Goal: Task Accomplishment & Management: Use online tool/utility

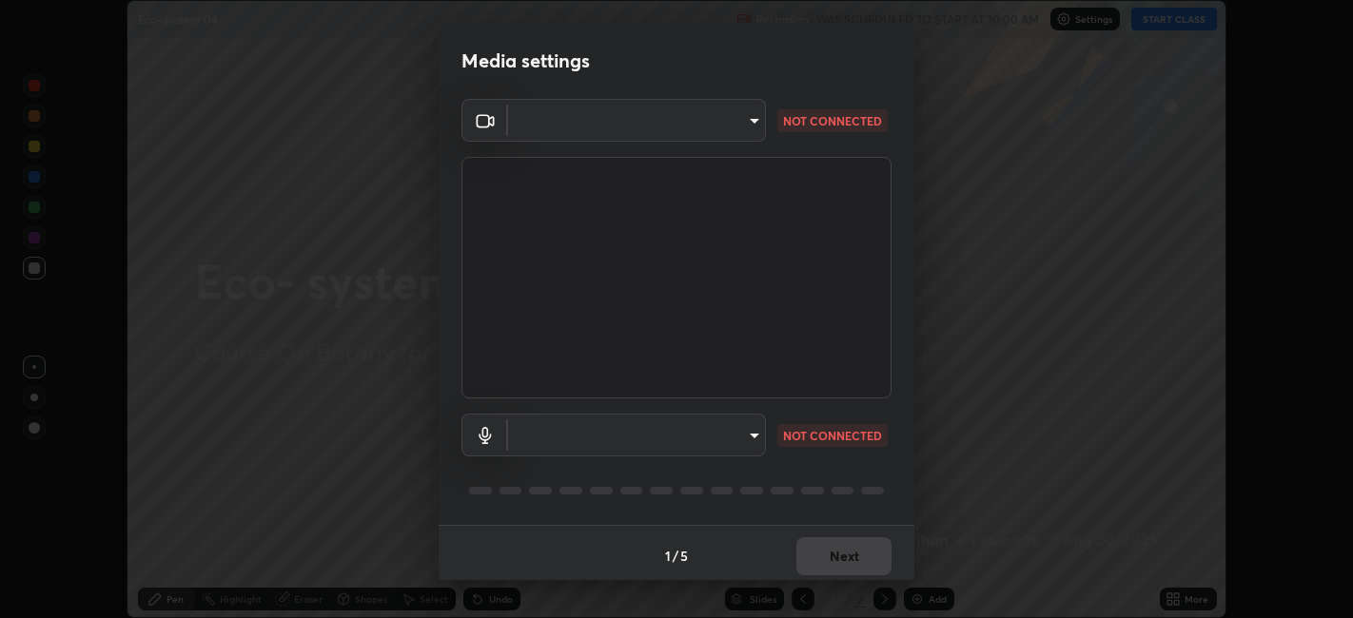
scroll to position [5, 0]
type input "9e57caed4cce4141f5eaa85e897878ef8d6f7de05c3a7e1aeb5fb010bc414606"
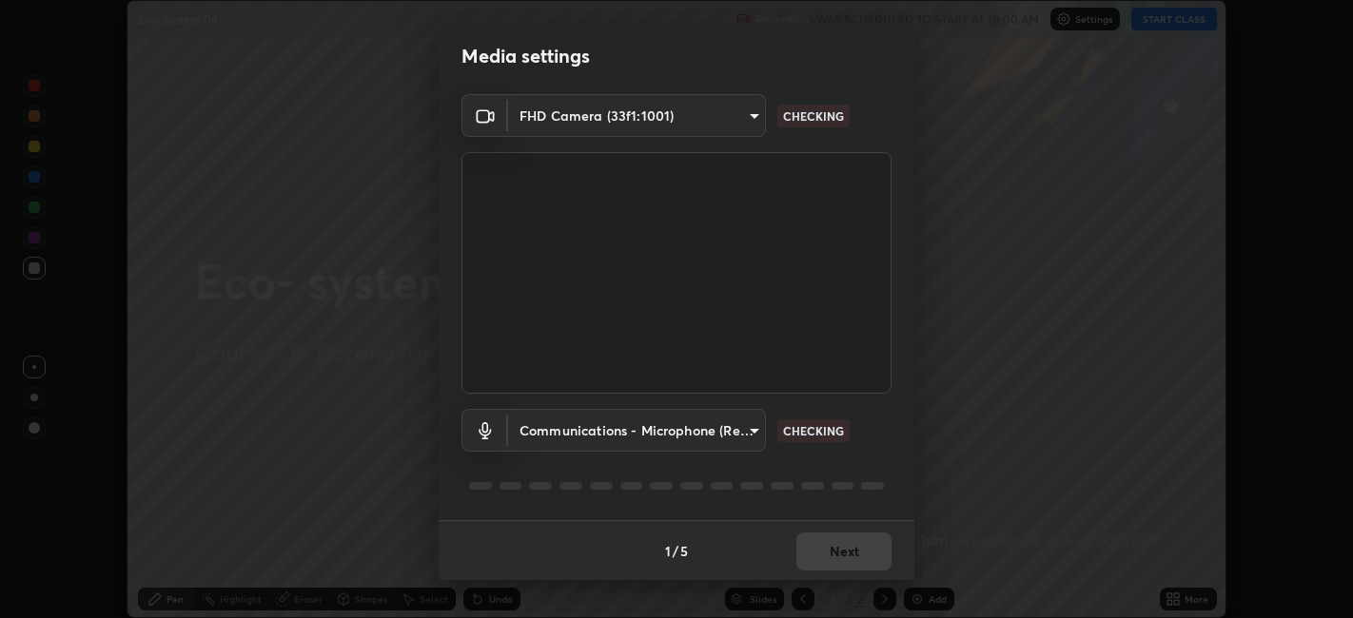
click at [756, 427] on body "Erase all Eco- system 04 Recording WAS SCHEDULED TO START AT 10:00 AM Settings …" at bounding box center [676, 309] width 1353 height 618
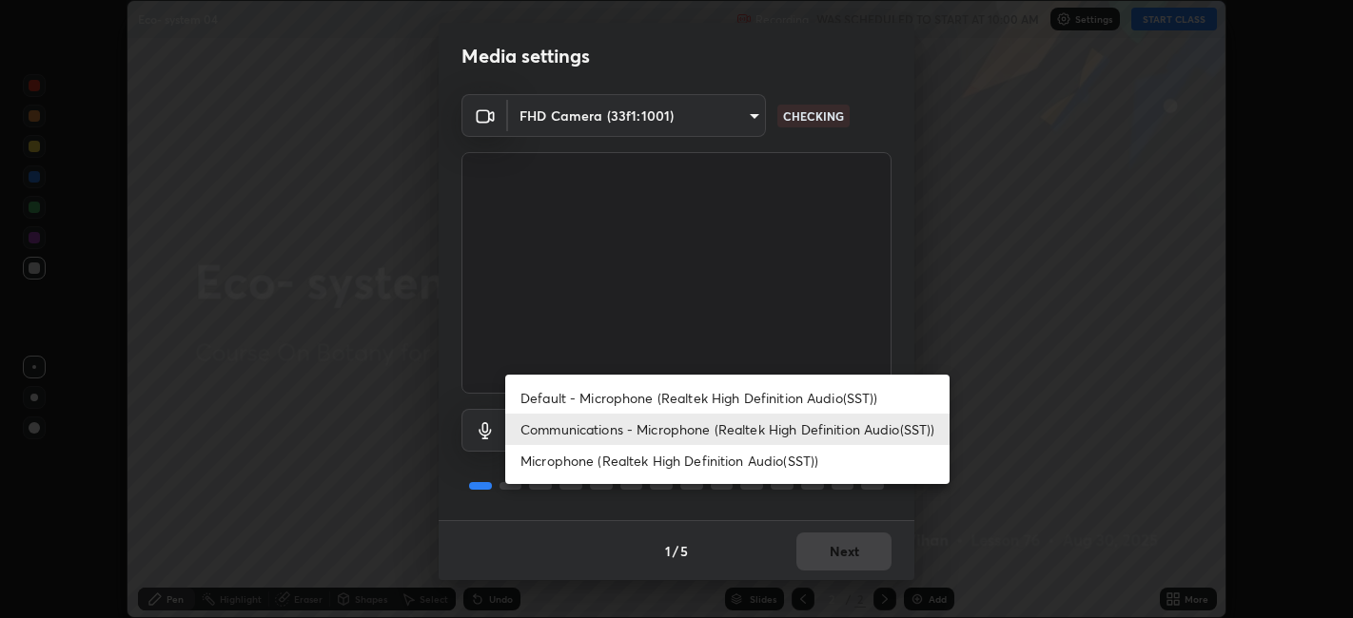
click at [762, 401] on li "Default - Microphone (Realtek High Definition Audio(SST))" at bounding box center [727, 398] width 444 height 31
type input "default"
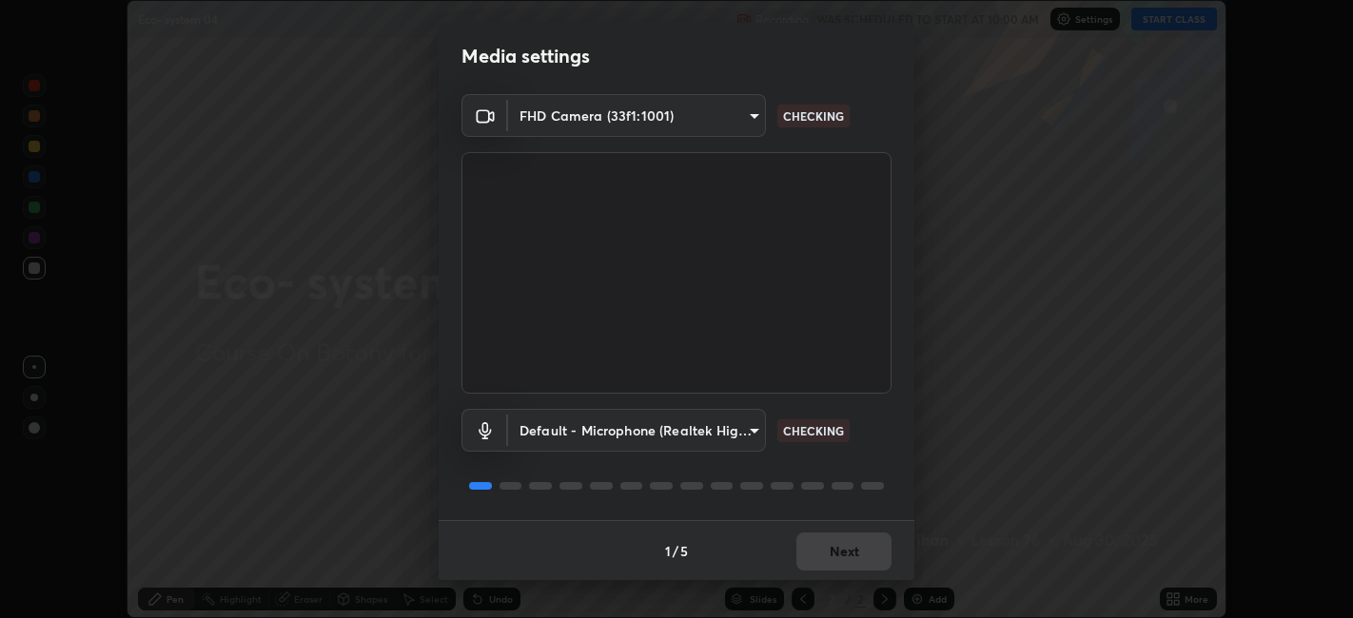
click at [783, 499] on div "Default - Microphone (Realtek High Definition Audio(SST)) default CHECKING" at bounding box center [676, 457] width 430 height 127
click at [789, 492] on div at bounding box center [676, 486] width 430 height 23
click at [793, 489] on div at bounding box center [676, 486] width 430 height 23
click at [797, 491] on div at bounding box center [676, 486] width 430 height 23
click at [791, 496] on div at bounding box center [676, 486] width 430 height 23
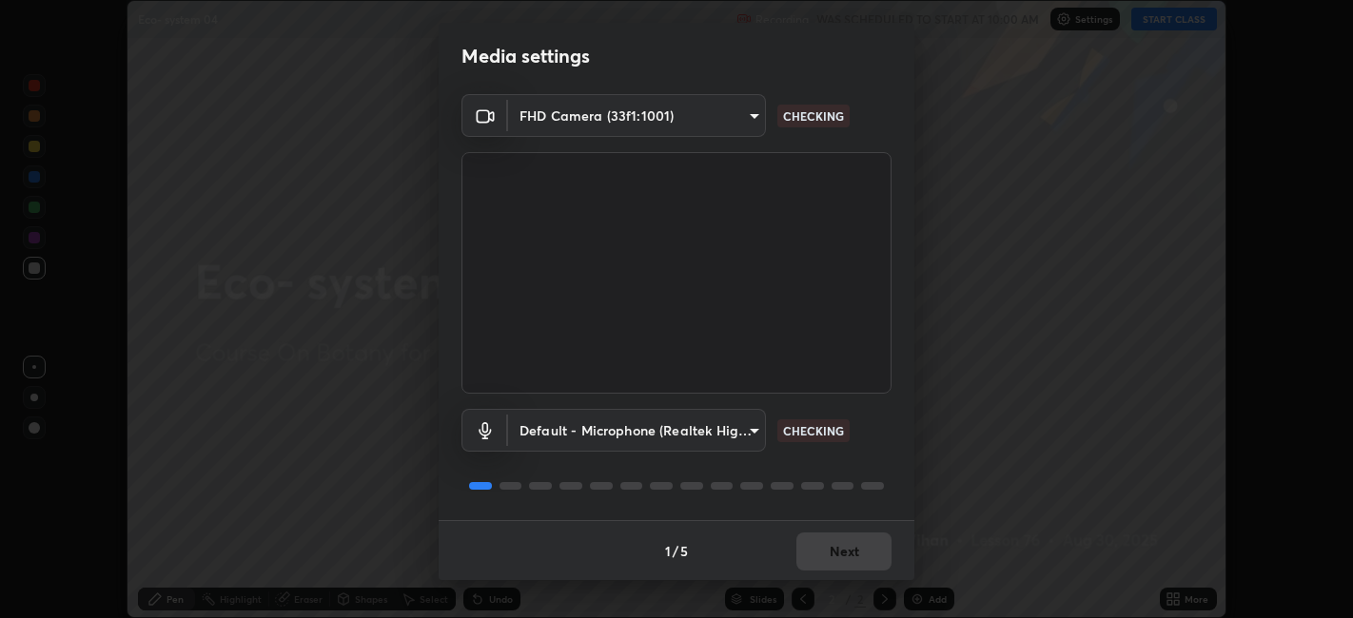
click at [865, 553] on div "1 / 5 Next" at bounding box center [677, 550] width 476 height 61
click at [826, 553] on div "1 / 5 Next" at bounding box center [677, 550] width 476 height 61
click at [834, 555] on div "1 / 5 Next" at bounding box center [677, 550] width 476 height 61
click at [830, 536] on div "1 / 5 Next" at bounding box center [677, 550] width 476 height 61
click at [822, 540] on div "1 / 5 Next" at bounding box center [677, 550] width 476 height 61
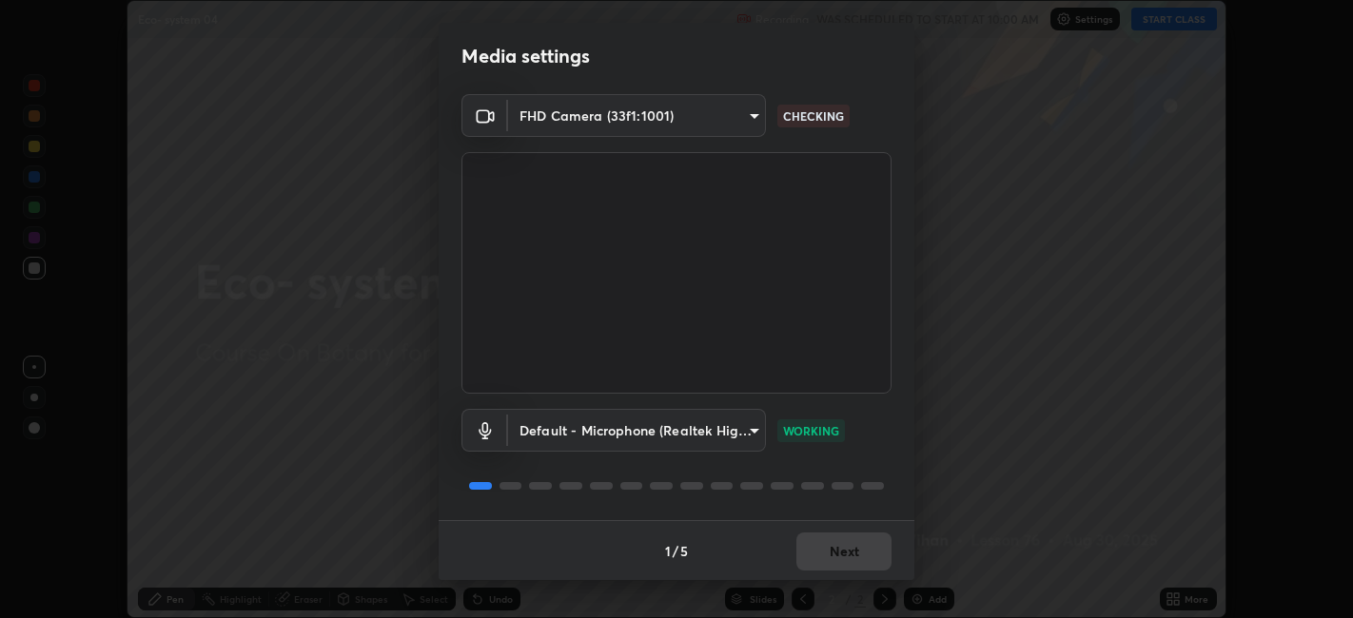
click at [822, 542] on div "1 / 5 Next" at bounding box center [677, 550] width 476 height 61
click at [818, 535] on div "1 / 5 Next" at bounding box center [677, 550] width 476 height 61
click at [837, 552] on button "Next" at bounding box center [843, 552] width 95 height 38
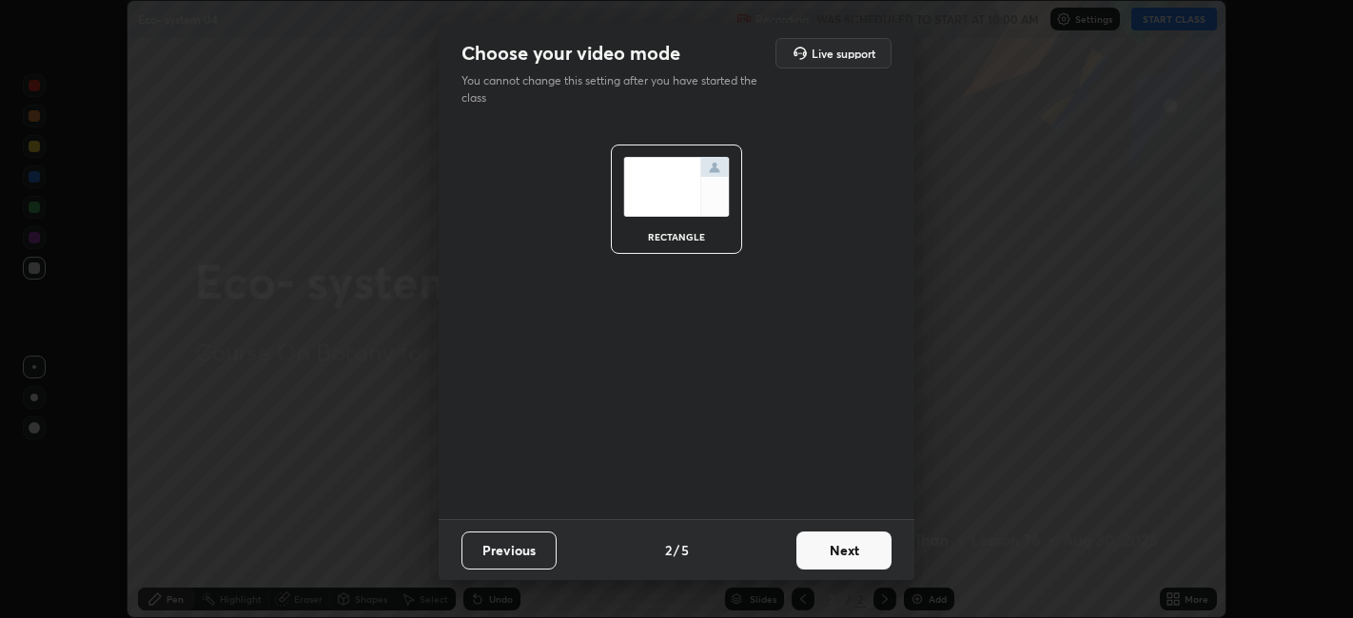
scroll to position [0, 0]
click at [837, 558] on button "Next" at bounding box center [843, 551] width 95 height 38
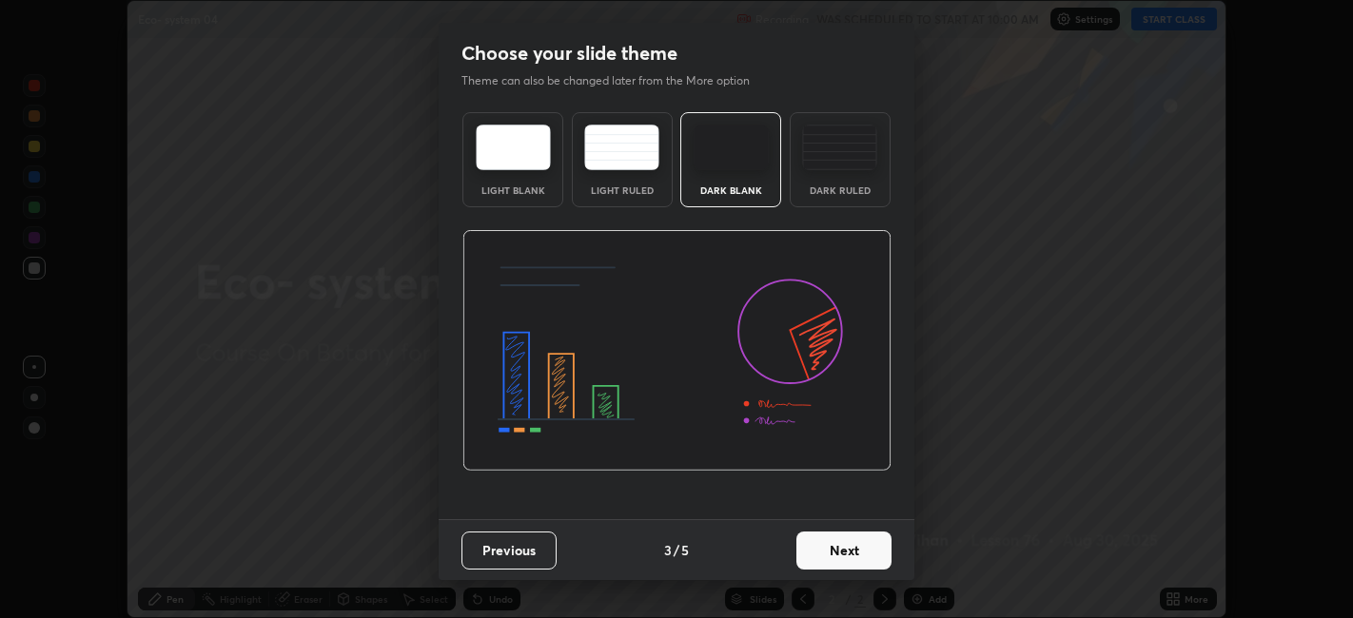
click at [837, 558] on button "Next" at bounding box center [843, 551] width 95 height 38
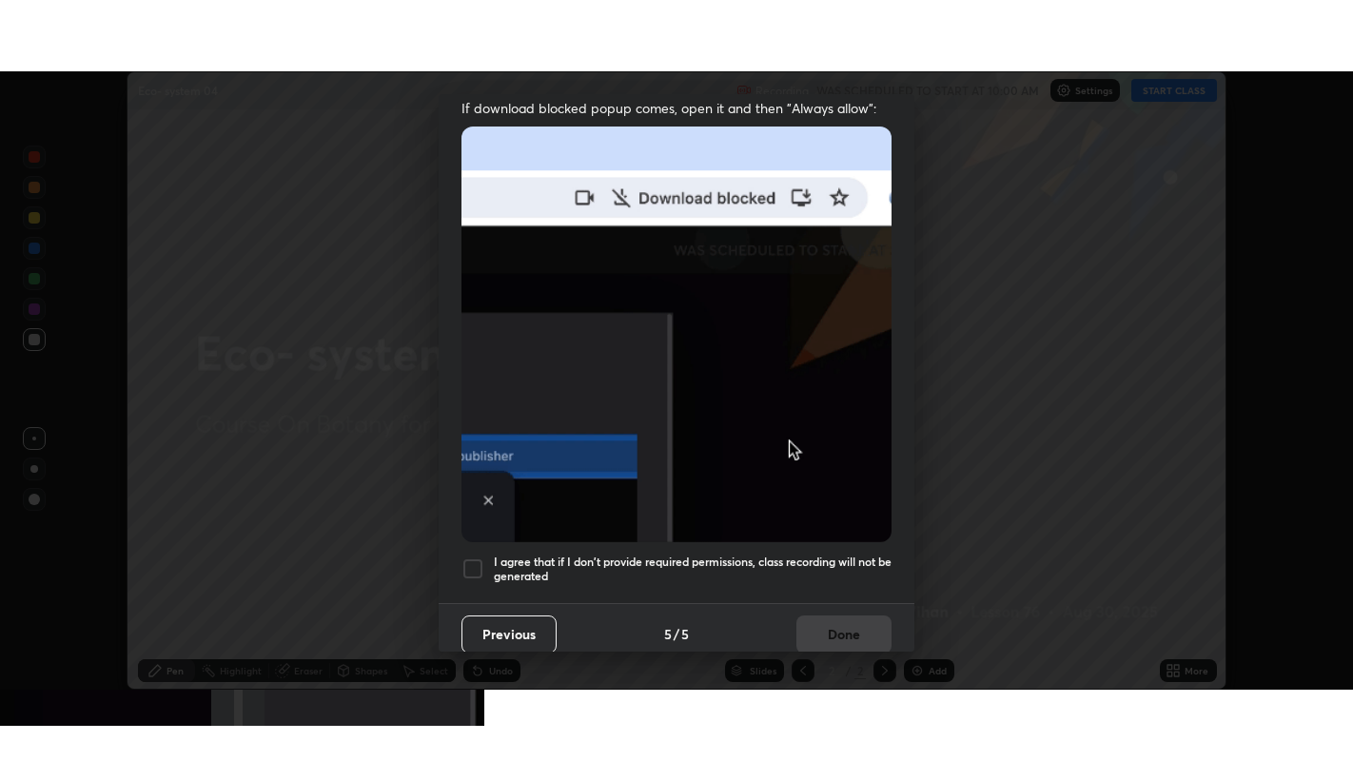
scroll to position [393, 0]
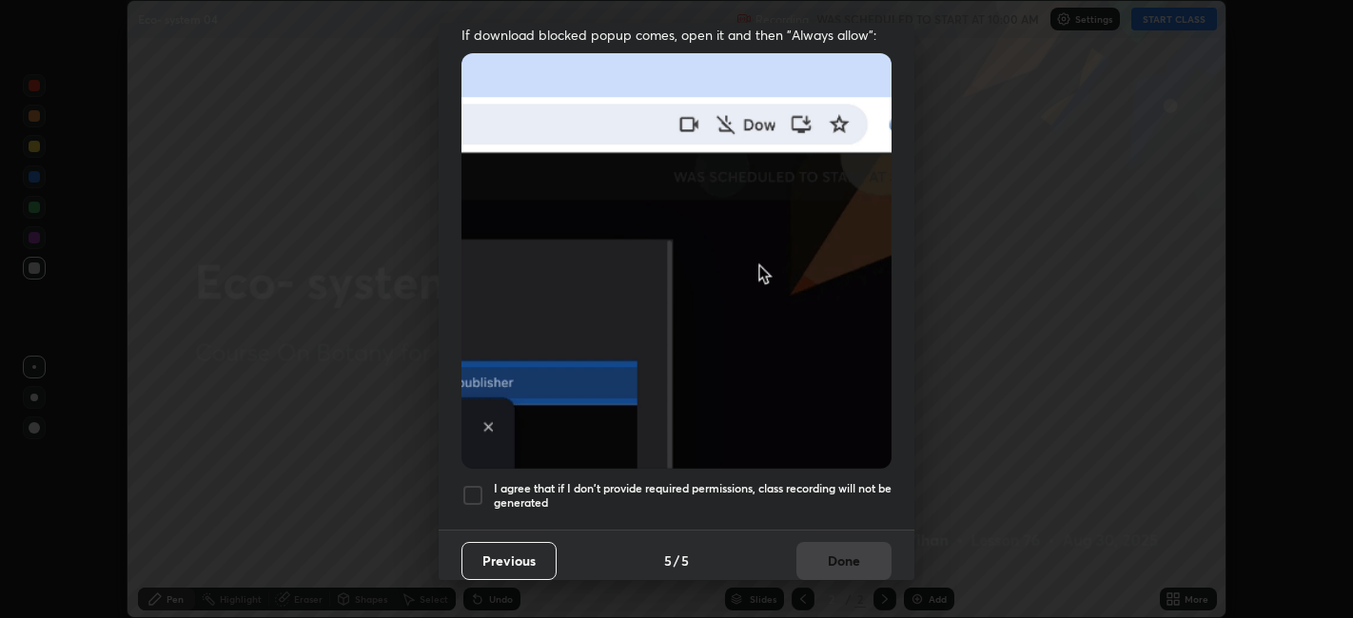
click at [477, 491] on div at bounding box center [472, 495] width 23 height 23
click at [835, 542] on button "Done" at bounding box center [843, 561] width 95 height 38
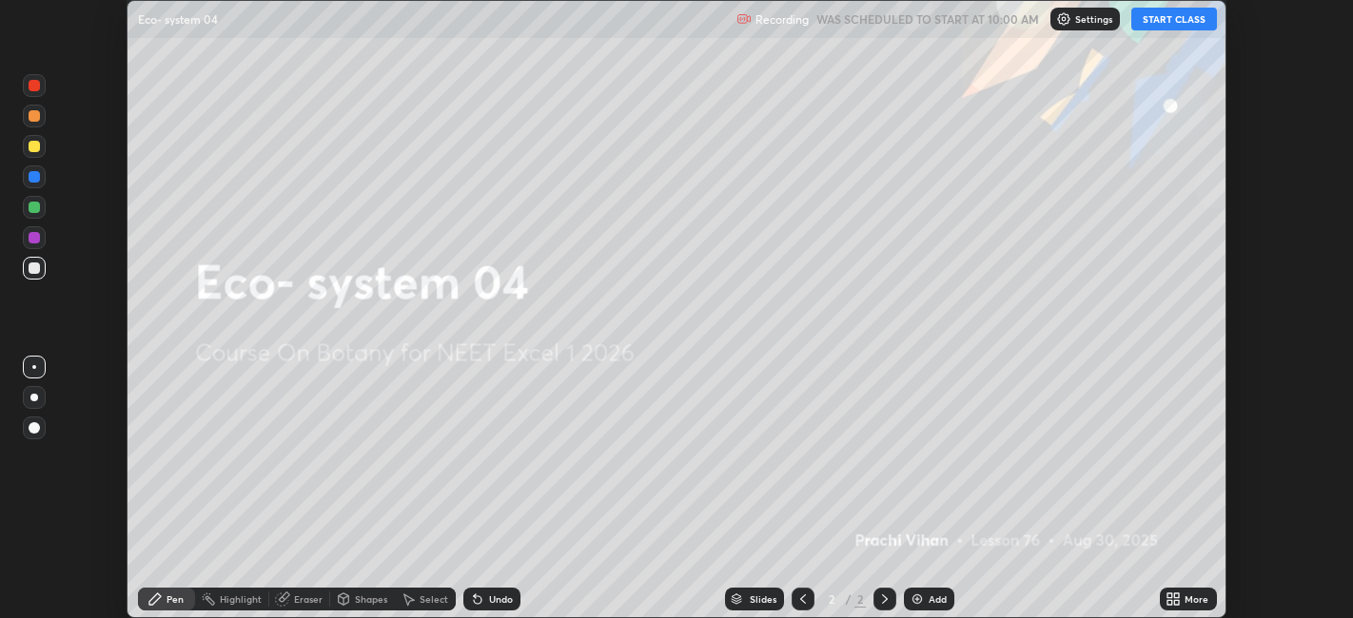
click at [1165, 16] on button "START CLASS" at bounding box center [1174, 19] width 86 height 23
click at [916, 594] on img at bounding box center [917, 599] width 15 height 15
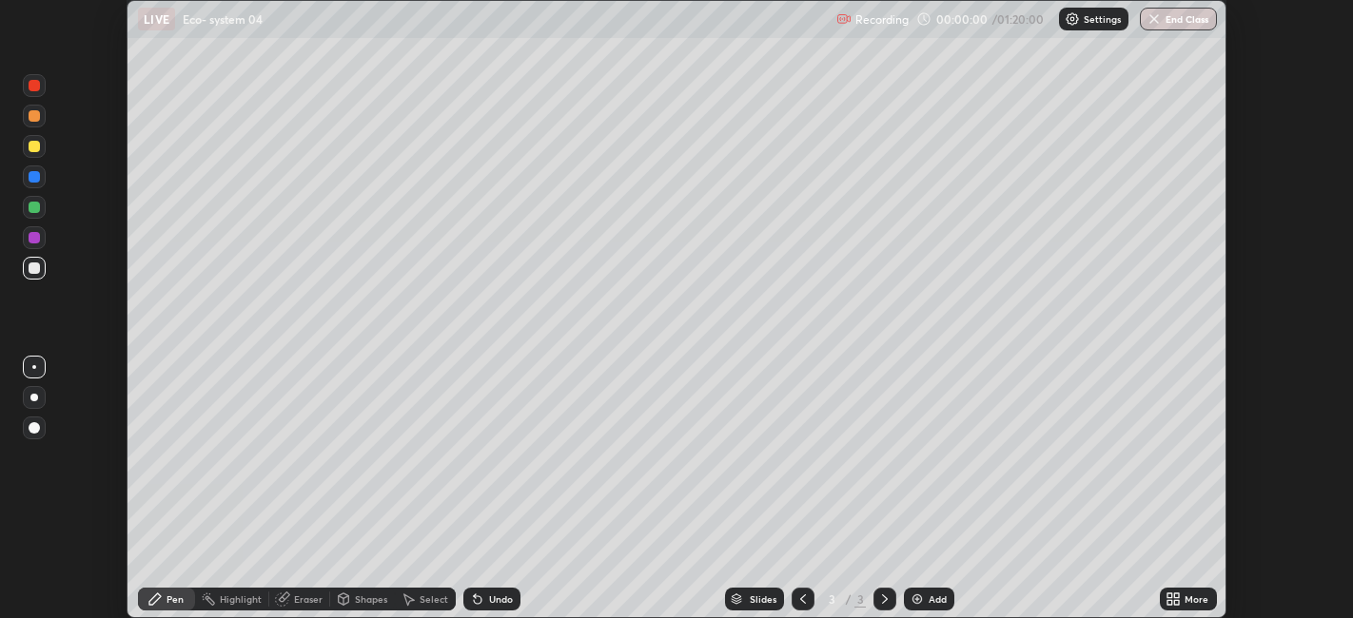
click at [1187, 597] on div "More" at bounding box center [1197, 600] width 24 height 10
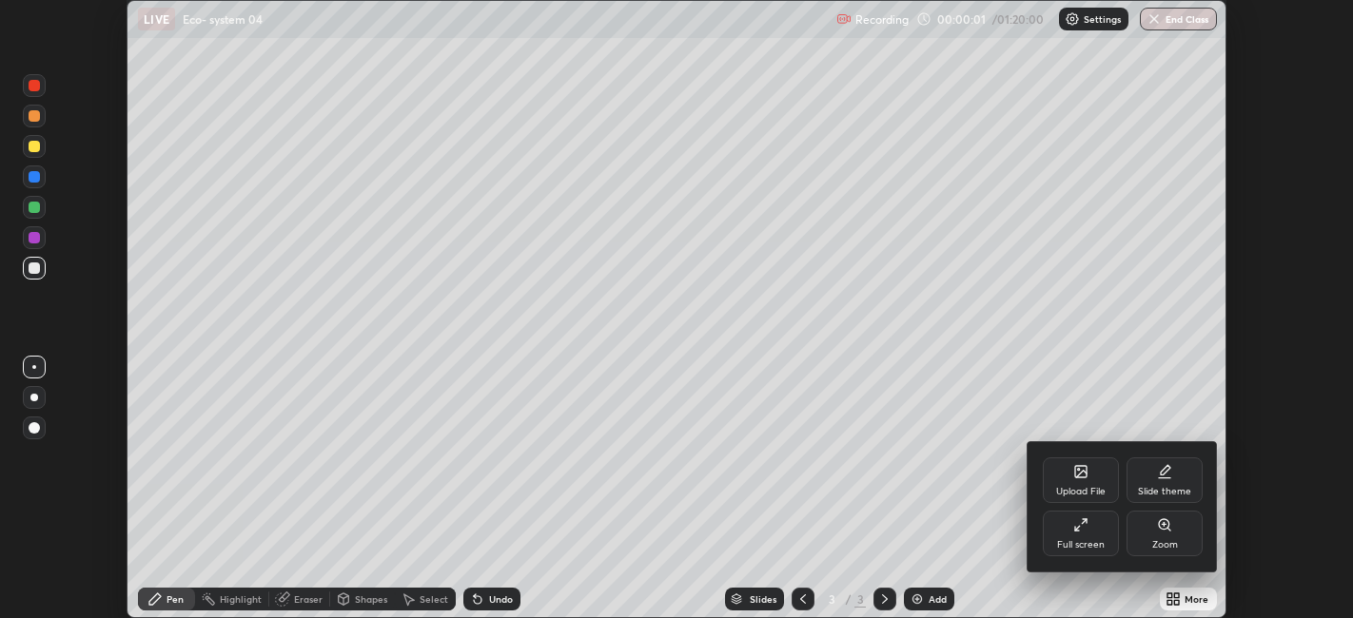
click at [1057, 522] on div "Full screen" at bounding box center [1081, 534] width 76 height 46
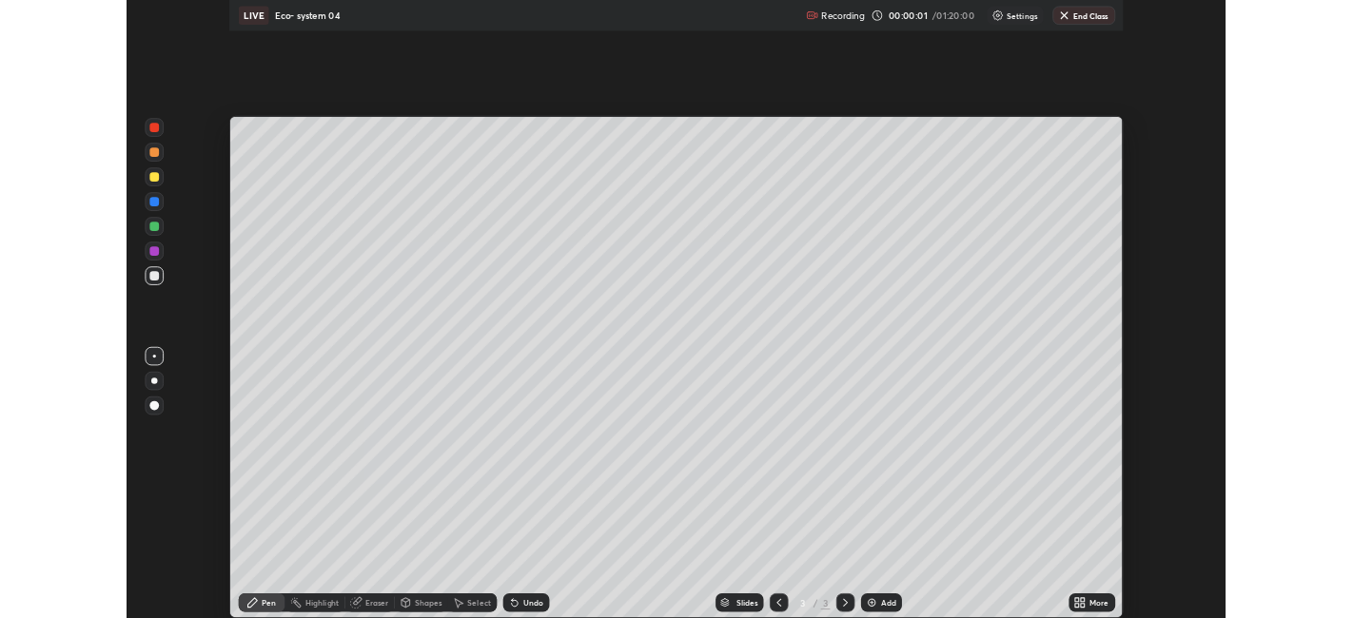
scroll to position [761, 1353]
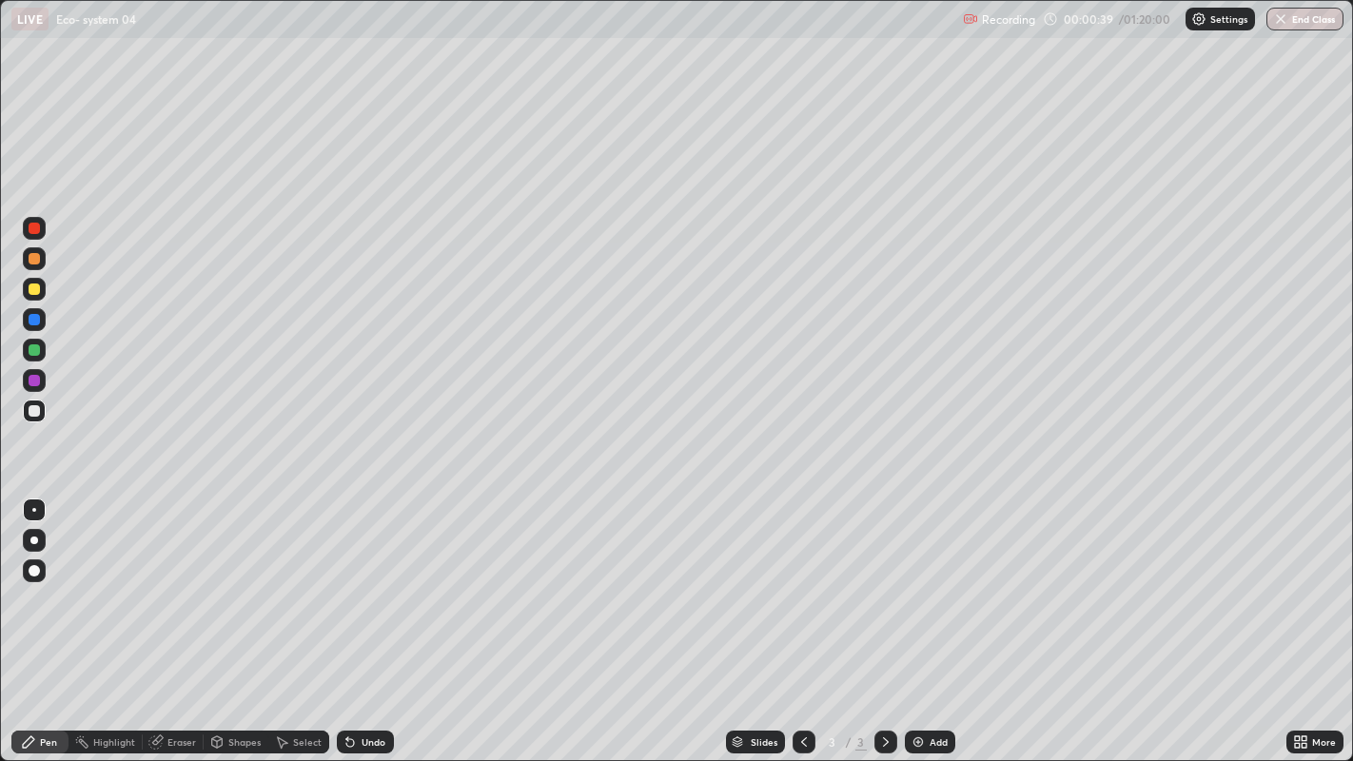
click at [33, 542] on div at bounding box center [34, 541] width 8 height 8
click at [33, 540] on div at bounding box center [34, 541] width 8 height 8
click at [35, 289] on div at bounding box center [34, 289] width 11 height 11
click at [40, 285] on div at bounding box center [34, 289] width 23 height 23
click at [38, 410] on div at bounding box center [34, 410] width 11 height 11
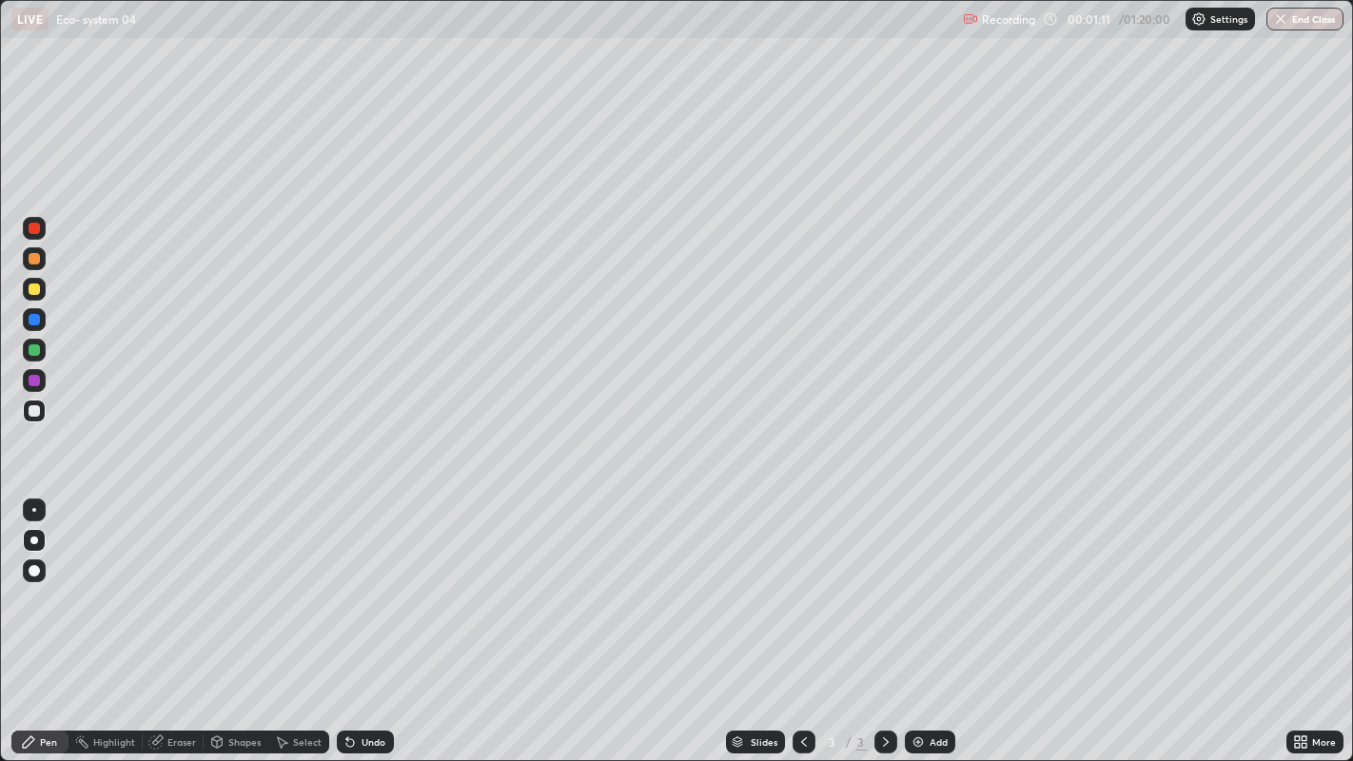
click at [36, 405] on div at bounding box center [34, 410] width 11 height 11
click at [35, 410] on div at bounding box center [34, 410] width 11 height 11
click at [232, 618] on div "Shapes" at bounding box center [236, 742] width 65 height 23
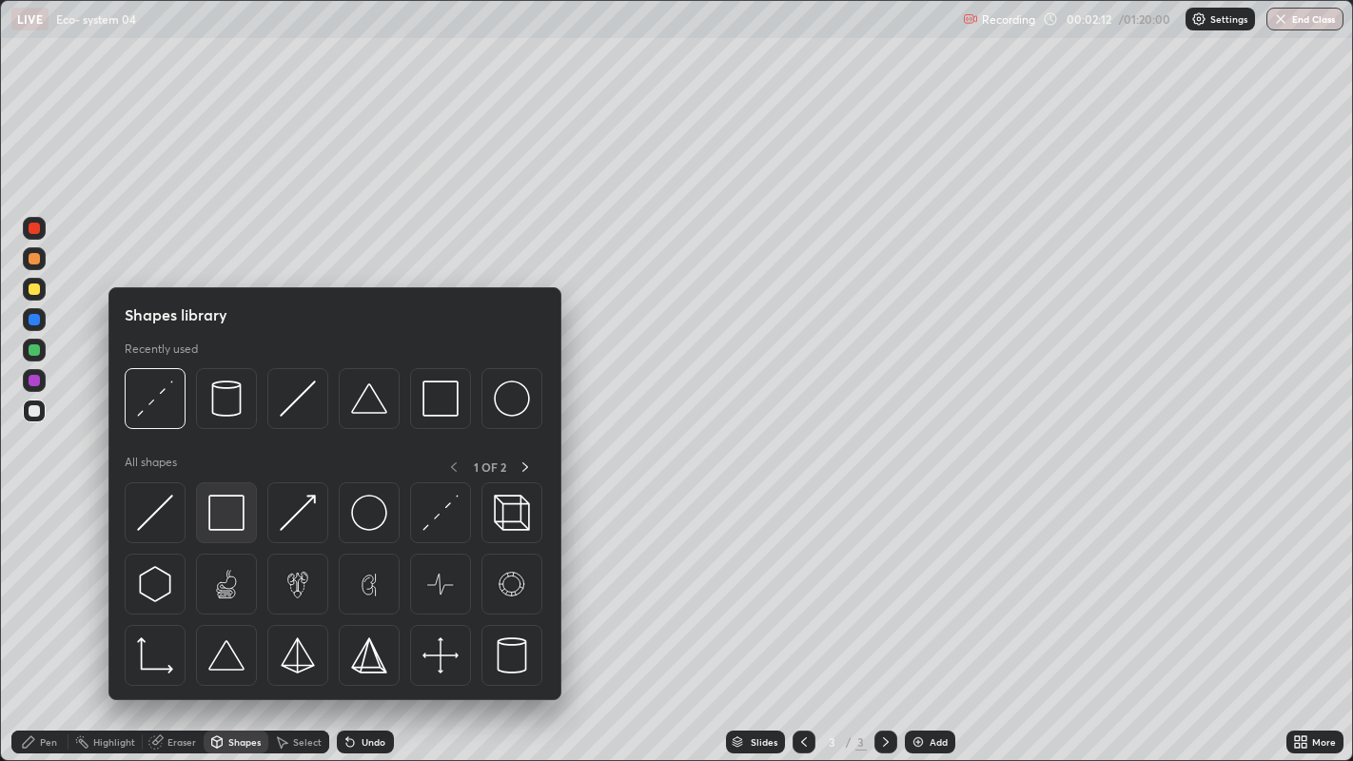
click at [230, 508] on img at bounding box center [226, 513] width 36 height 36
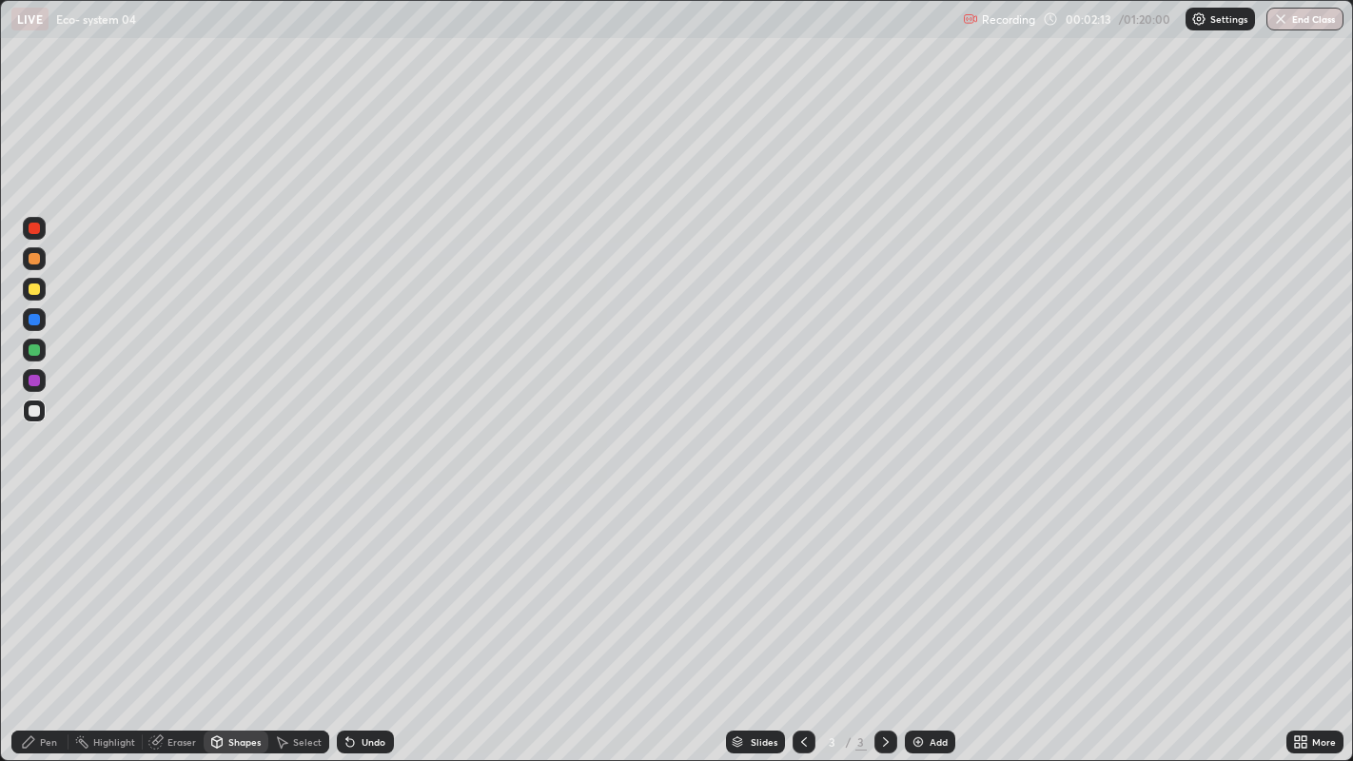
click at [44, 386] on div at bounding box center [34, 380] width 23 height 23
click at [40, 384] on div at bounding box center [34, 380] width 23 height 23
click at [35, 382] on div at bounding box center [34, 380] width 11 height 11
click at [34, 384] on div at bounding box center [34, 380] width 11 height 11
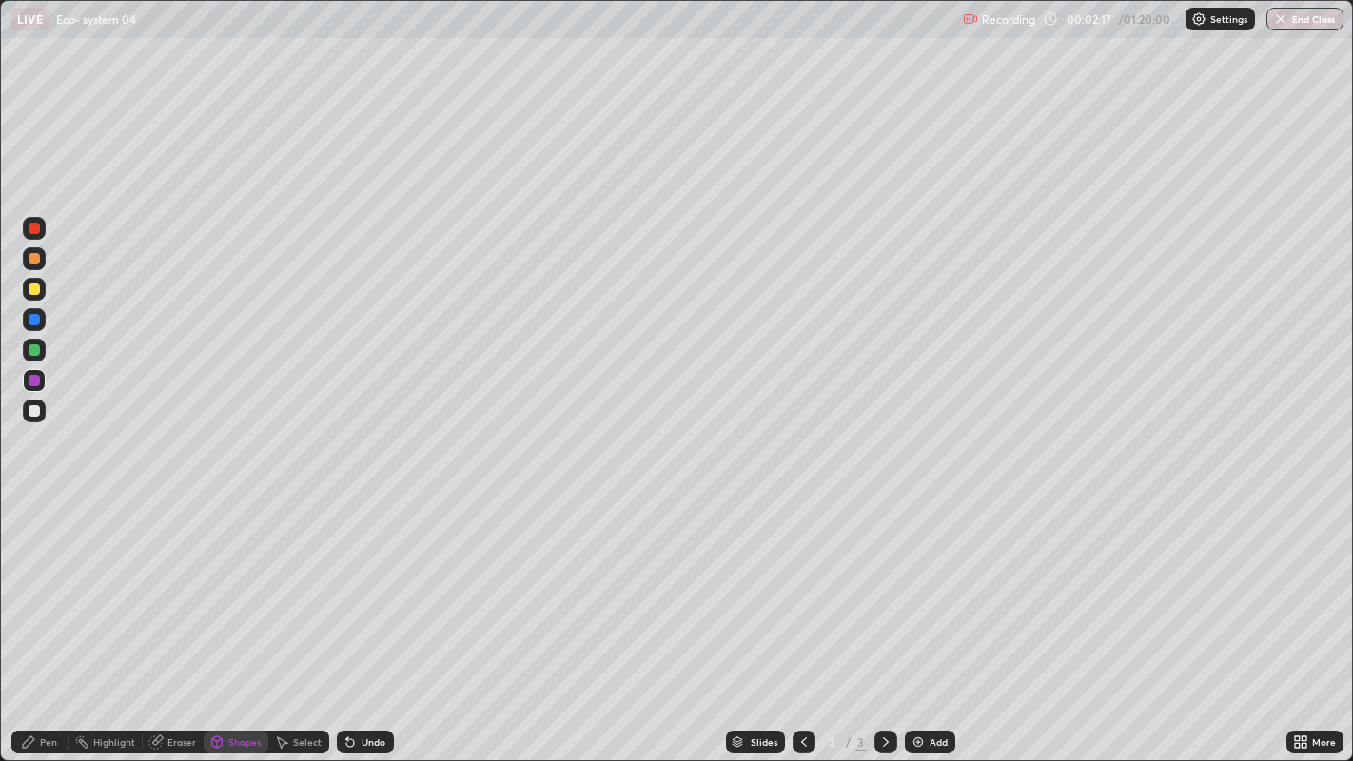
click at [38, 407] on div at bounding box center [34, 410] width 11 height 11
click at [35, 410] on div at bounding box center [34, 410] width 11 height 11
click at [40, 618] on div "Pen" at bounding box center [48, 742] width 17 height 10
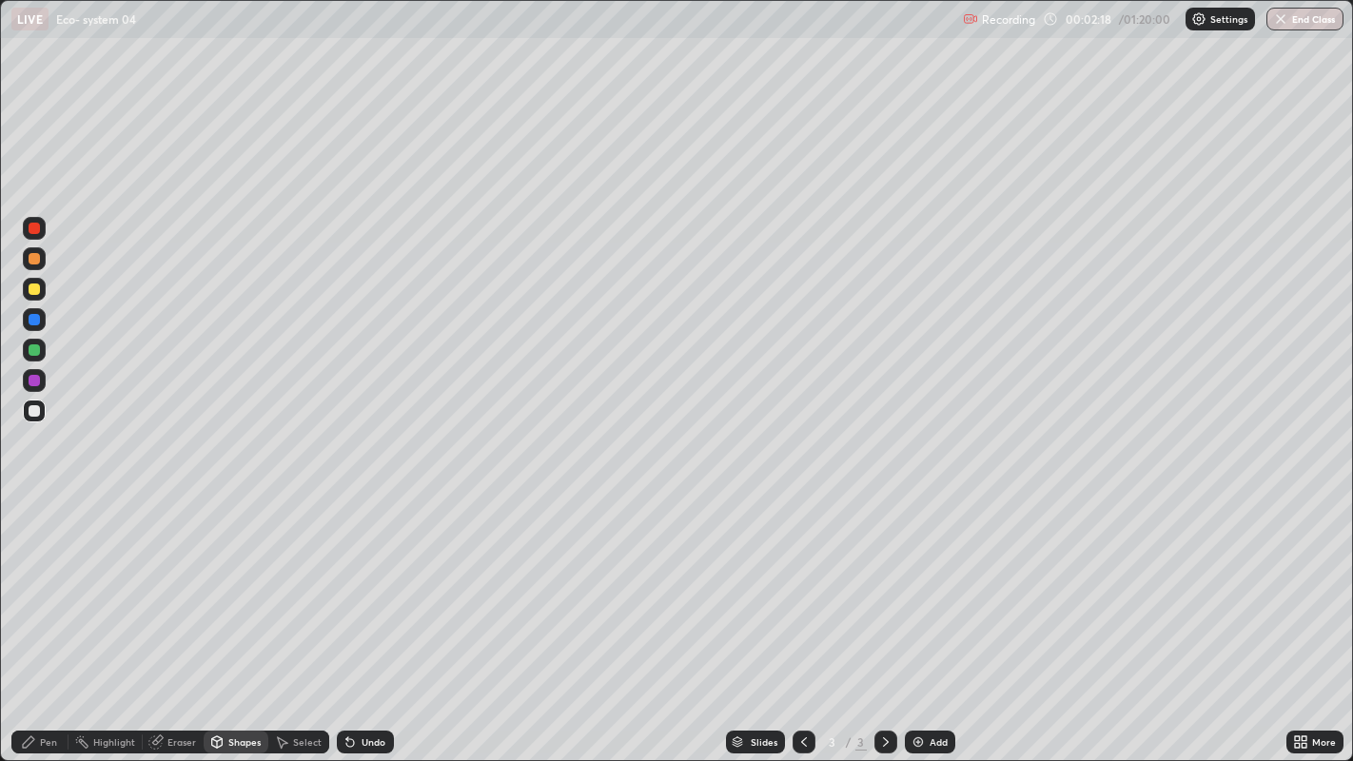
click at [40, 618] on div "Pen" at bounding box center [48, 742] width 17 height 10
click at [235, 618] on div "Shapes" at bounding box center [244, 742] width 32 height 10
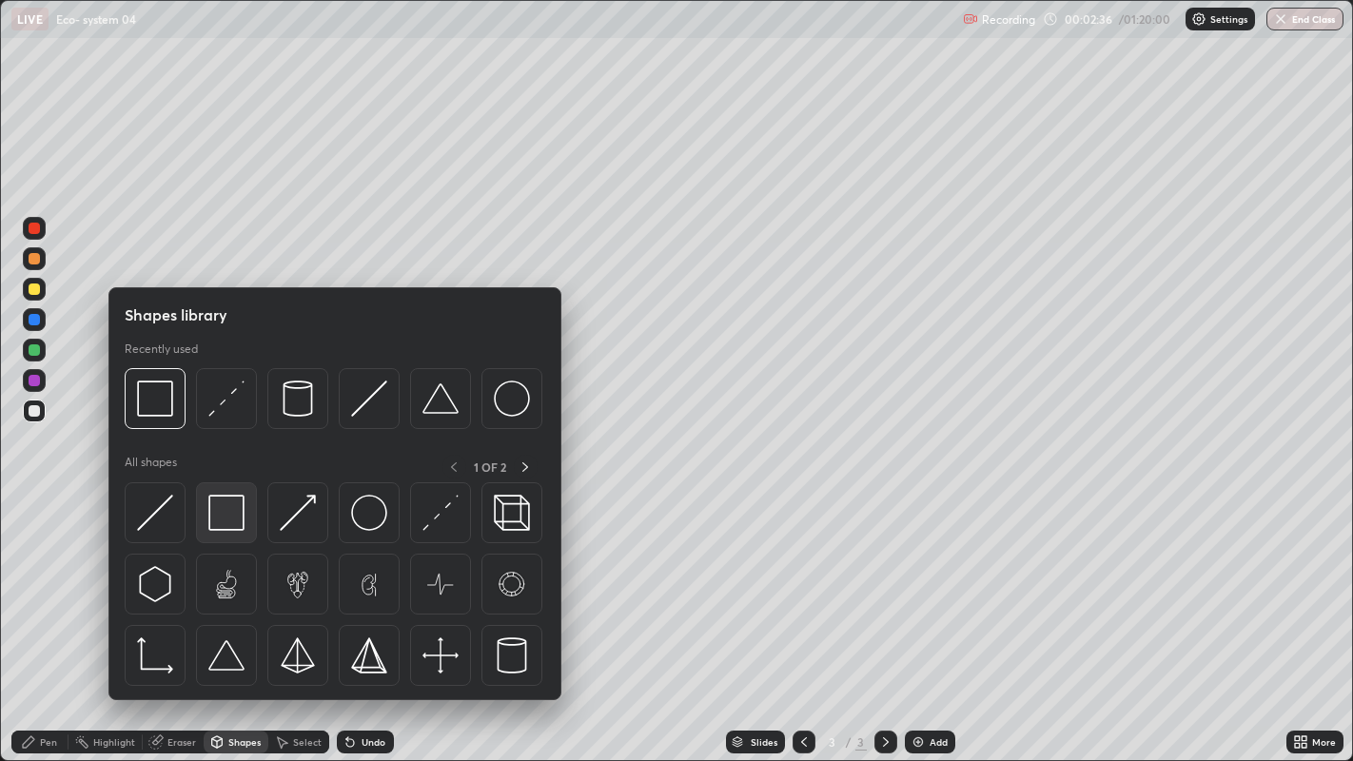
click at [224, 520] on img at bounding box center [226, 513] width 36 height 36
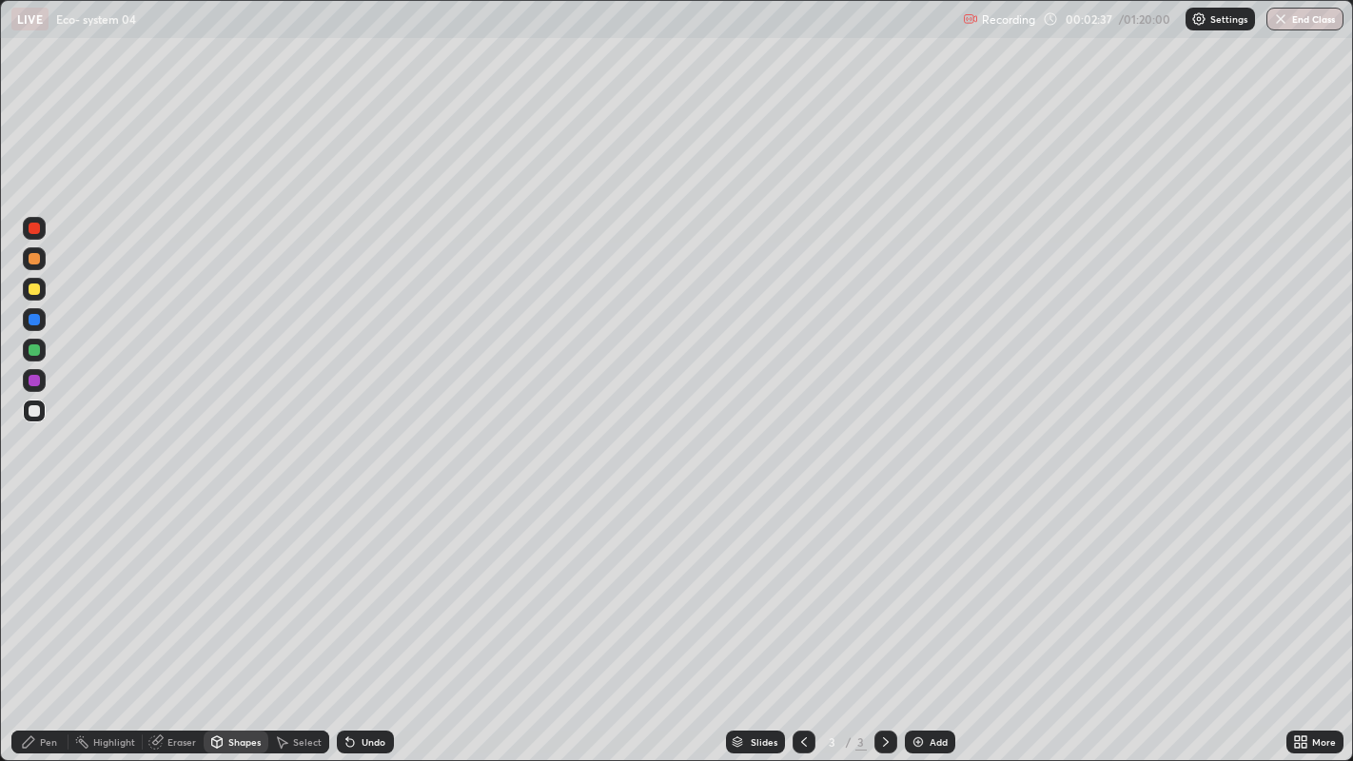
click at [33, 379] on div at bounding box center [34, 380] width 11 height 11
click at [39, 383] on div at bounding box center [34, 380] width 11 height 11
click at [34, 379] on div at bounding box center [34, 380] width 11 height 11
click at [35, 618] on icon at bounding box center [28, 742] width 15 height 15
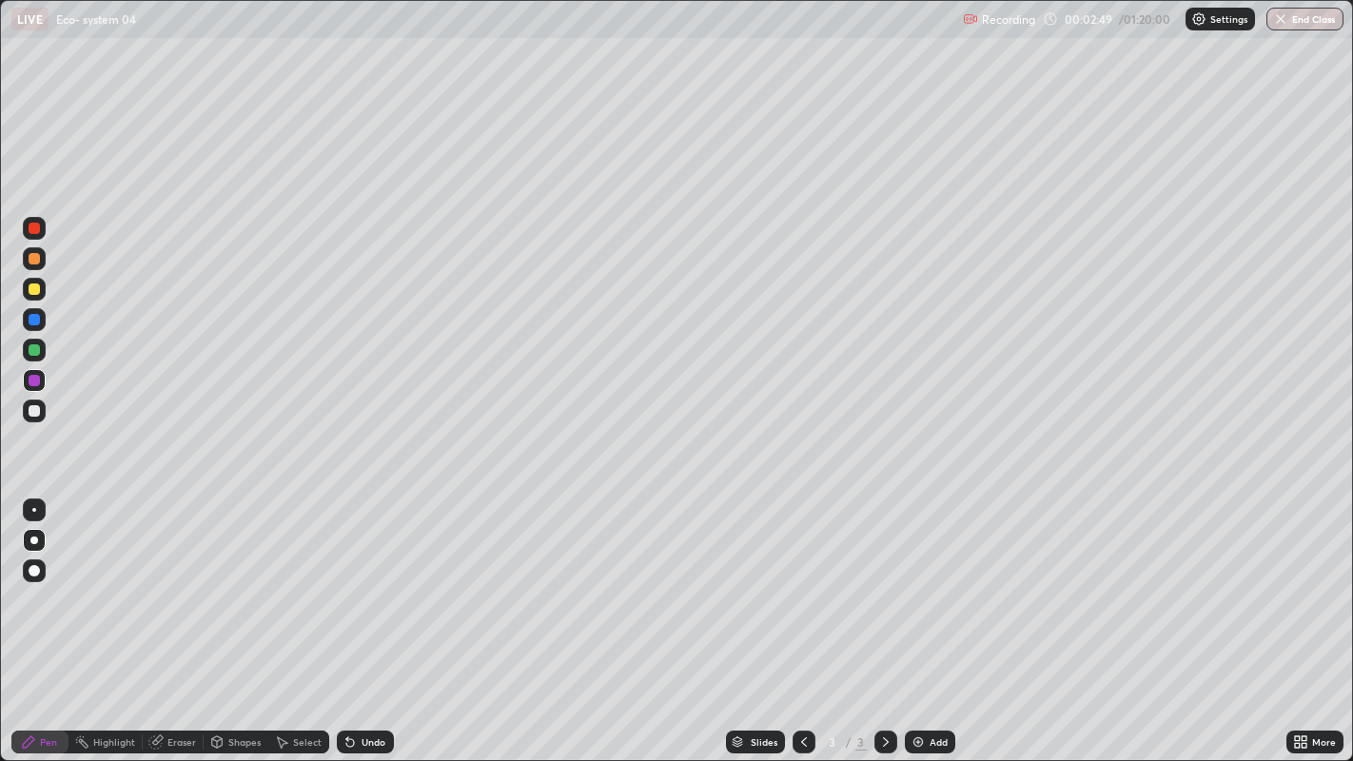
click at [39, 400] on div at bounding box center [34, 411] width 23 height 23
click at [37, 412] on div at bounding box center [34, 410] width 11 height 11
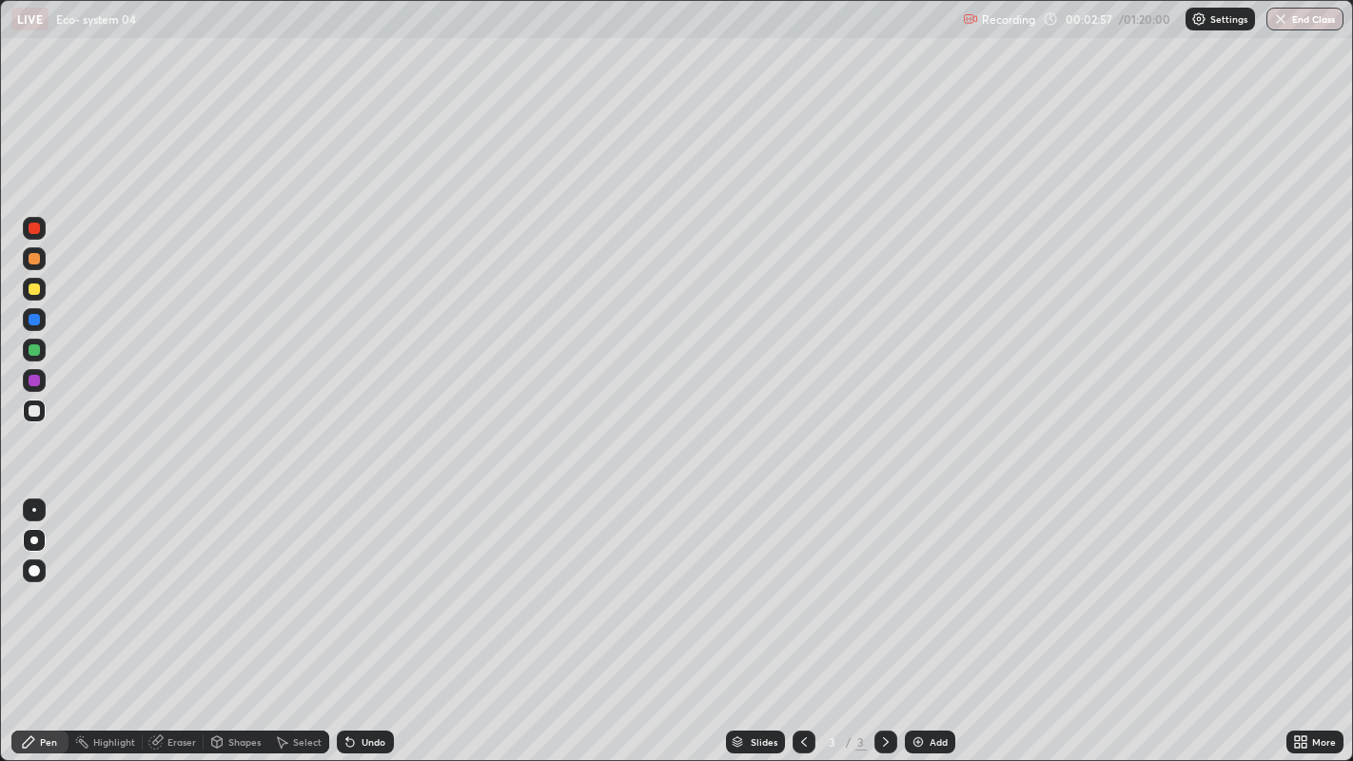
click at [232, 618] on div "Shapes" at bounding box center [244, 742] width 32 height 10
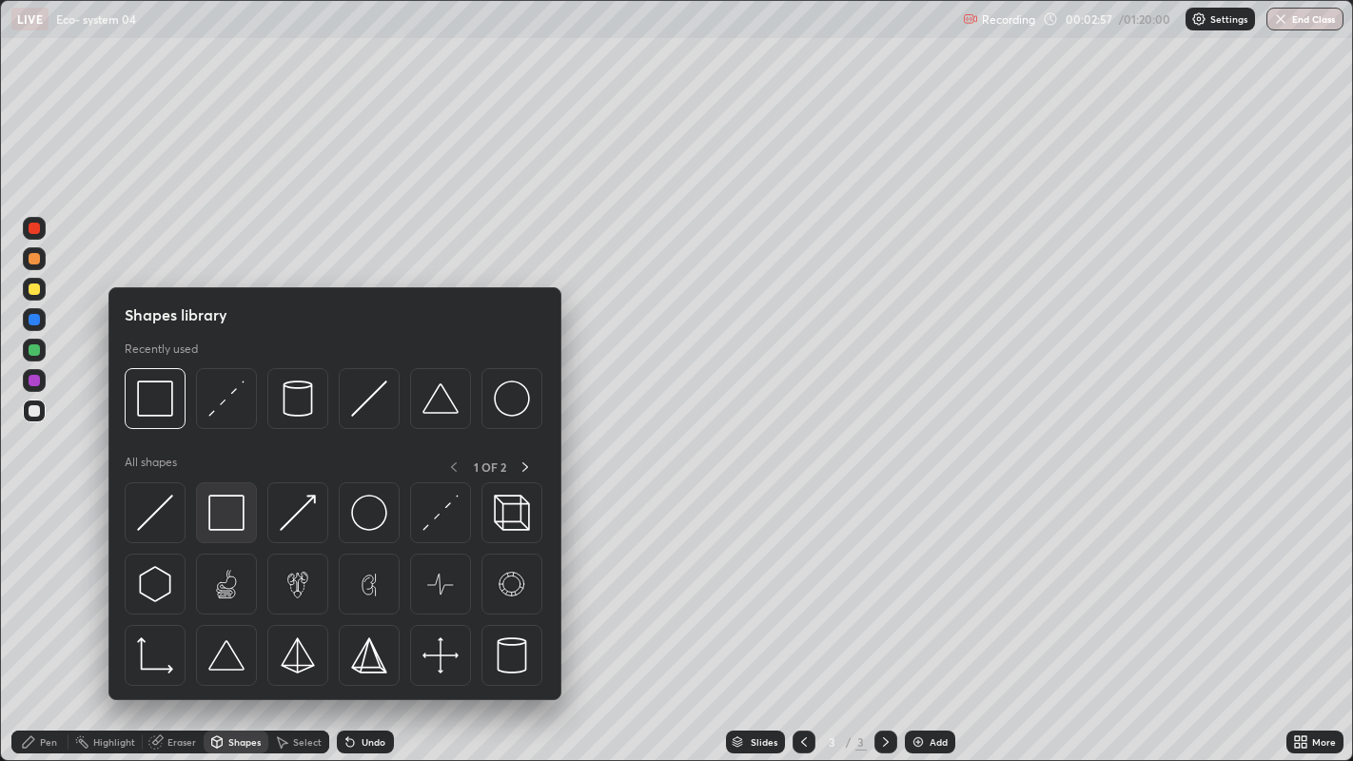
click at [230, 511] on img at bounding box center [226, 513] width 36 height 36
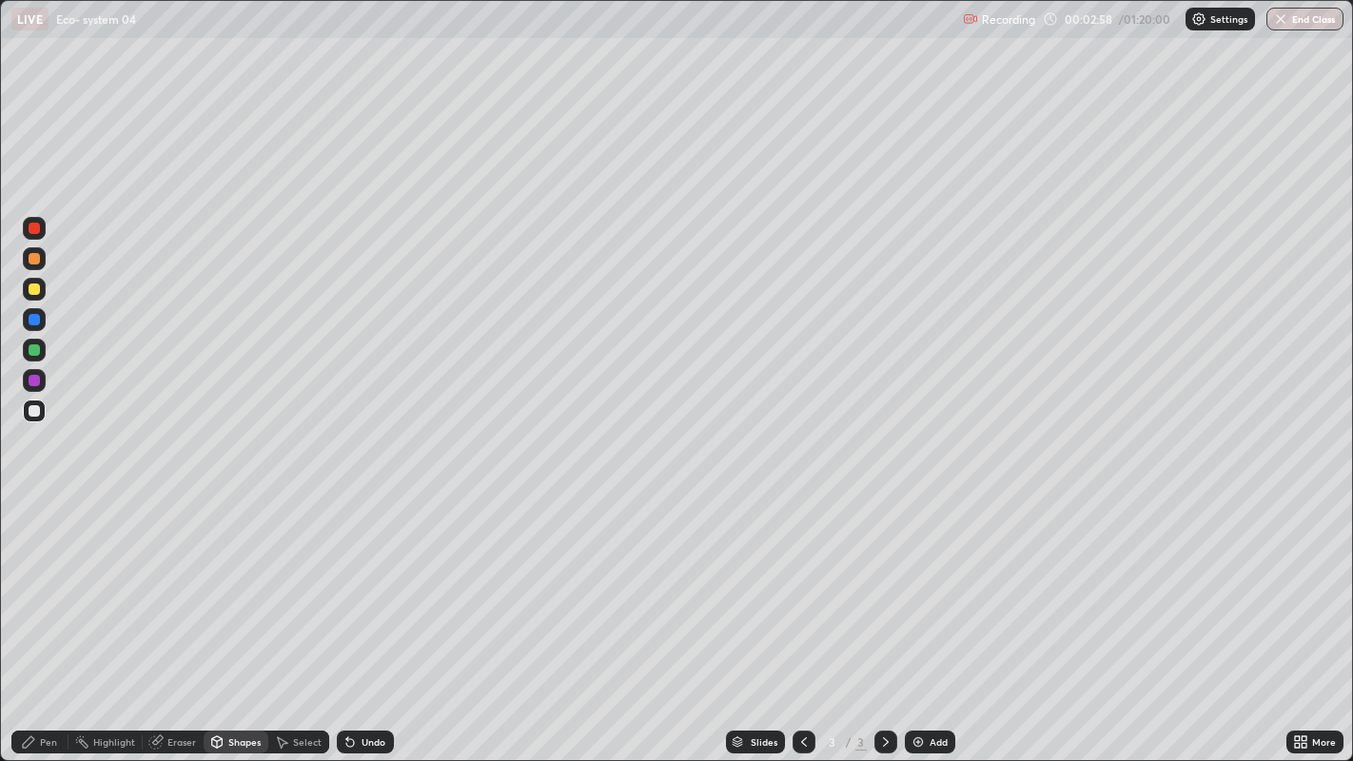
click at [37, 384] on div at bounding box center [34, 380] width 11 height 11
click at [39, 378] on div at bounding box center [34, 380] width 11 height 11
click at [36, 381] on div at bounding box center [34, 380] width 11 height 11
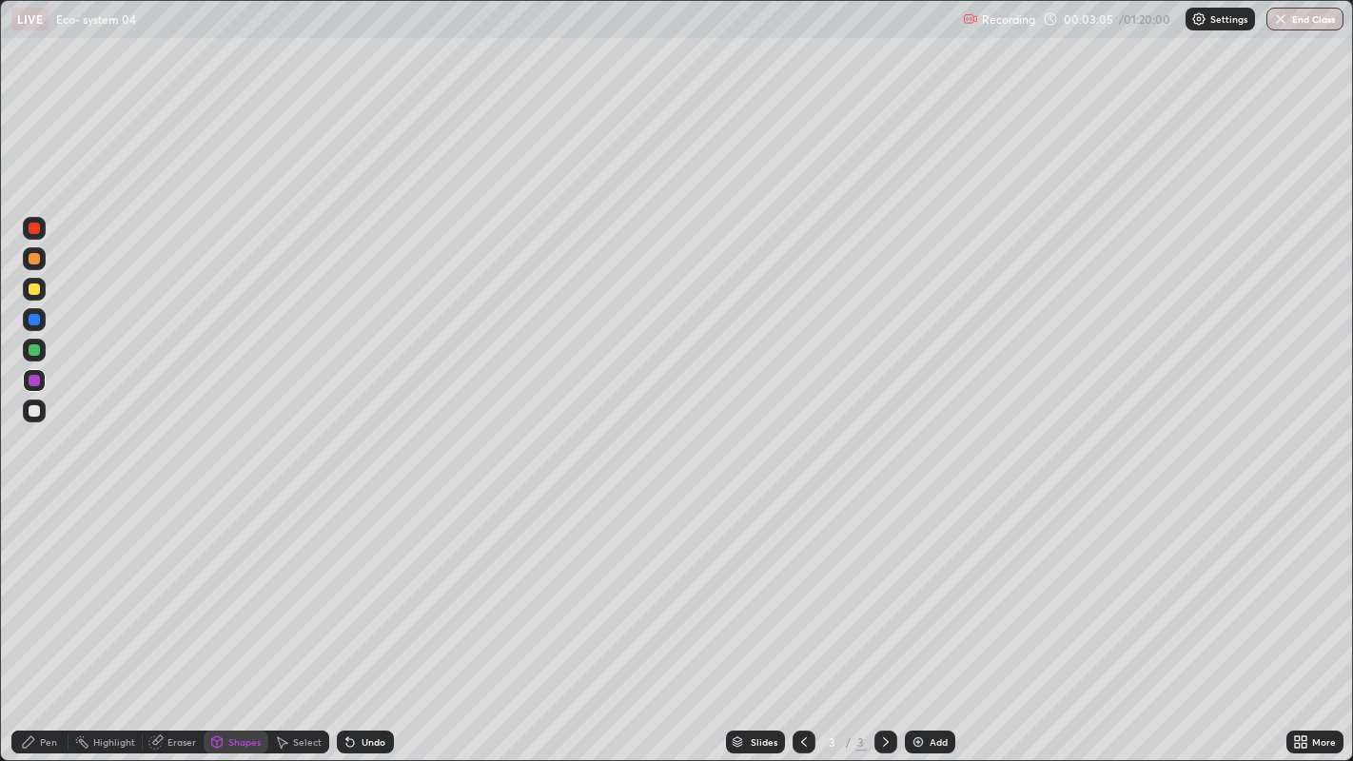
click at [38, 618] on div "Pen" at bounding box center [39, 742] width 57 height 23
click at [35, 408] on div at bounding box center [34, 410] width 11 height 11
click at [35, 410] on div at bounding box center [34, 410] width 11 height 11
click at [34, 410] on div at bounding box center [34, 410] width 11 height 11
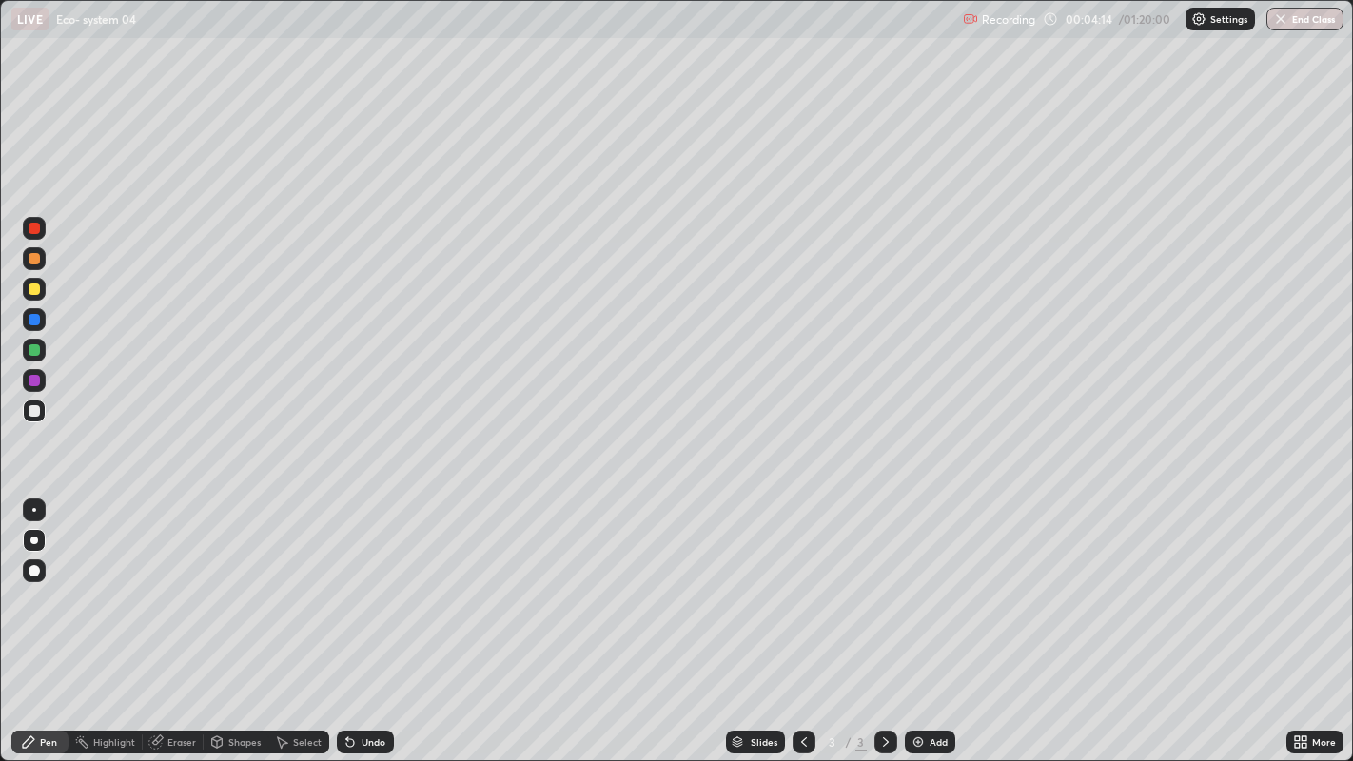
click at [935, 618] on div "Add" at bounding box center [930, 742] width 50 height 23
click at [35, 289] on div at bounding box center [34, 289] width 11 height 11
click at [38, 292] on div at bounding box center [34, 289] width 11 height 11
click at [34, 415] on div at bounding box center [34, 410] width 11 height 11
click at [34, 410] on div at bounding box center [34, 410] width 11 height 11
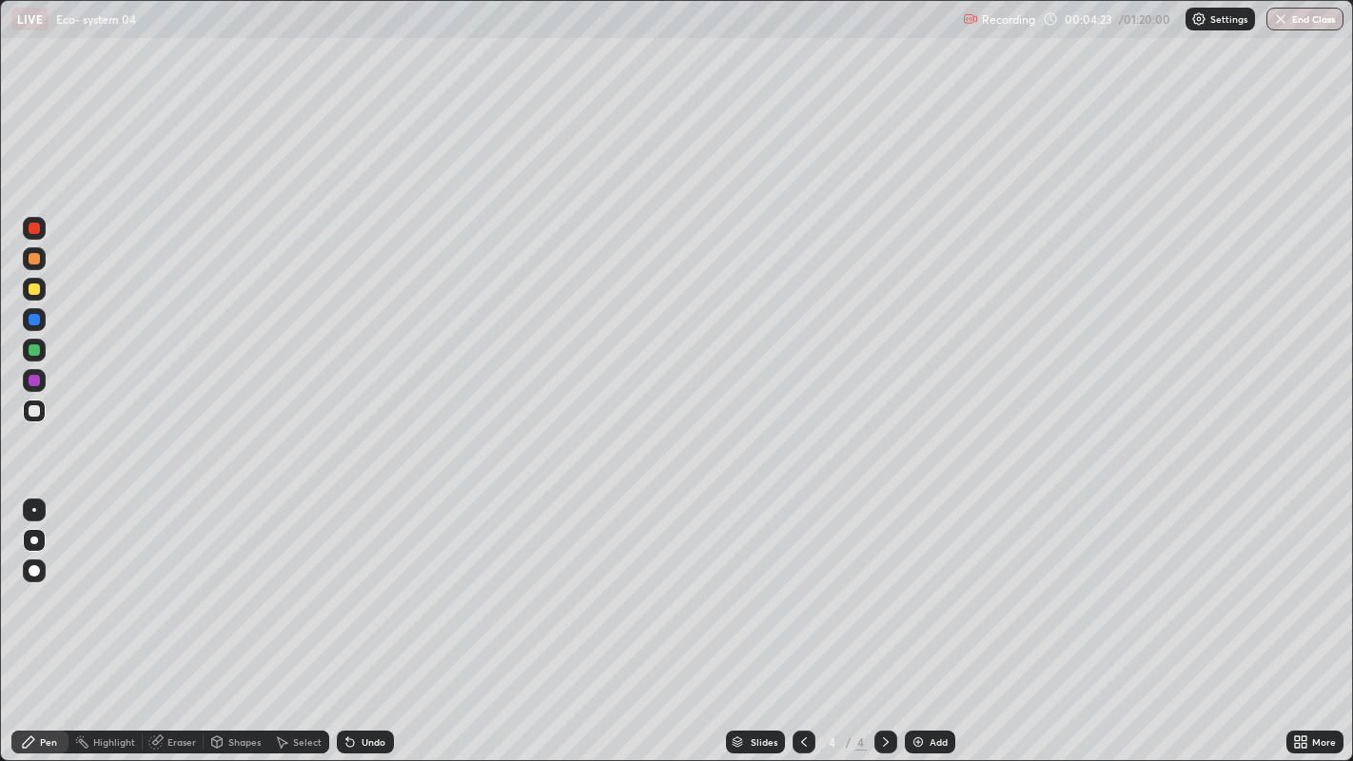
click at [34, 410] on div at bounding box center [34, 410] width 11 height 11
click at [37, 352] on div at bounding box center [34, 349] width 11 height 11
click at [44, 350] on div at bounding box center [34, 350] width 23 height 23
click at [236, 618] on div "Shapes" at bounding box center [244, 742] width 32 height 10
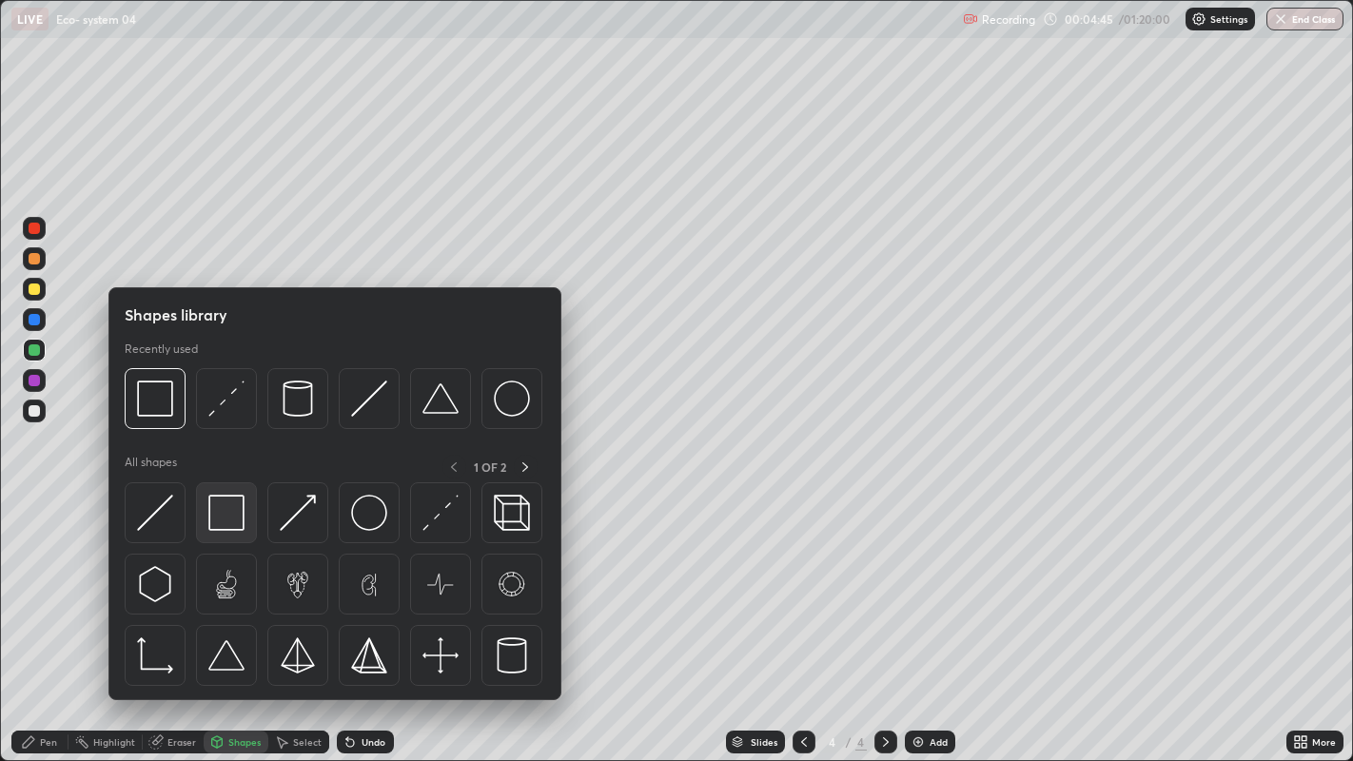
click at [226, 522] on img at bounding box center [226, 513] width 36 height 36
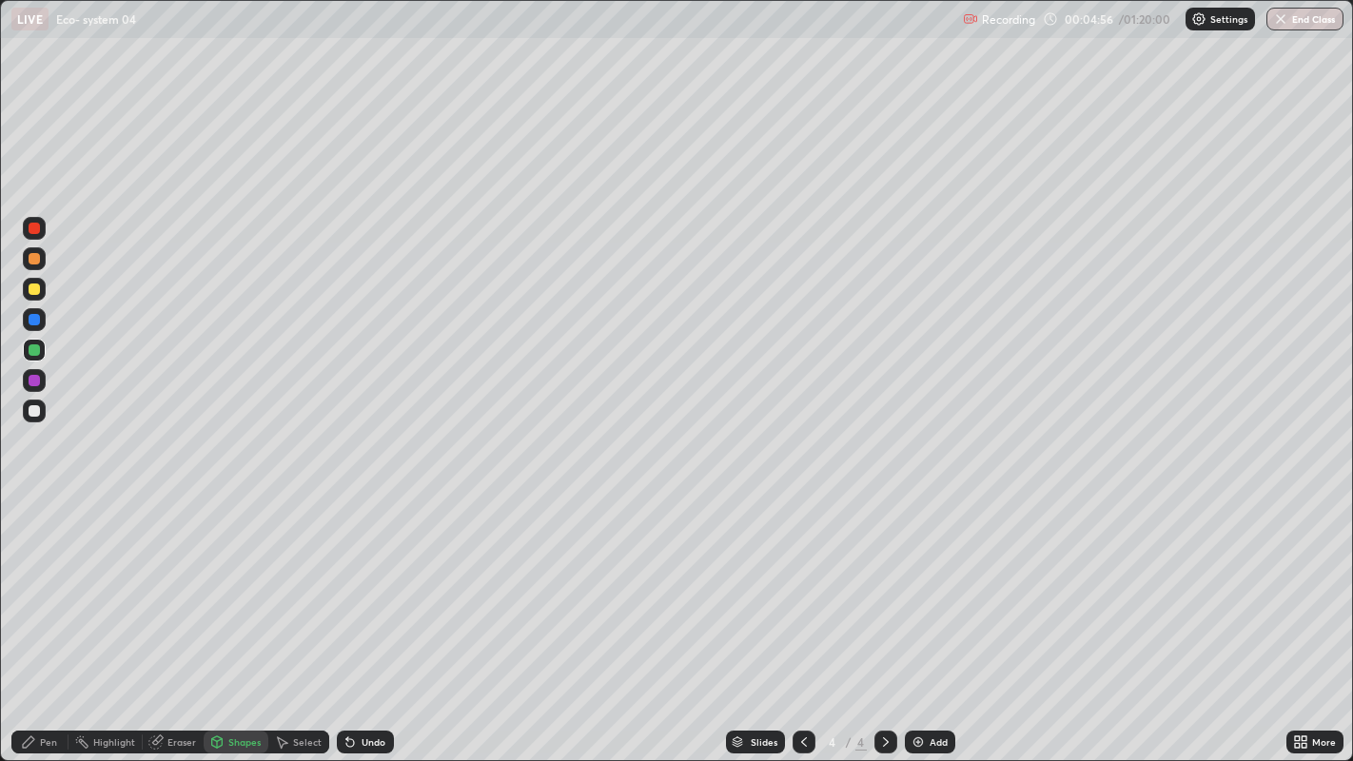
click at [29, 618] on icon at bounding box center [28, 741] width 11 height 11
click at [35, 414] on div at bounding box center [34, 410] width 11 height 11
click at [38, 414] on div at bounding box center [34, 410] width 11 height 11
click at [35, 413] on div at bounding box center [34, 410] width 11 height 11
click at [921, 618] on img at bounding box center [918, 742] width 15 height 15
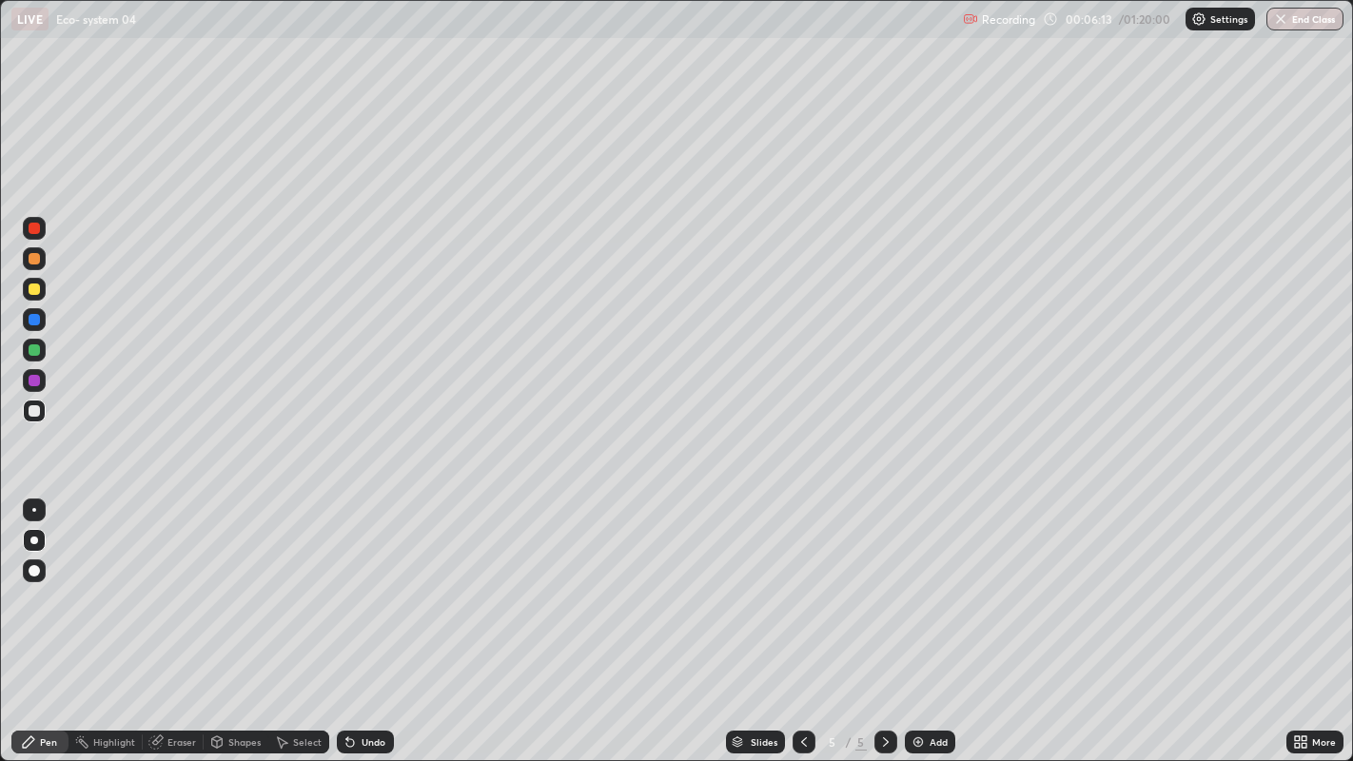
click at [36, 285] on div at bounding box center [34, 289] width 11 height 11
click at [39, 286] on div at bounding box center [34, 289] width 11 height 11
click at [33, 415] on div at bounding box center [34, 410] width 11 height 11
click at [39, 411] on div at bounding box center [34, 410] width 11 height 11
click at [34, 353] on div at bounding box center [34, 349] width 11 height 11
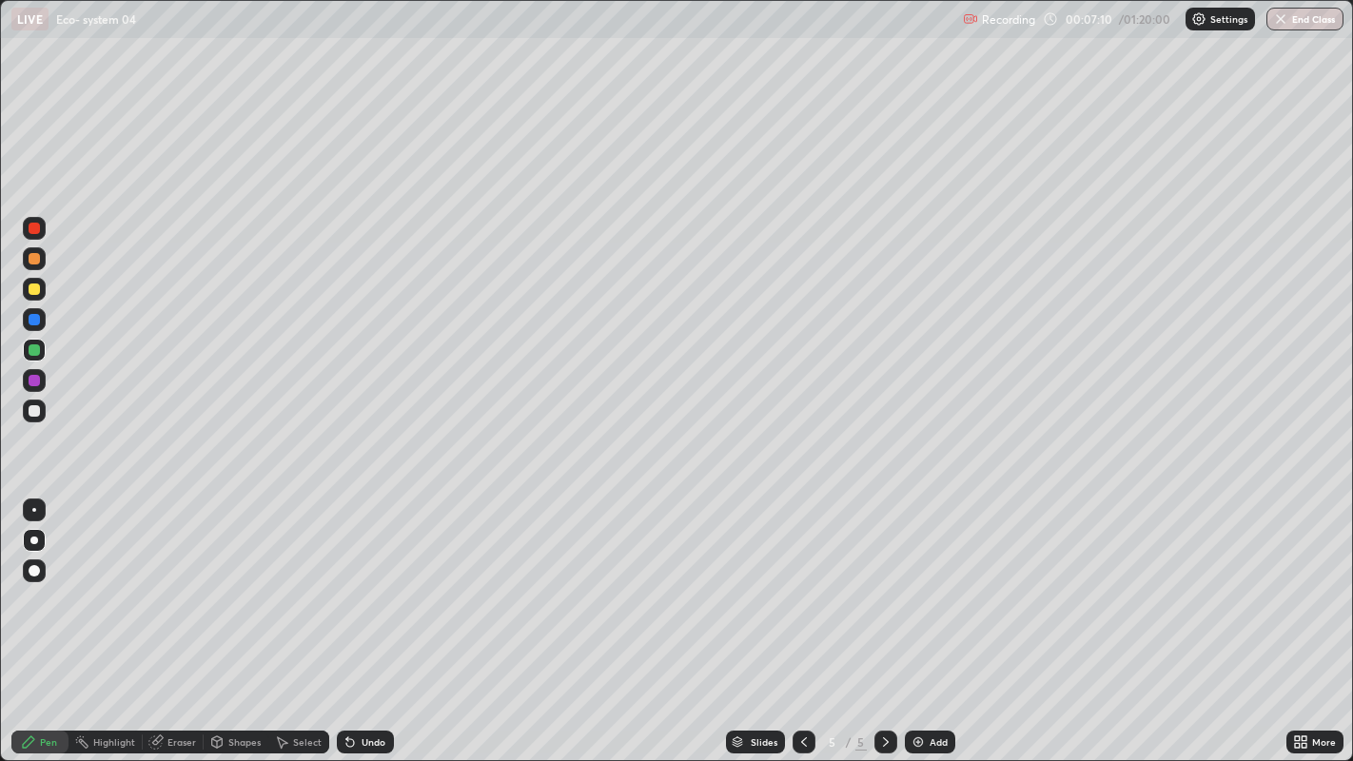
click at [37, 348] on div at bounding box center [34, 349] width 11 height 11
click at [229, 618] on div "Shapes" at bounding box center [244, 742] width 32 height 10
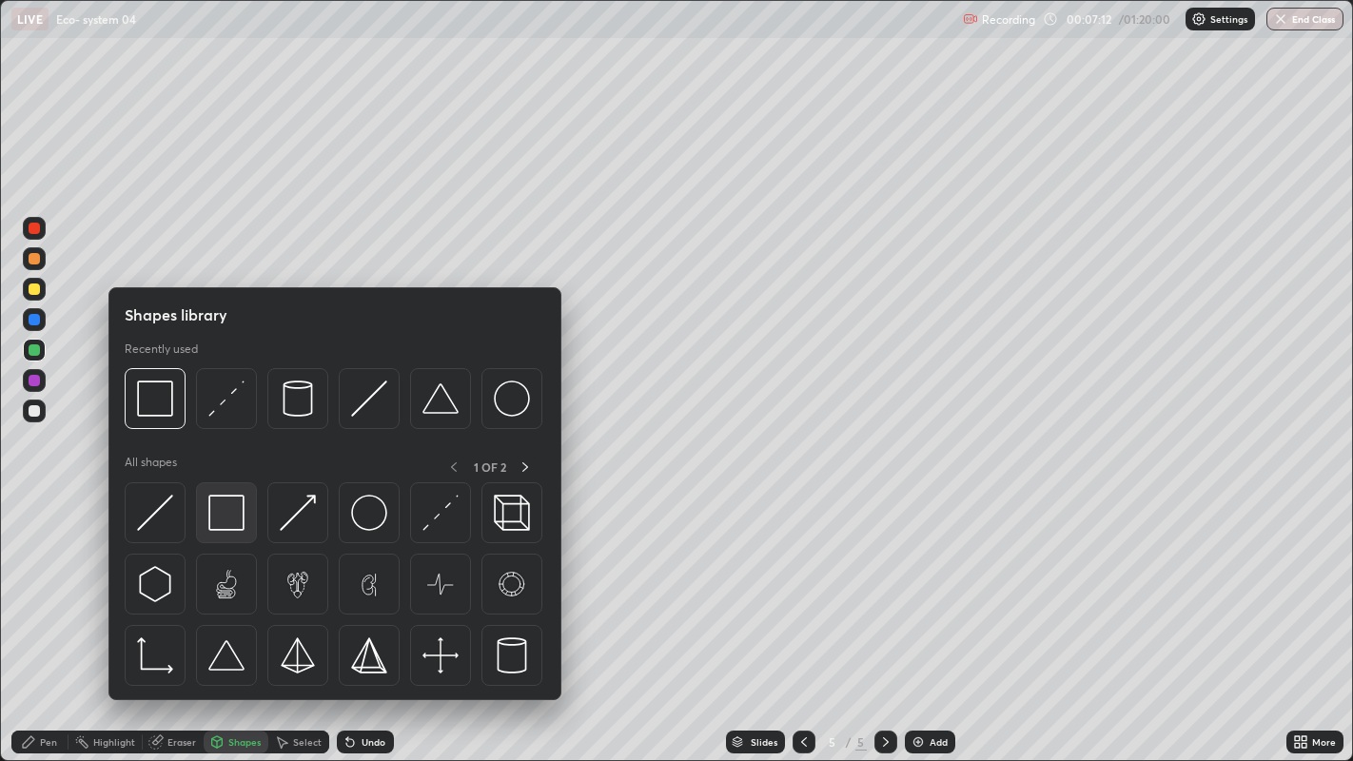
click at [229, 519] on img at bounding box center [226, 513] width 36 height 36
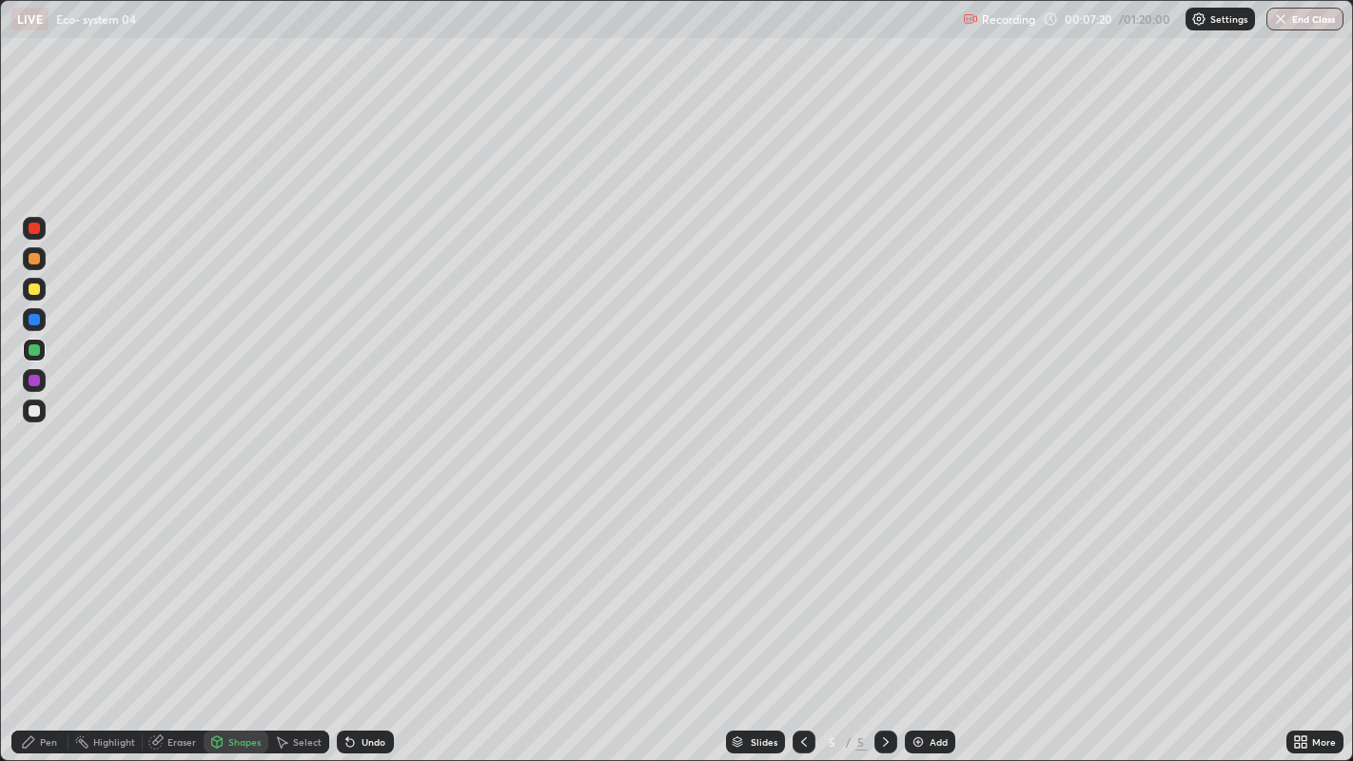
click at [36, 618] on div "Pen" at bounding box center [39, 742] width 57 height 23
click at [45, 412] on div at bounding box center [34, 411] width 23 height 23
click at [35, 411] on div at bounding box center [34, 410] width 11 height 11
click at [37, 407] on div at bounding box center [34, 410] width 11 height 11
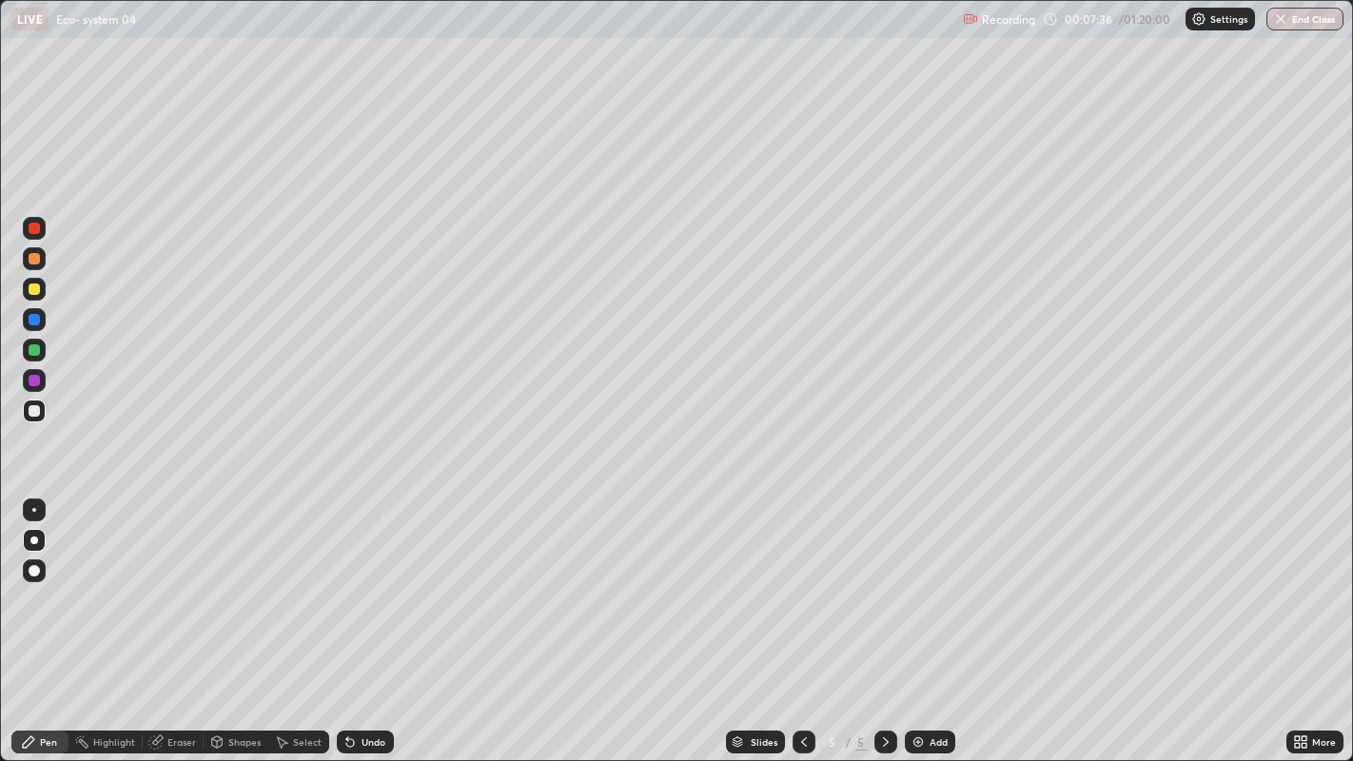
click at [361, 618] on div "Undo" at bounding box center [365, 742] width 57 height 23
click at [930, 618] on div "Add" at bounding box center [939, 742] width 18 height 10
click at [35, 292] on div at bounding box center [34, 289] width 11 height 11
click at [35, 289] on div at bounding box center [34, 289] width 11 height 11
click at [35, 409] on div at bounding box center [34, 410] width 11 height 11
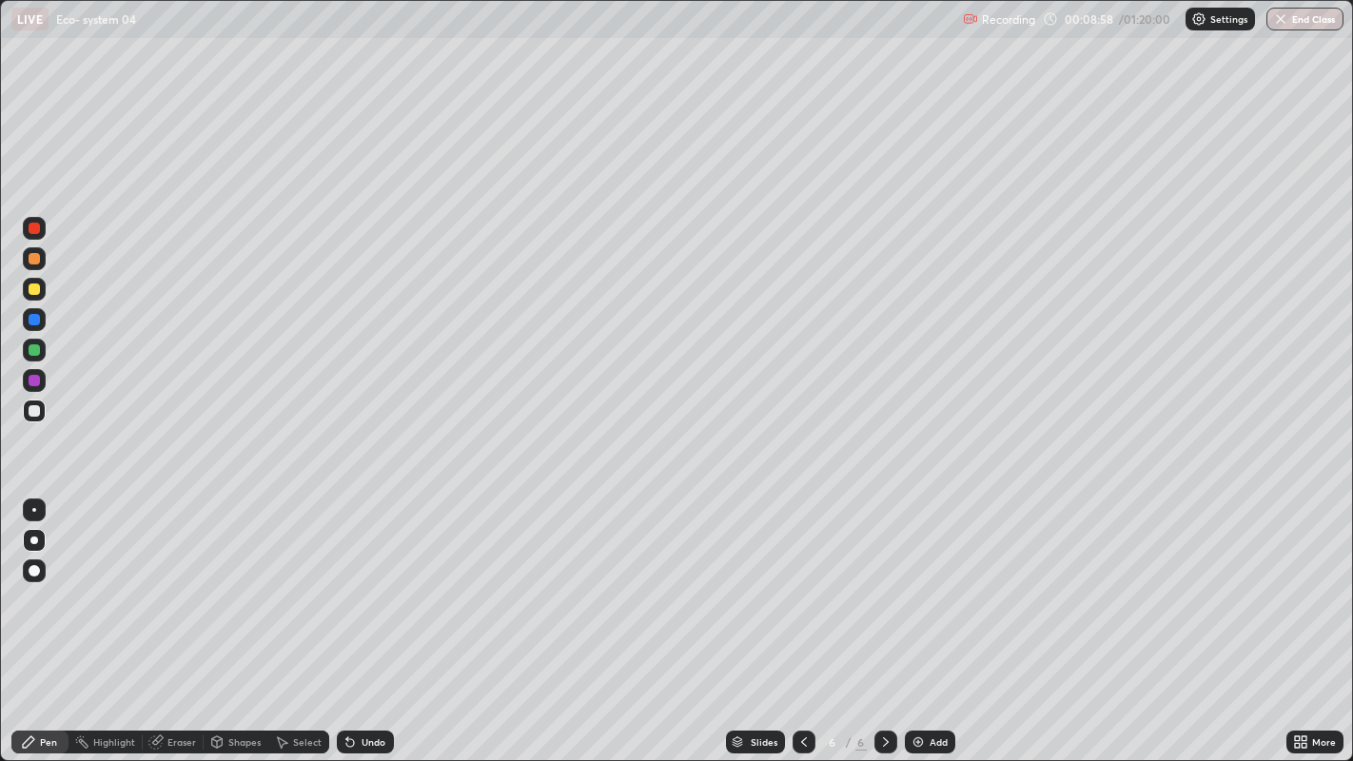
click at [35, 410] on div at bounding box center [34, 410] width 11 height 11
click at [34, 350] on div at bounding box center [34, 349] width 11 height 11
click at [44, 349] on div at bounding box center [34, 350] width 23 height 23
click at [221, 618] on icon at bounding box center [216, 742] width 15 height 15
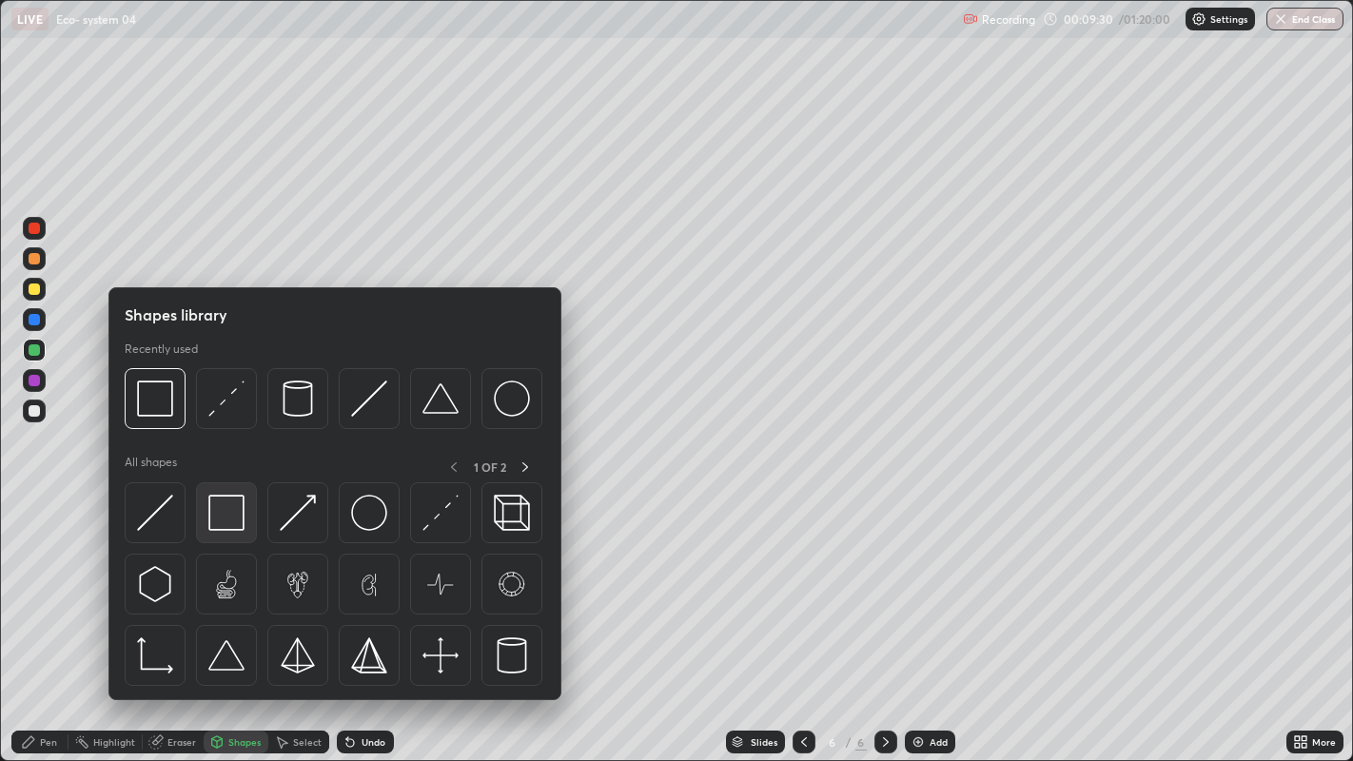
click at [226, 511] on img at bounding box center [226, 513] width 36 height 36
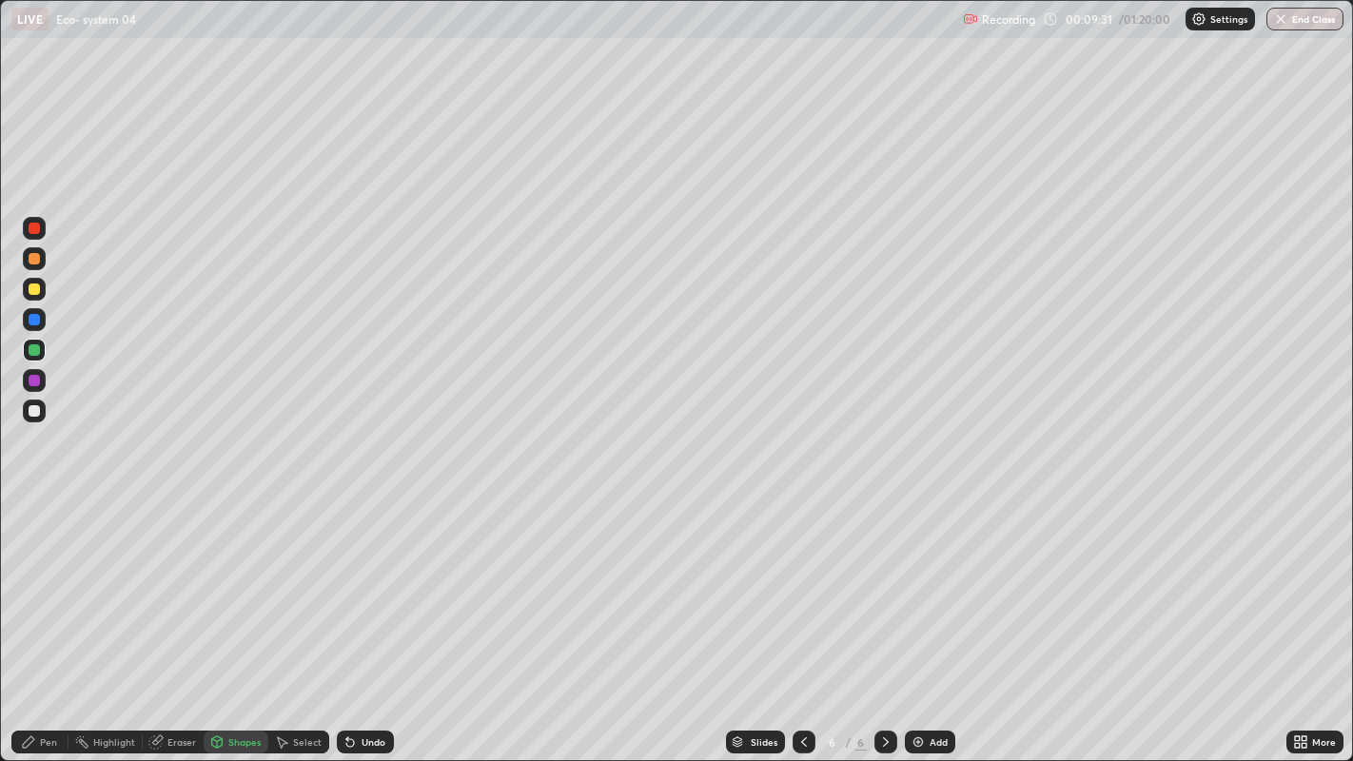
click at [39, 414] on div at bounding box center [34, 410] width 11 height 11
click at [34, 410] on div at bounding box center [34, 410] width 11 height 11
click at [33, 409] on div at bounding box center [34, 410] width 11 height 11
click at [35, 409] on div at bounding box center [34, 410] width 11 height 11
click at [45, 618] on div "Pen" at bounding box center [48, 742] width 17 height 10
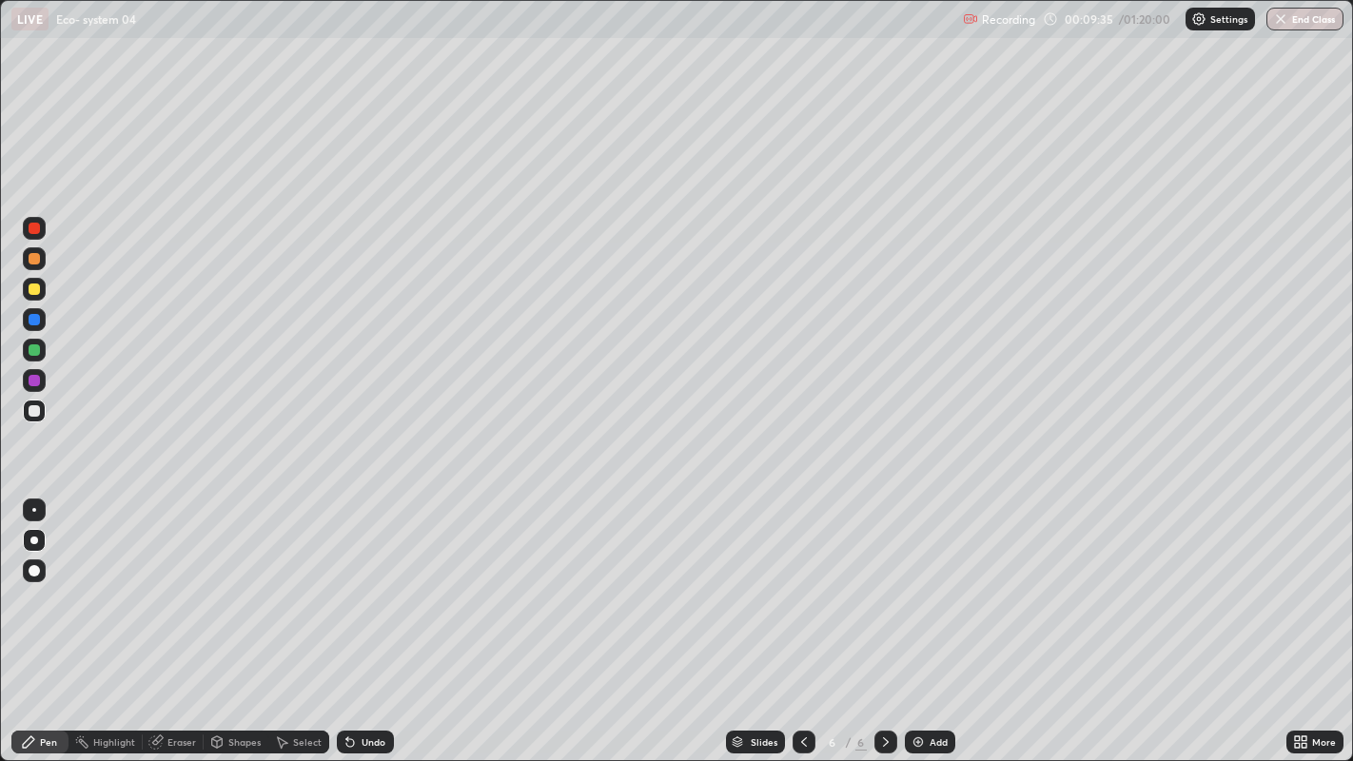
click at [45, 618] on div "Pen" at bounding box center [48, 742] width 17 height 10
click at [38, 618] on div "Pen" at bounding box center [39, 742] width 57 height 23
click at [35, 284] on div at bounding box center [34, 289] width 11 height 11
click at [35, 288] on div at bounding box center [34, 289] width 11 height 11
click at [38, 287] on div at bounding box center [34, 289] width 11 height 11
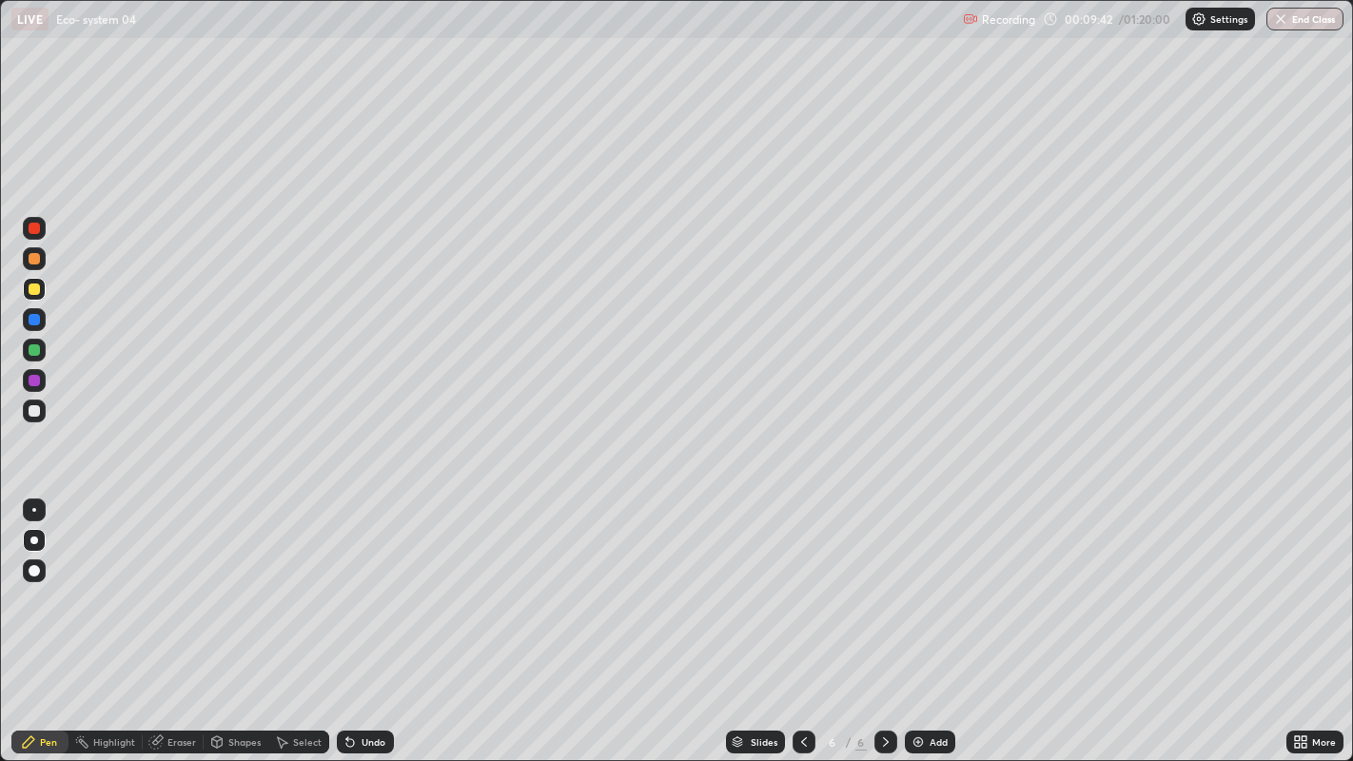
click at [35, 285] on div at bounding box center [34, 289] width 11 height 11
click at [368, 618] on div "Undo" at bounding box center [374, 742] width 24 height 10
click at [369, 618] on div "Undo" at bounding box center [374, 742] width 24 height 10
click at [364, 618] on div "Undo" at bounding box center [374, 742] width 24 height 10
click at [44, 408] on div at bounding box center [34, 411] width 23 height 23
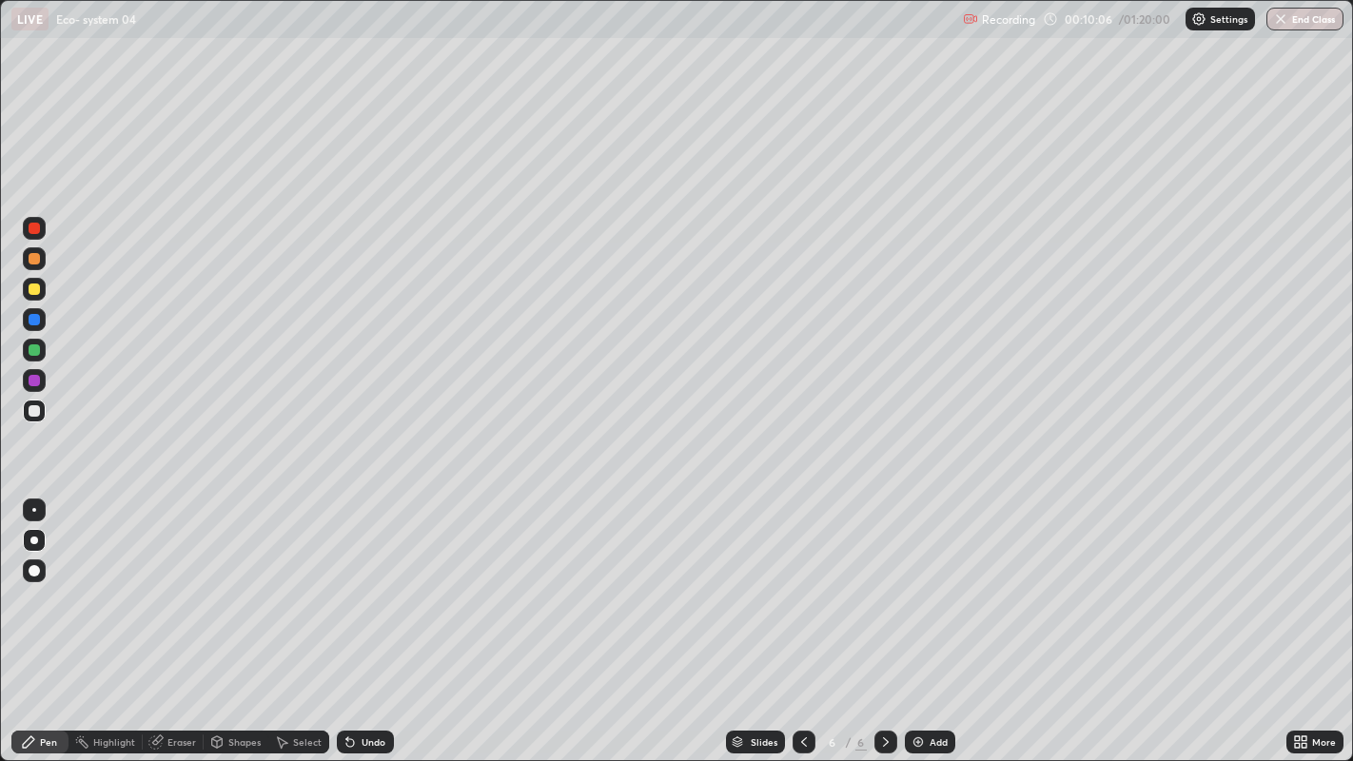
click at [38, 415] on div at bounding box center [34, 410] width 11 height 11
click at [40, 410] on div at bounding box center [34, 411] width 23 height 23
click at [35, 286] on div at bounding box center [34, 289] width 11 height 11
click at [30, 288] on div at bounding box center [34, 289] width 11 height 11
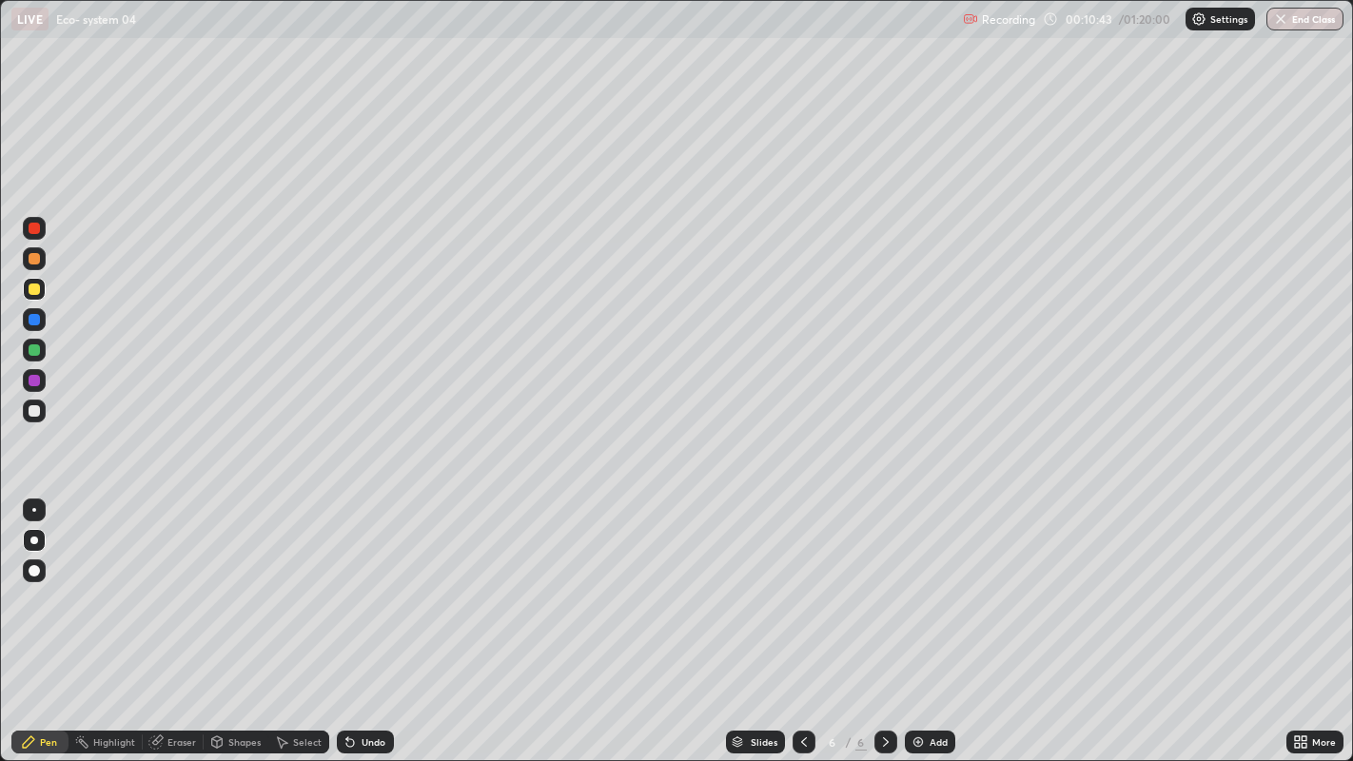
click at [30, 288] on div at bounding box center [34, 289] width 11 height 11
click at [346, 618] on icon at bounding box center [347, 738] width 2 height 2
click at [352, 618] on icon at bounding box center [350, 742] width 15 height 15
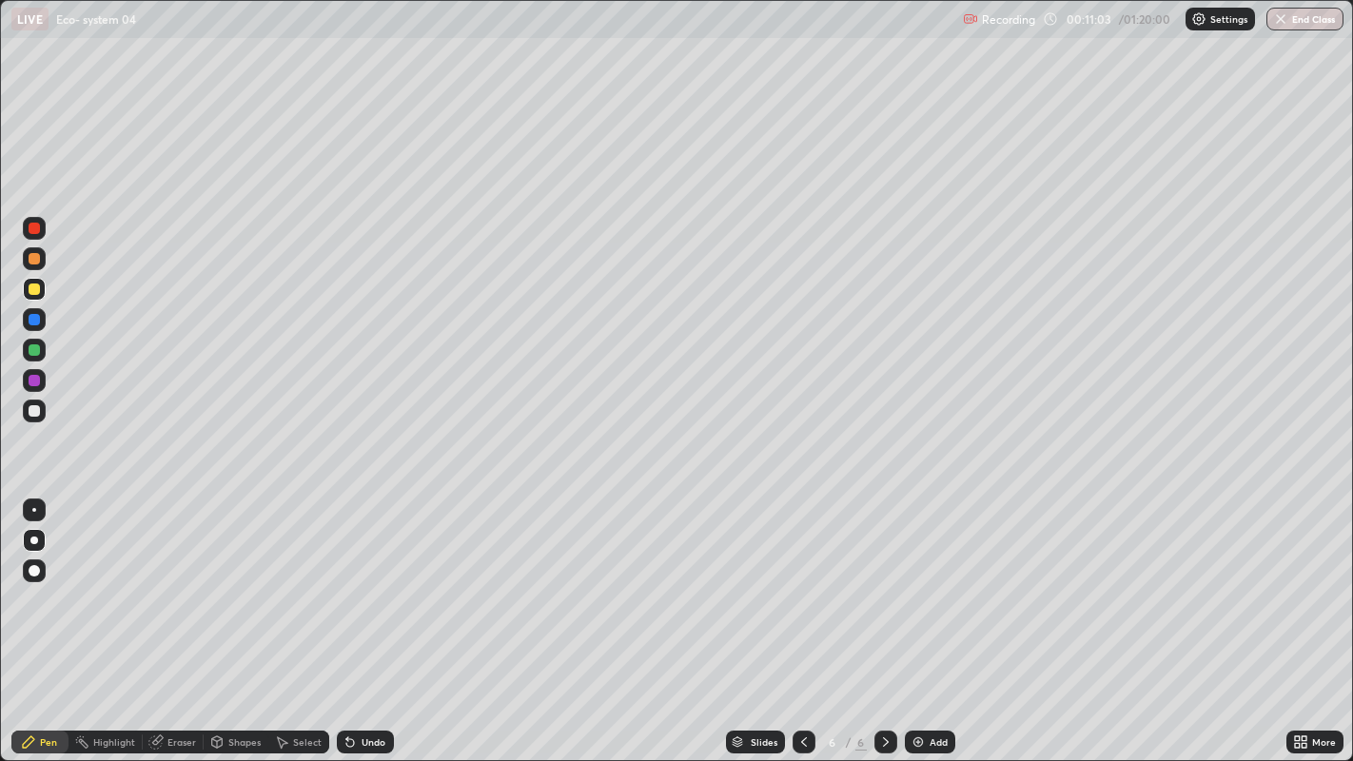
click at [356, 618] on div "Undo" at bounding box center [365, 742] width 57 height 23
click at [349, 618] on icon at bounding box center [350, 743] width 8 height 8
click at [353, 618] on icon at bounding box center [350, 742] width 15 height 15
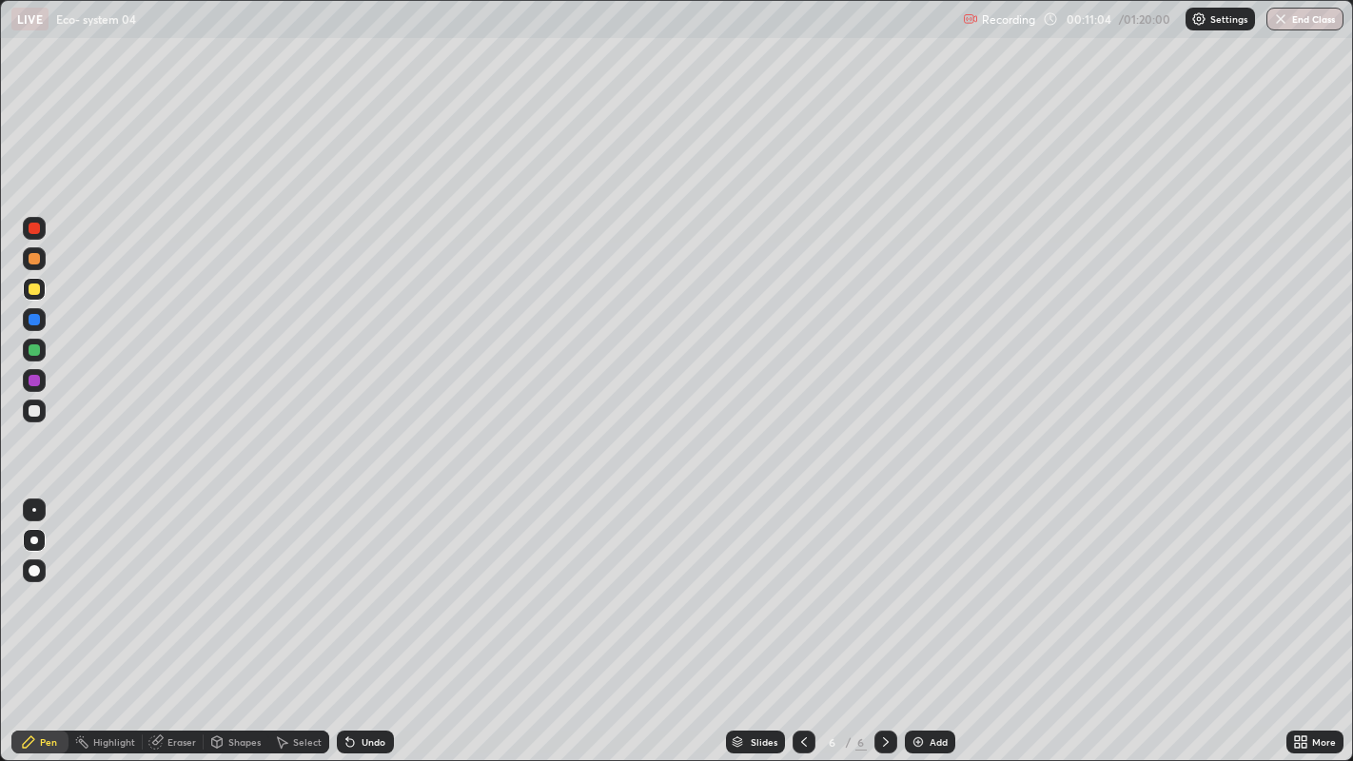
click at [356, 618] on div "Undo" at bounding box center [365, 742] width 57 height 23
click at [354, 618] on icon at bounding box center [350, 742] width 15 height 15
click at [353, 618] on icon at bounding box center [350, 742] width 15 height 15
click at [357, 618] on div "Undo" at bounding box center [365, 742] width 57 height 23
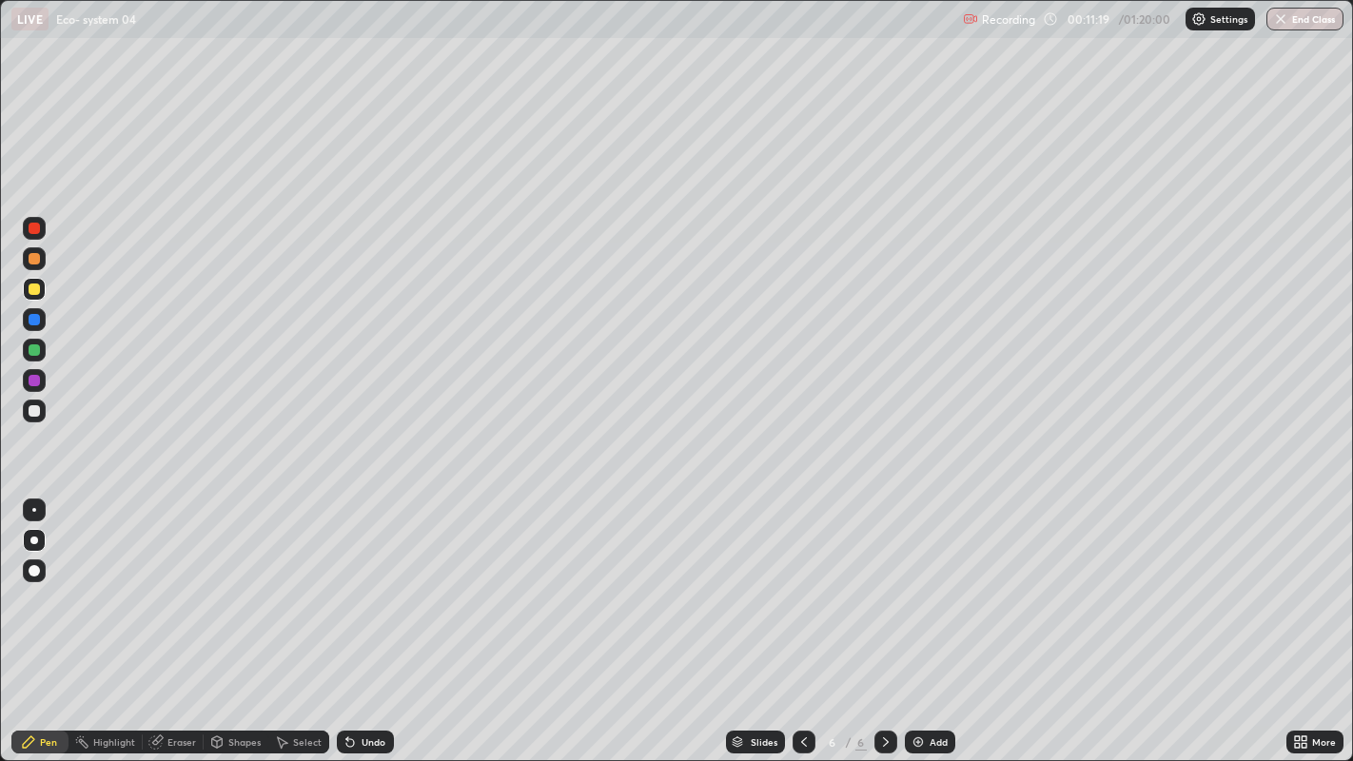
click at [32, 409] on div at bounding box center [34, 410] width 11 height 11
click at [35, 413] on div at bounding box center [34, 410] width 11 height 11
click at [36, 413] on div at bounding box center [34, 410] width 11 height 11
click at [34, 381] on div at bounding box center [34, 380] width 11 height 11
click at [38, 380] on div at bounding box center [34, 380] width 11 height 11
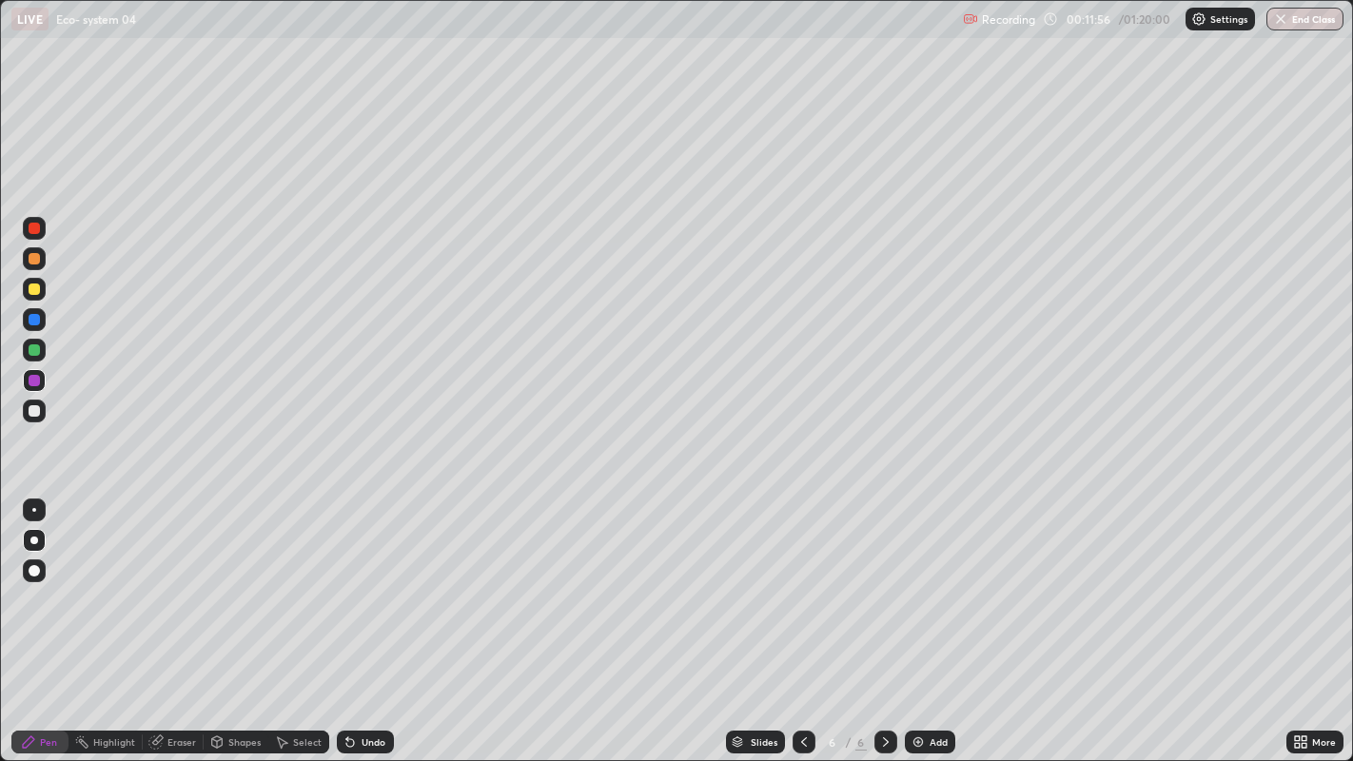
click at [38, 380] on div at bounding box center [34, 380] width 11 height 11
click at [357, 618] on div "Undo" at bounding box center [365, 742] width 57 height 23
click at [354, 618] on icon at bounding box center [350, 742] width 15 height 15
click at [39, 409] on div at bounding box center [34, 410] width 11 height 11
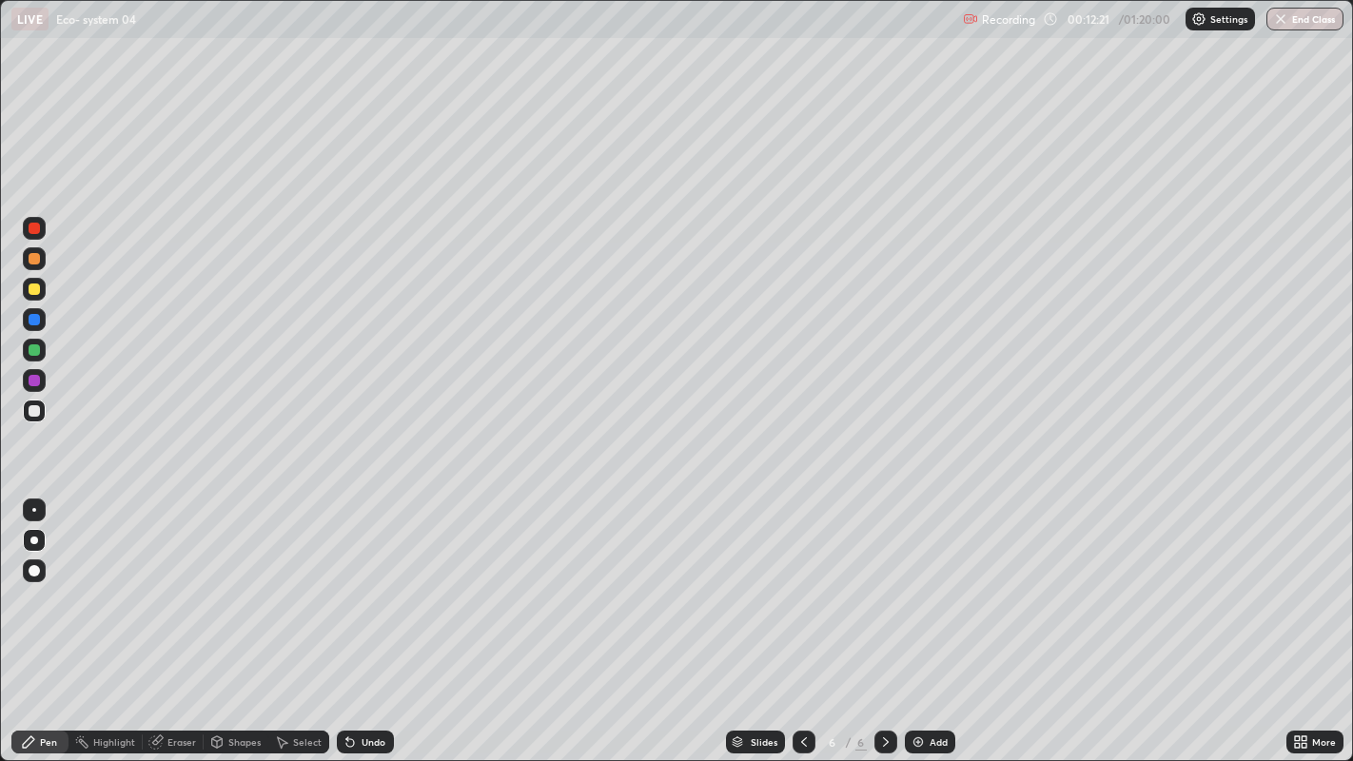
click at [39, 409] on div at bounding box center [34, 410] width 11 height 11
click at [172, 618] on div "Eraser" at bounding box center [181, 742] width 29 height 10
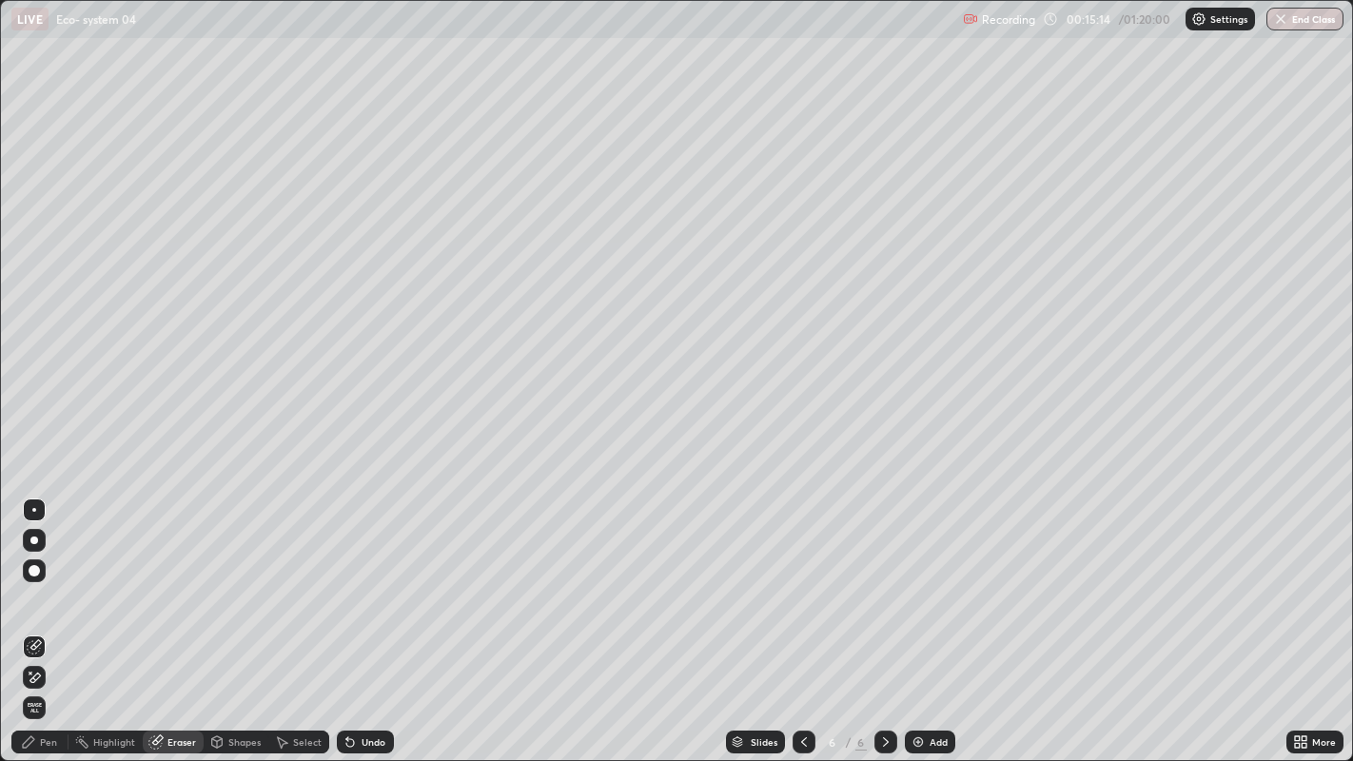
click at [39, 618] on div "Pen" at bounding box center [39, 742] width 57 height 23
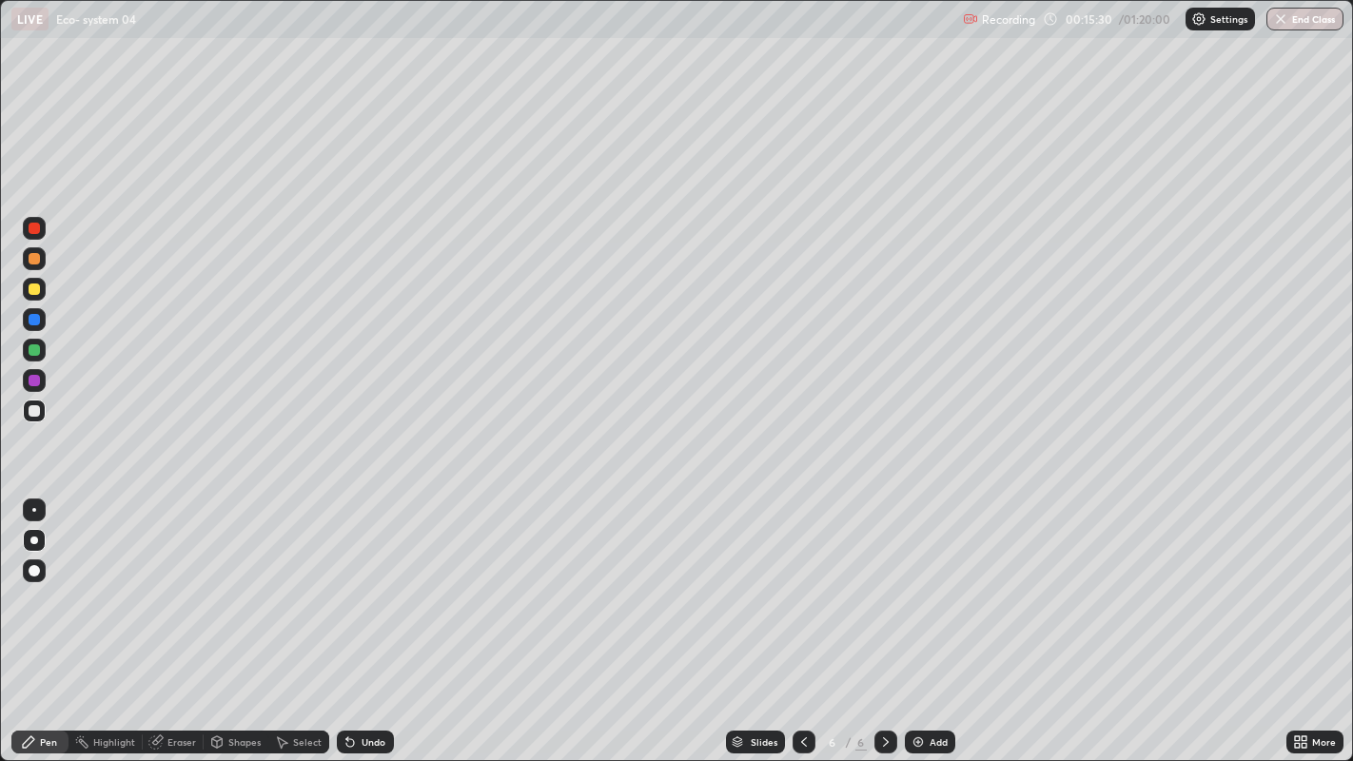
click at [918, 618] on img at bounding box center [918, 742] width 15 height 15
click at [35, 258] on div at bounding box center [34, 258] width 11 height 11
click at [36, 410] on div at bounding box center [34, 410] width 11 height 11
click at [38, 405] on div at bounding box center [34, 411] width 23 height 23
click at [366, 618] on div "Undo" at bounding box center [365, 742] width 57 height 23
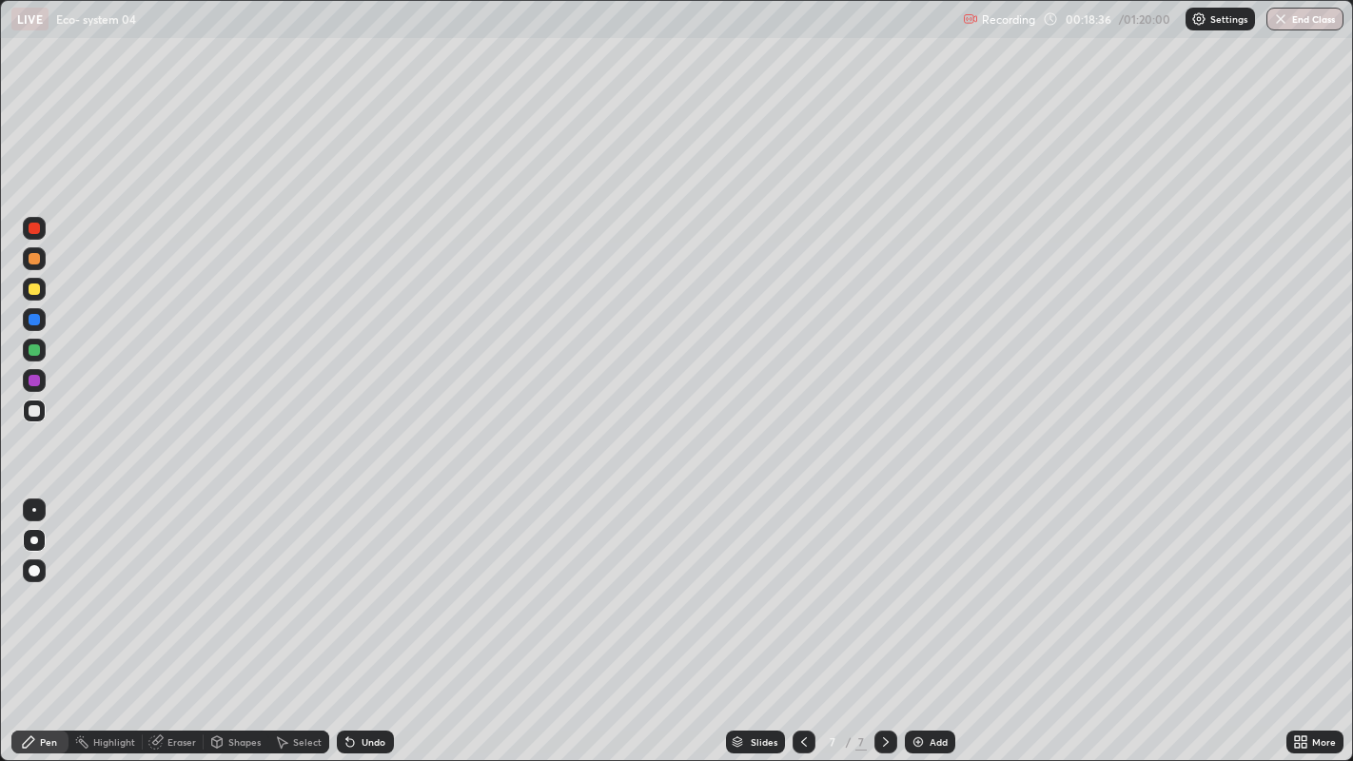
click at [923, 618] on img at bounding box center [918, 742] width 15 height 15
click at [31, 258] on div at bounding box center [34, 258] width 11 height 11
click at [33, 415] on div at bounding box center [34, 410] width 11 height 11
click at [34, 410] on div at bounding box center [34, 410] width 11 height 11
click at [29, 407] on div at bounding box center [34, 410] width 11 height 11
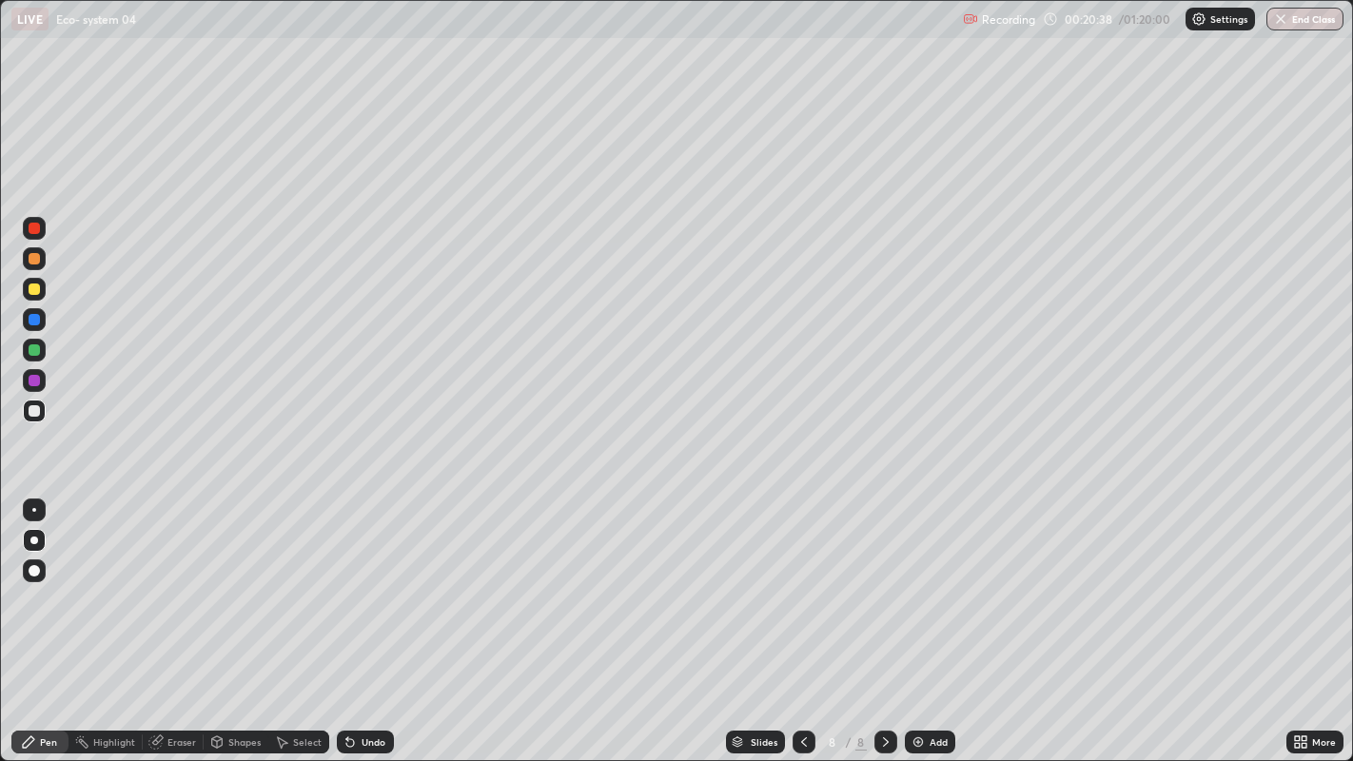
click at [33, 413] on div at bounding box center [34, 410] width 11 height 11
click at [31, 352] on div at bounding box center [34, 349] width 11 height 11
click at [34, 350] on div at bounding box center [34, 349] width 11 height 11
click at [37, 346] on div at bounding box center [34, 349] width 11 height 11
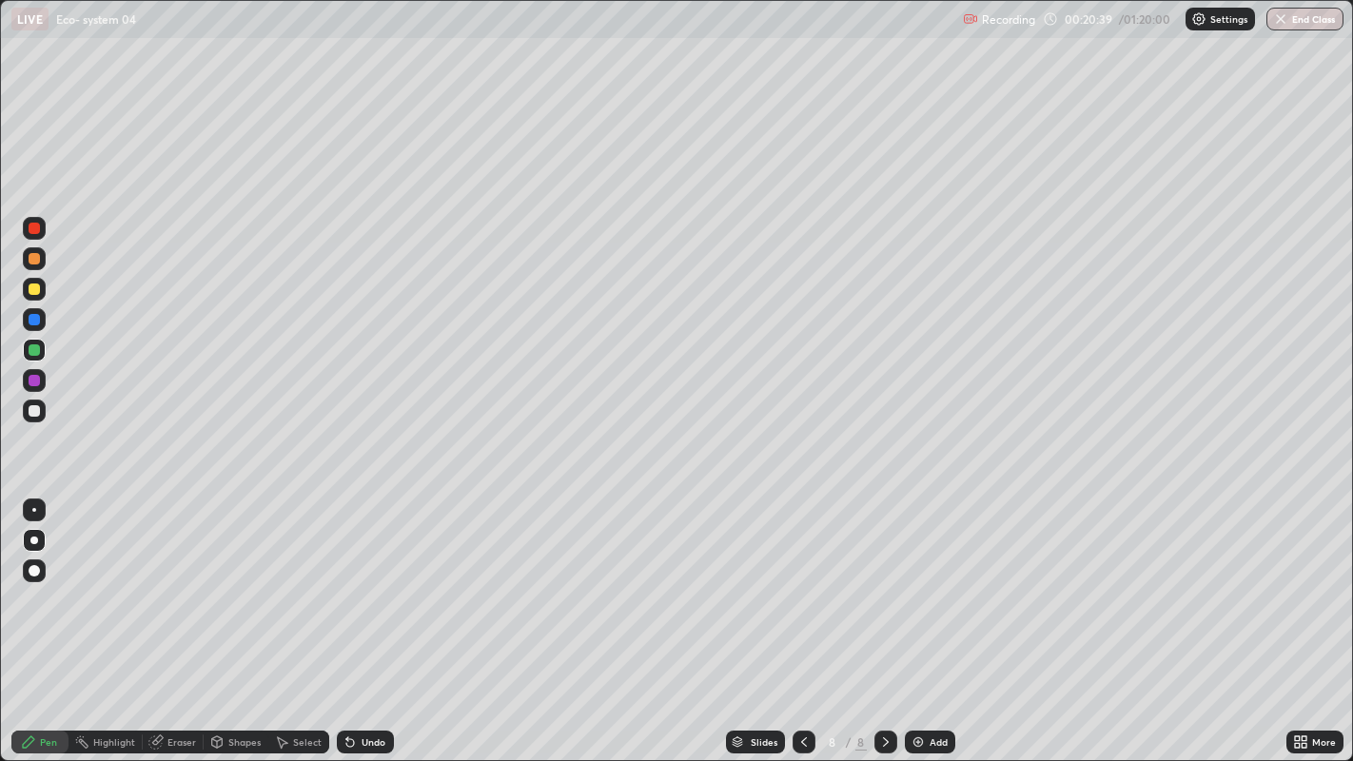
click at [37, 346] on div at bounding box center [34, 349] width 11 height 11
click at [234, 618] on div "Shapes" at bounding box center [244, 742] width 32 height 10
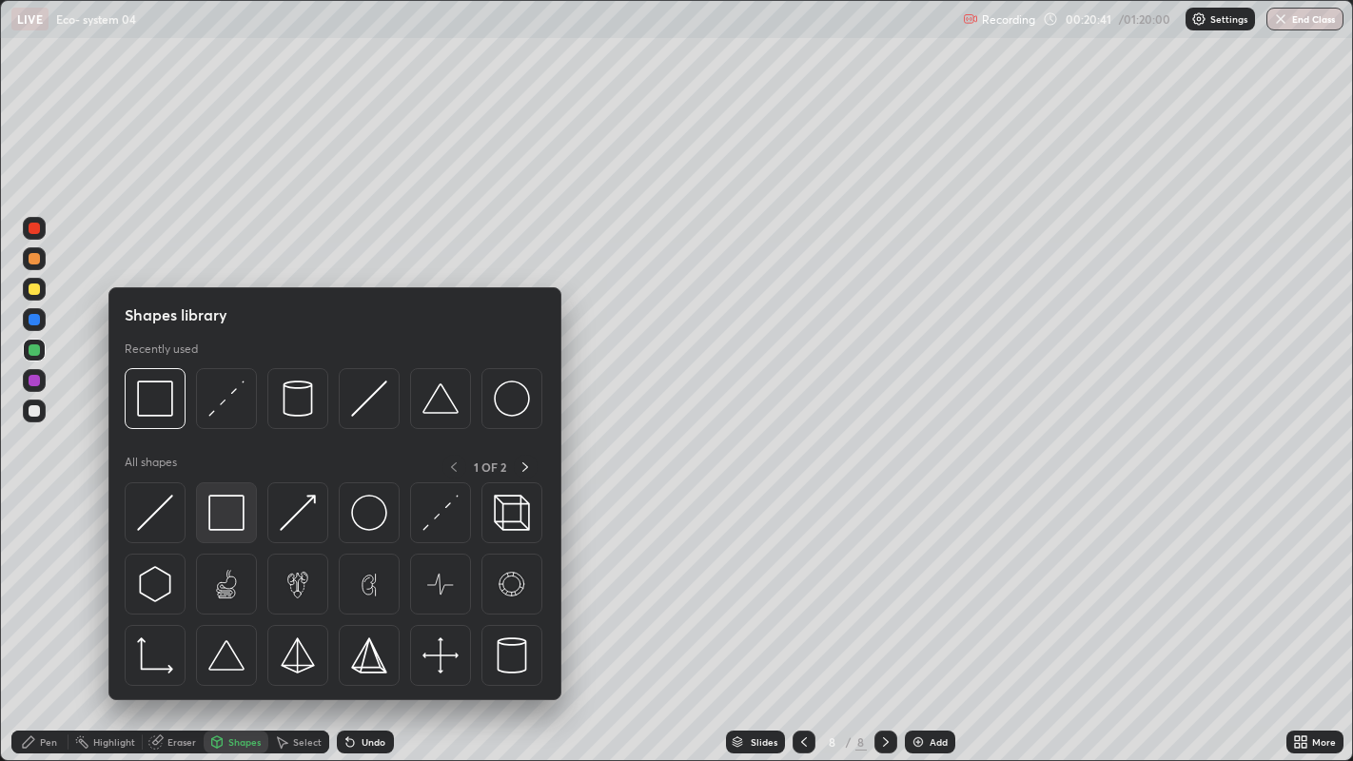
click at [226, 517] on img at bounding box center [226, 513] width 36 height 36
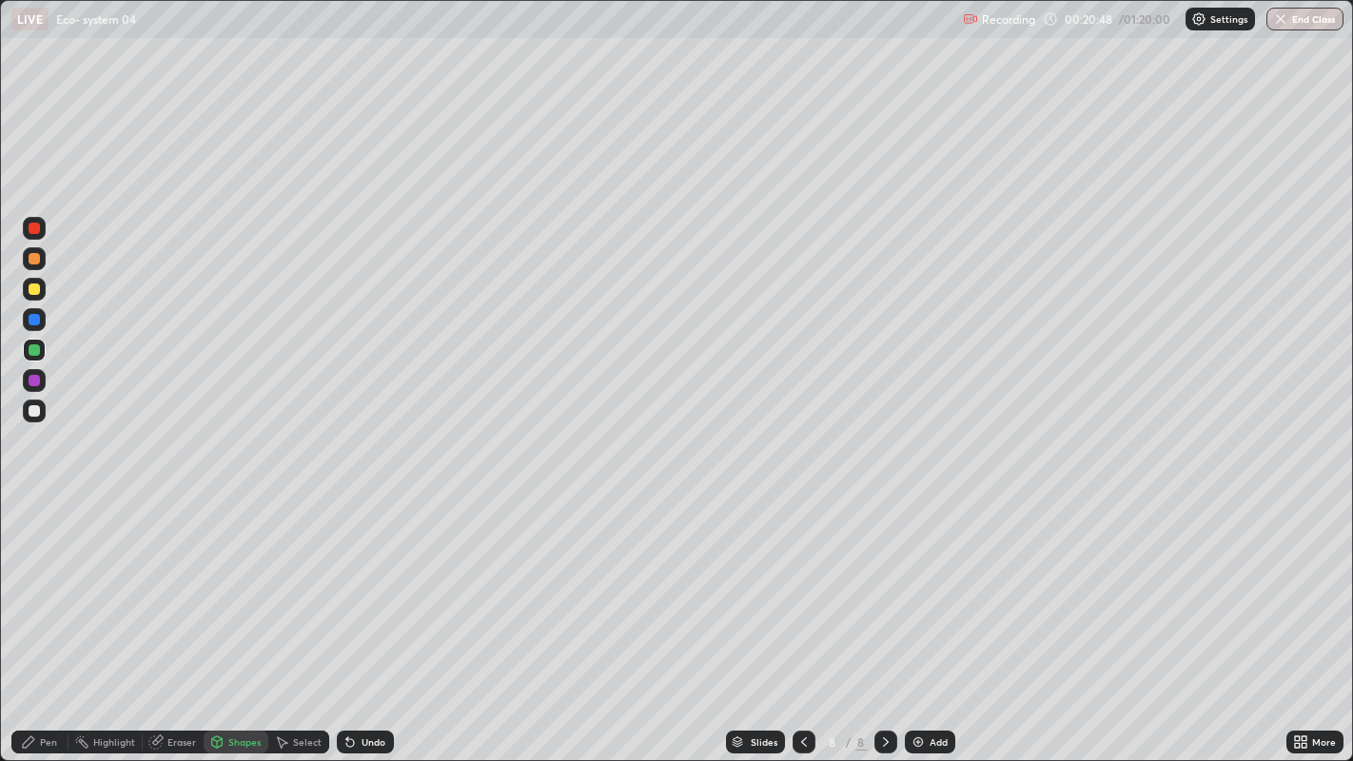
click at [34, 618] on icon at bounding box center [28, 742] width 15 height 15
click at [40, 413] on div at bounding box center [34, 411] width 23 height 23
click at [35, 410] on div at bounding box center [34, 410] width 11 height 11
click at [39, 414] on div at bounding box center [34, 410] width 11 height 11
click at [922, 618] on img at bounding box center [918, 742] width 15 height 15
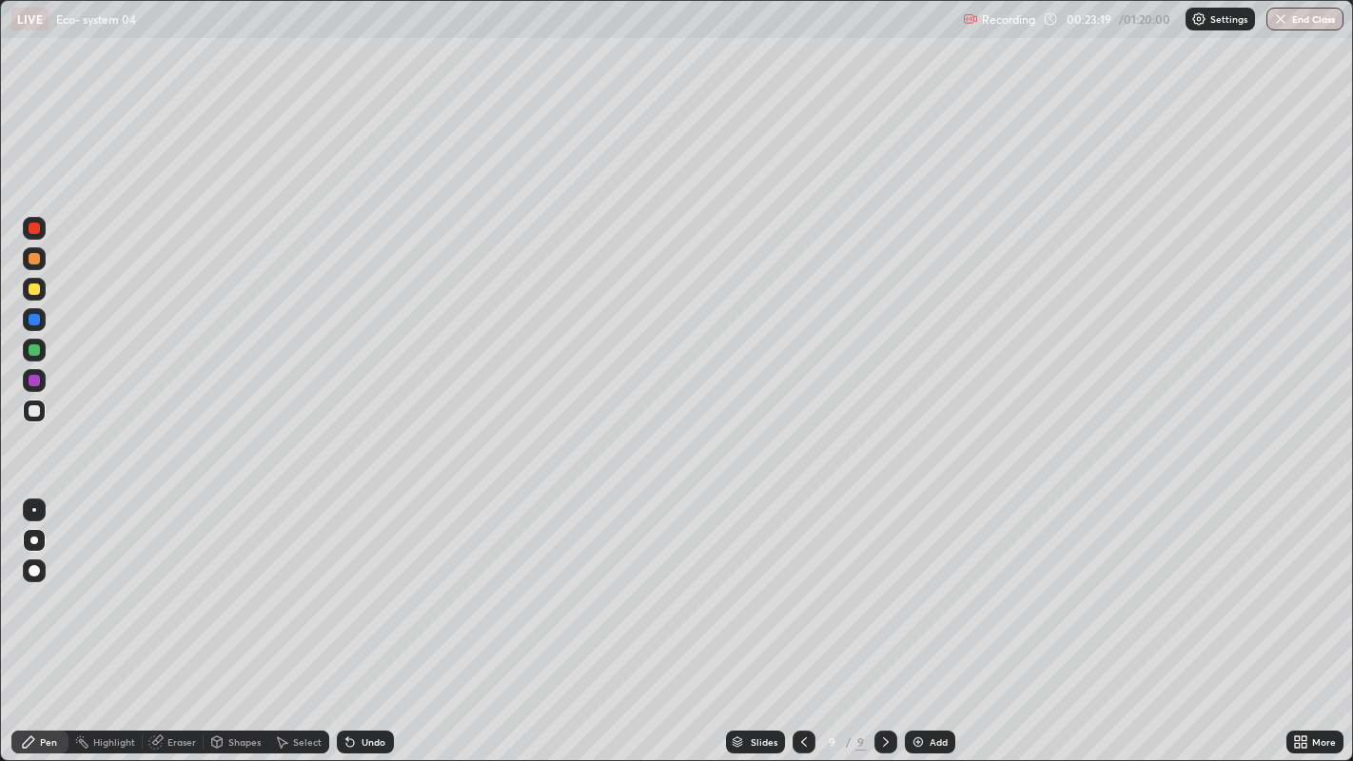
click at [33, 382] on div at bounding box center [34, 380] width 11 height 11
click at [38, 414] on div at bounding box center [34, 410] width 11 height 11
click at [37, 413] on div at bounding box center [34, 410] width 11 height 11
click at [37, 411] on div at bounding box center [34, 410] width 11 height 11
click at [915, 618] on img at bounding box center [918, 742] width 15 height 15
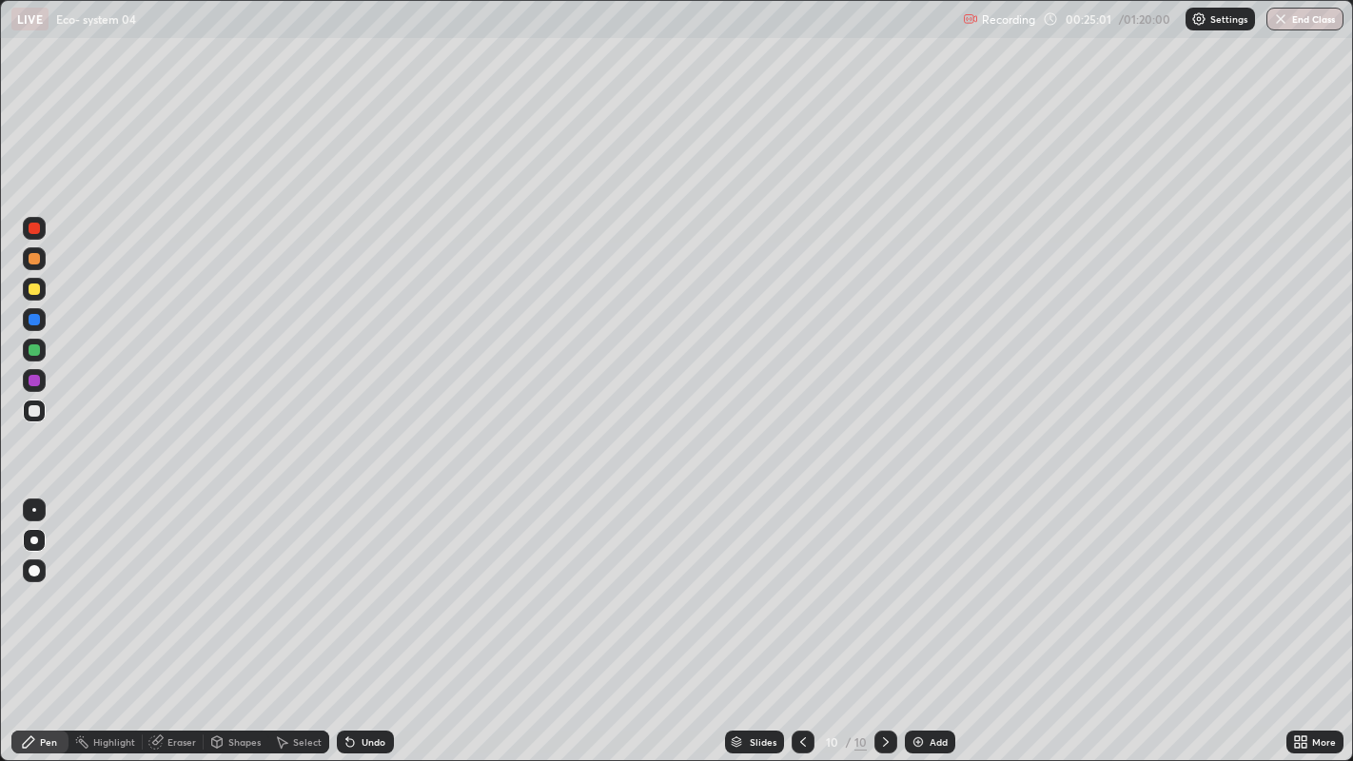
click at [35, 258] on div at bounding box center [34, 258] width 11 height 11
click at [36, 258] on div at bounding box center [34, 258] width 11 height 11
click at [36, 257] on div at bounding box center [34, 258] width 11 height 11
click at [39, 412] on div at bounding box center [34, 410] width 11 height 11
click at [35, 410] on div at bounding box center [34, 410] width 11 height 11
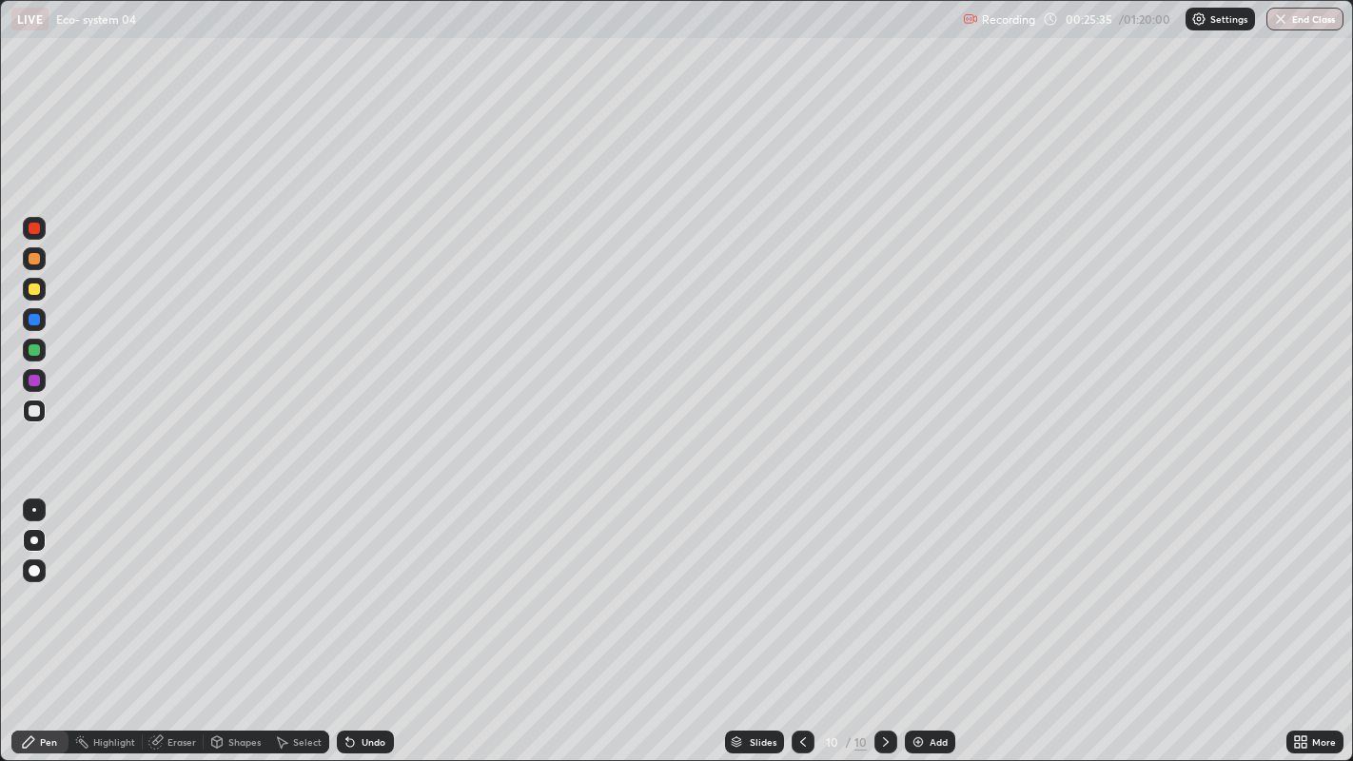
click at [39, 352] on div at bounding box center [34, 350] width 23 height 23
click at [35, 349] on div at bounding box center [34, 349] width 11 height 11
click at [354, 618] on icon at bounding box center [350, 742] width 15 height 15
click at [346, 618] on icon at bounding box center [347, 738] width 2 height 2
click at [347, 618] on icon at bounding box center [350, 743] width 8 height 8
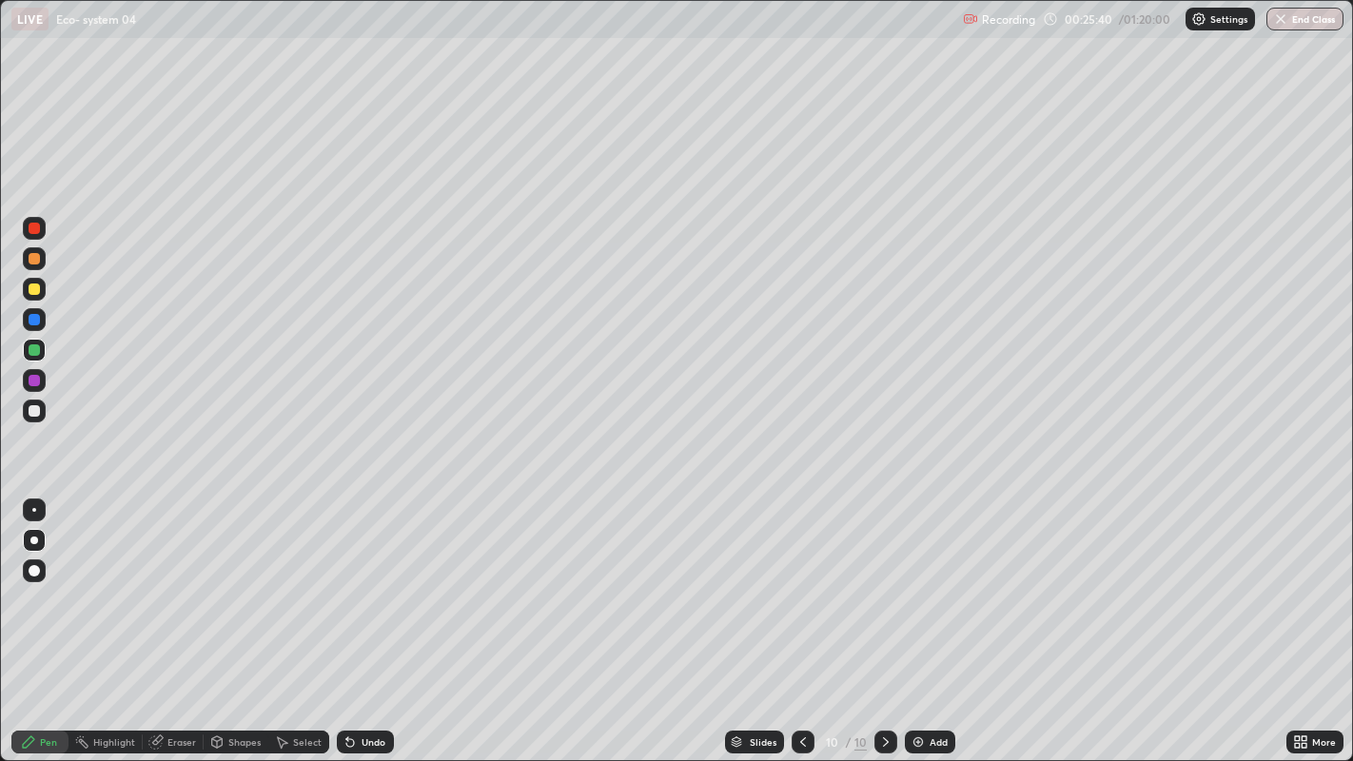
click at [350, 618] on icon at bounding box center [350, 743] width 8 height 8
click at [38, 385] on div at bounding box center [34, 380] width 11 height 11
click at [38, 381] on div at bounding box center [34, 380] width 11 height 11
click at [35, 379] on div at bounding box center [34, 380] width 11 height 11
click at [35, 410] on div at bounding box center [34, 410] width 11 height 11
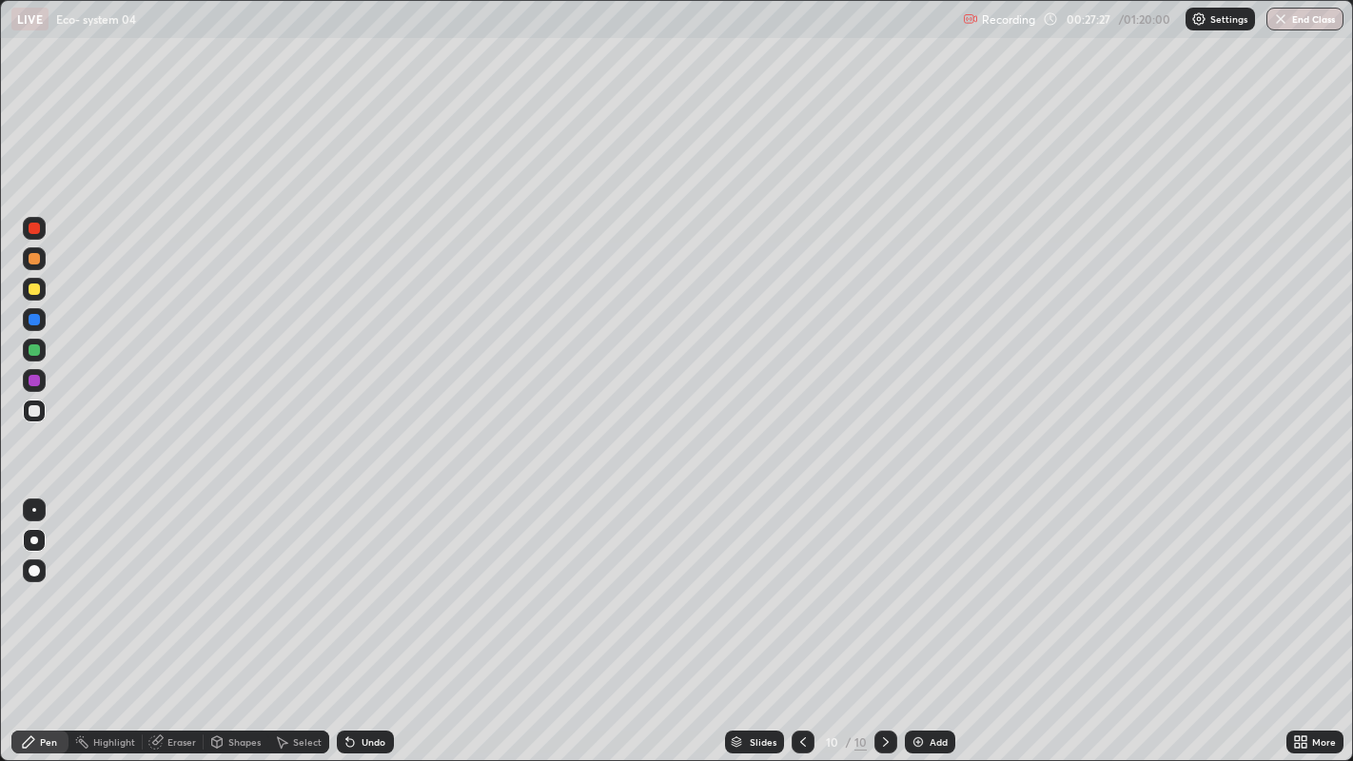
click at [34, 410] on div at bounding box center [34, 410] width 11 height 11
click at [35, 410] on div at bounding box center [34, 410] width 11 height 11
click at [925, 618] on div "Add" at bounding box center [930, 742] width 50 height 23
click at [34, 618] on icon at bounding box center [28, 742] width 15 height 15
click at [34, 407] on div at bounding box center [34, 410] width 11 height 11
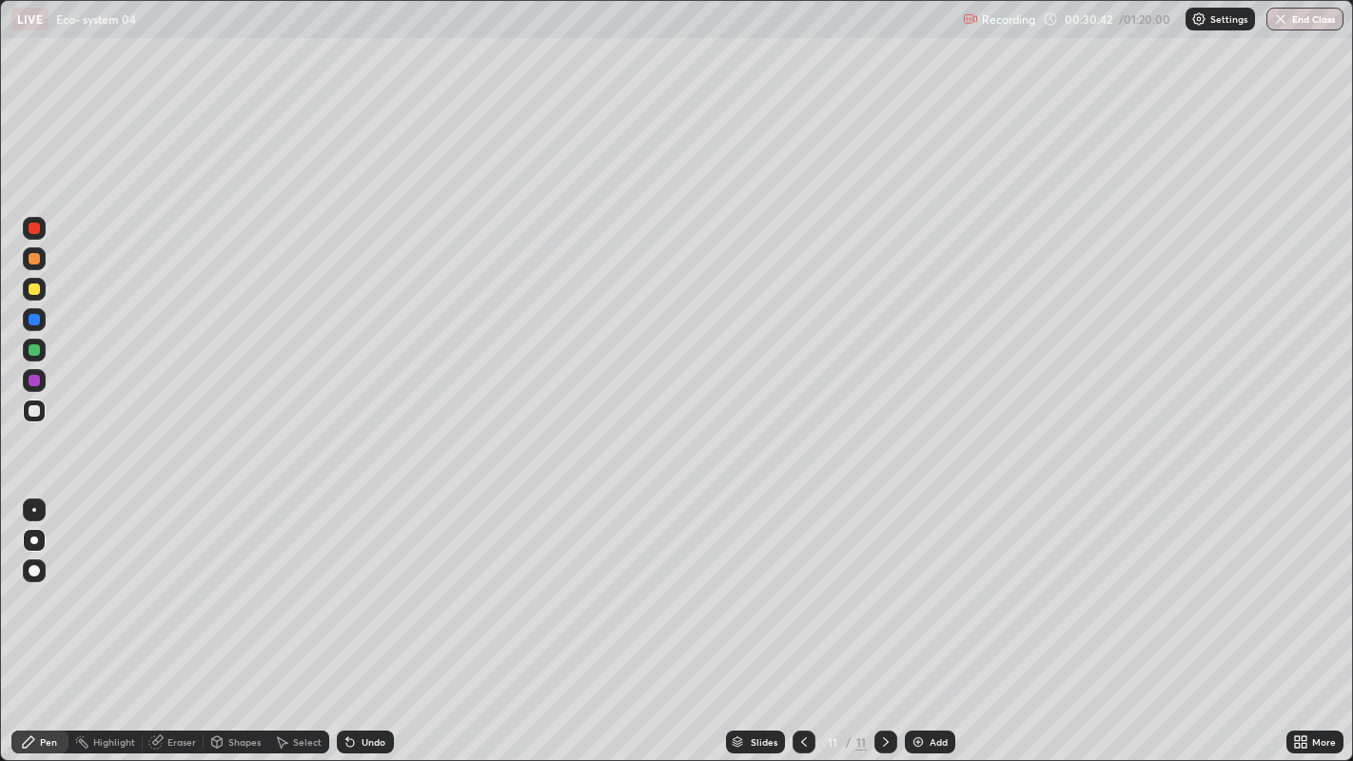
click at [44, 408] on div at bounding box center [34, 411] width 23 height 23
click at [38, 410] on div at bounding box center [34, 410] width 11 height 11
click at [36, 383] on div at bounding box center [34, 380] width 11 height 11
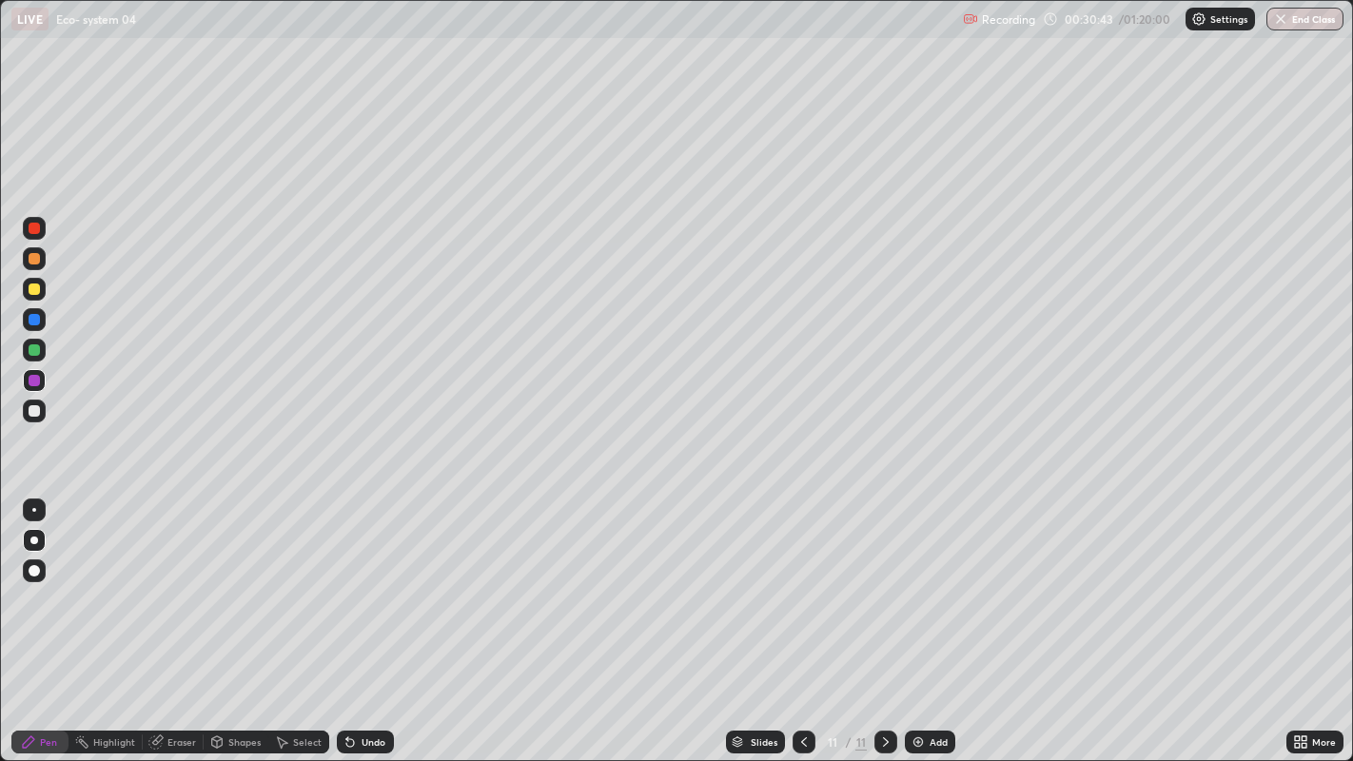
click at [35, 381] on div at bounding box center [34, 380] width 11 height 11
click at [38, 376] on div at bounding box center [34, 380] width 11 height 11
click at [33, 414] on div at bounding box center [34, 410] width 11 height 11
click at [34, 409] on div at bounding box center [34, 410] width 11 height 11
click at [33, 409] on div at bounding box center [34, 410] width 11 height 11
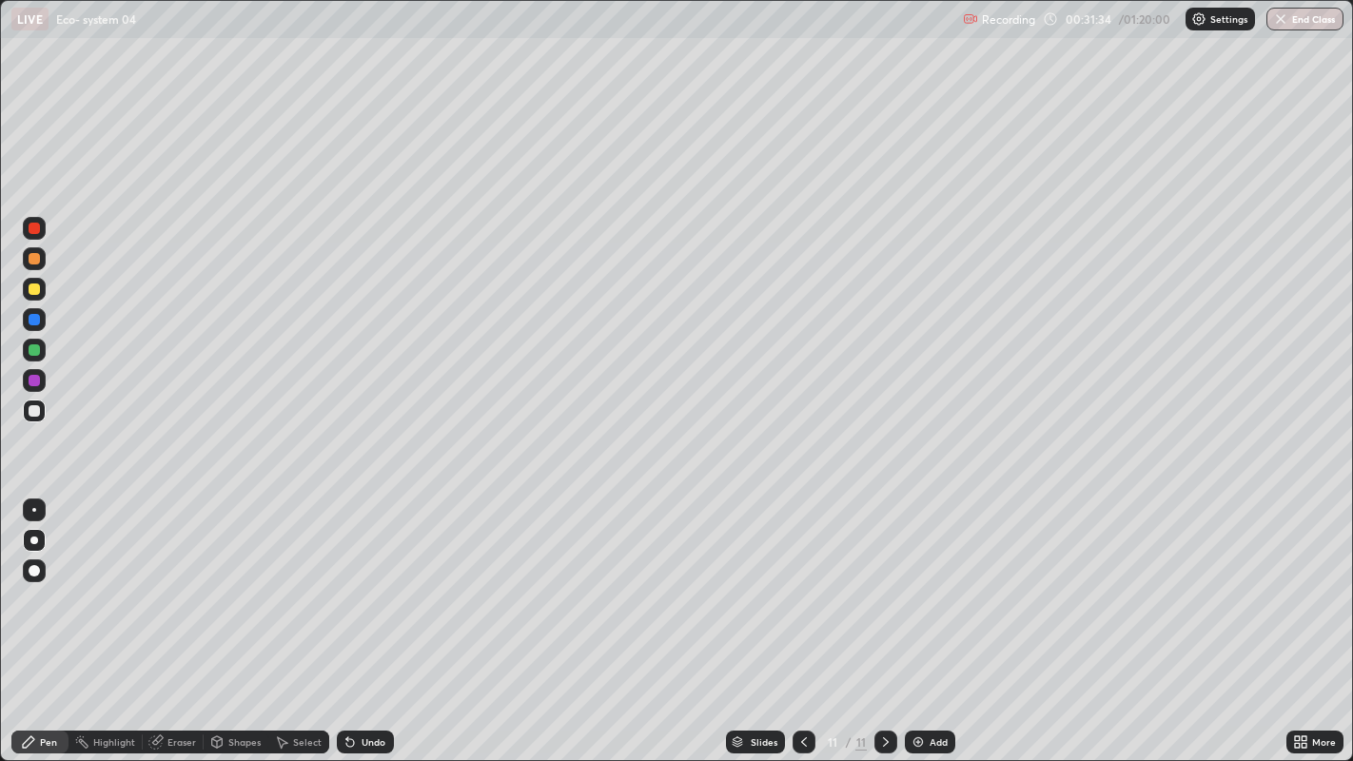
click at [370, 618] on div "Undo" at bounding box center [374, 742] width 24 height 10
click at [372, 618] on div "Undo" at bounding box center [374, 742] width 24 height 10
click at [360, 618] on div "Undo" at bounding box center [365, 742] width 57 height 23
click at [931, 618] on div "Add" at bounding box center [939, 742] width 18 height 10
click at [37, 291] on div at bounding box center [34, 289] width 11 height 11
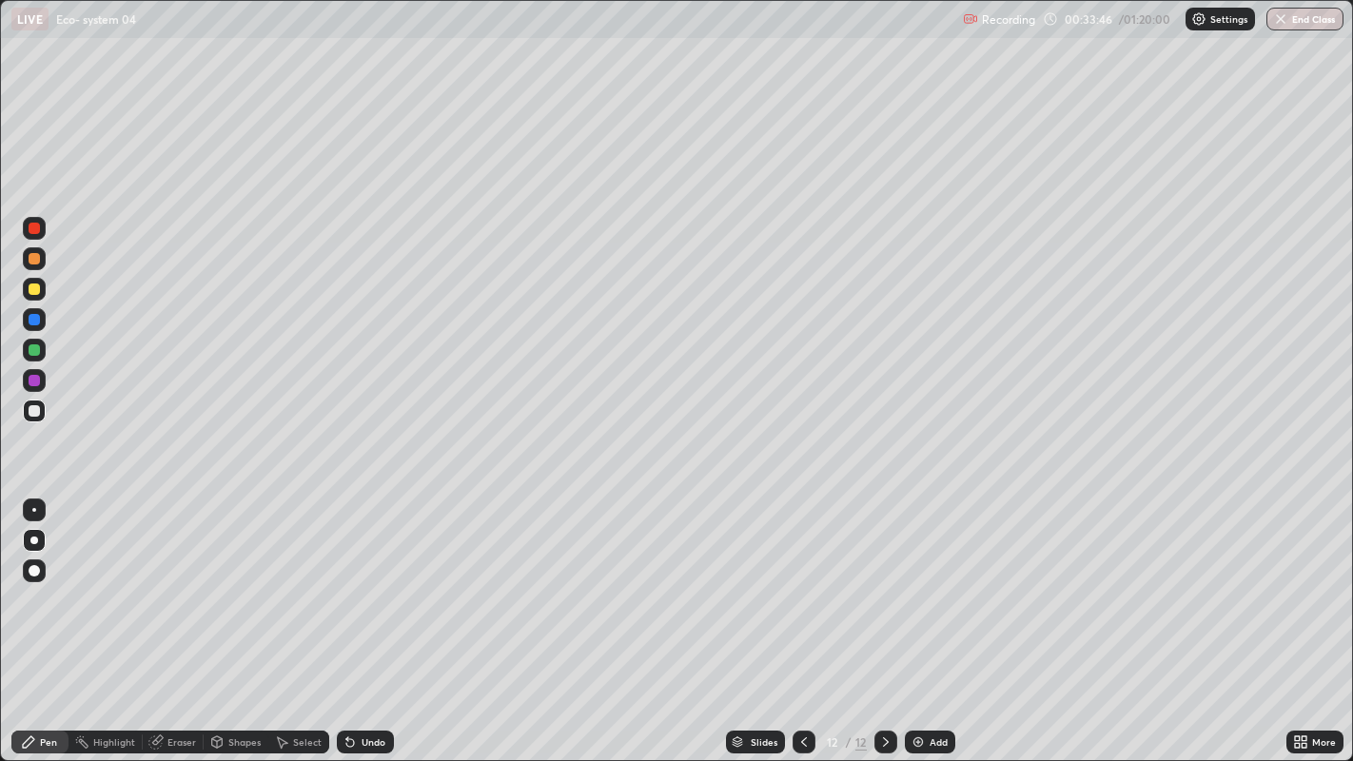
click at [44, 286] on div at bounding box center [34, 289] width 23 height 23
click at [359, 618] on div "Undo" at bounding box center [365, 742] width 57 height 23
click at [363, 618] on div "Undo" at bounding box center [374, 742] width 24 height 10
click at [366, 618] on div "Undo" at bounding box center [374, 742] width 24 height 10
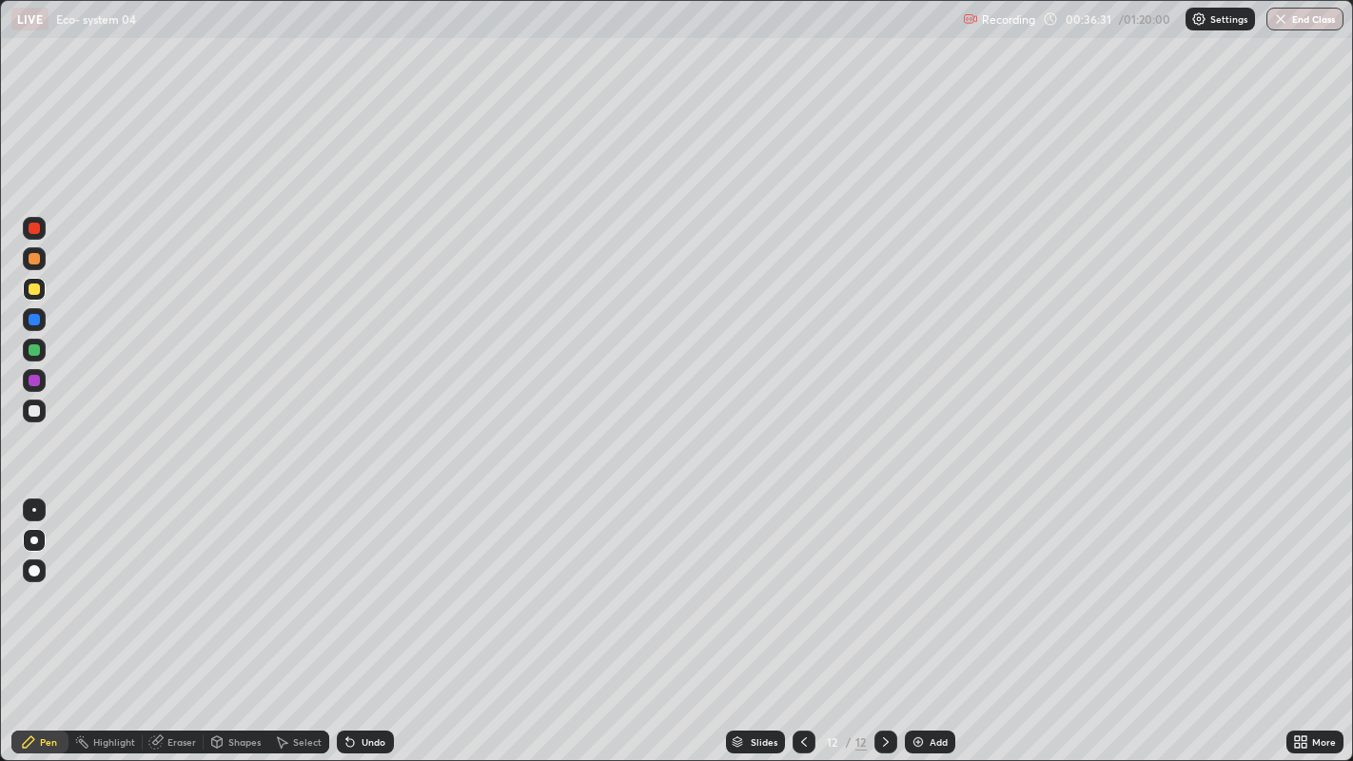
click at [366, 618] on div "Undo" at bounding box center [374, 742] width 24 height 10
click at [364, 618] on div "Undo" at bounding box center [374, 742] width 24 height 10
click at [370, 618] on div "Undo" at bounding box center [374, 742] width 24 height 10
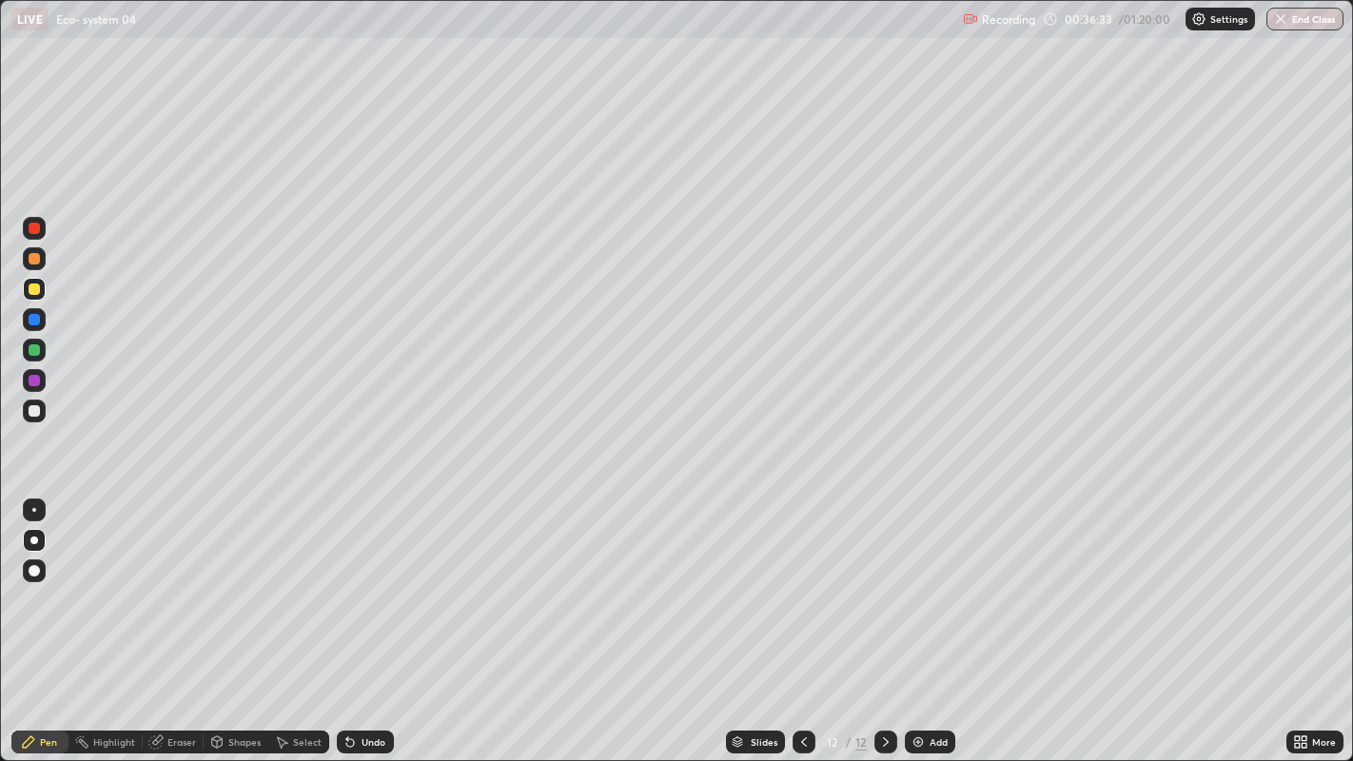
click at [370, 618] on div "Undo" at bounding box center [374, 742] width 24 height 10
click at [363, 618] on div "Undo" at bounding box center [374, 742] width 24 height 10
click at [363, 618] on div "Undo" at bounding box center [365, 742] width 57 height 23
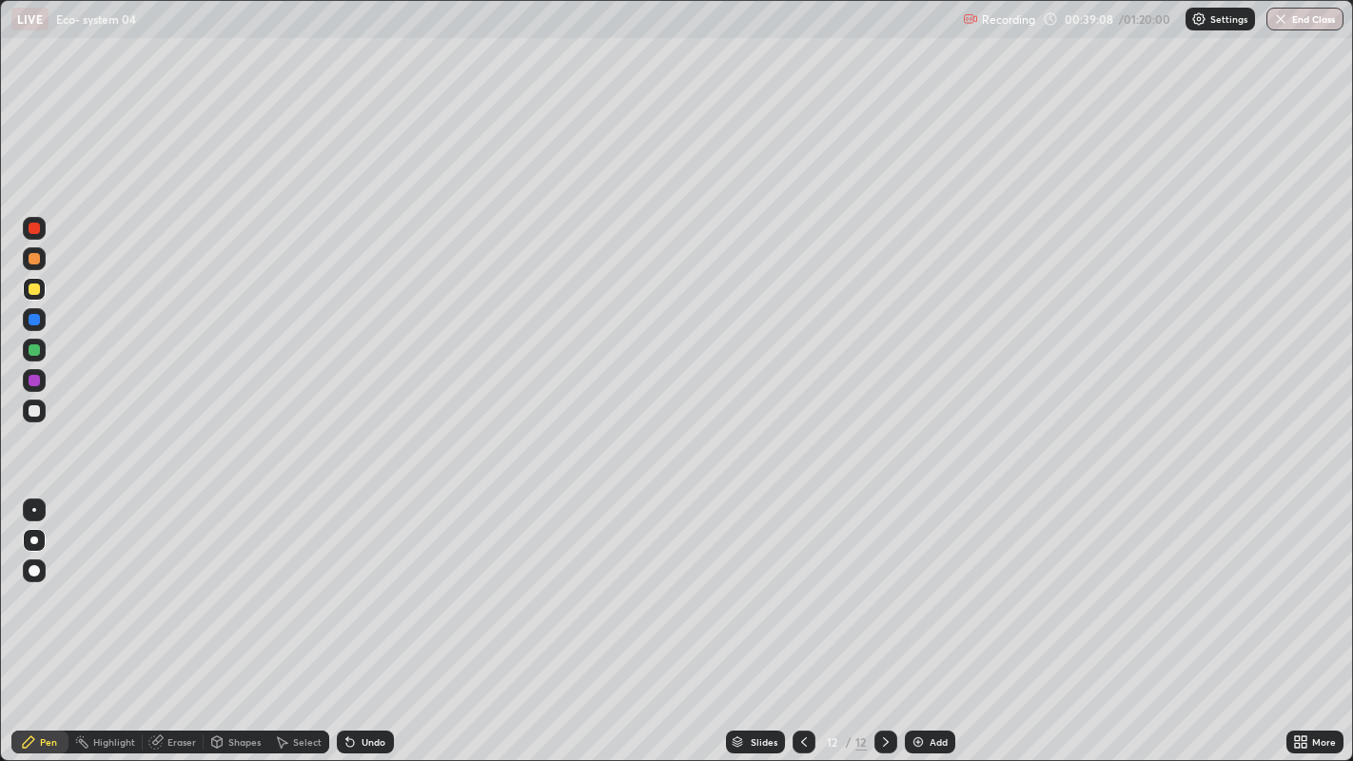
click at [800, 618] on icon at bounding box center [803, 742] width 15 height 15
click at [801, 618] on icon at bounding box center [803, 742] width 15 height 15
click at [170, 618] on div "Eraser" at bounding box center [181, 742] width 29 height 10
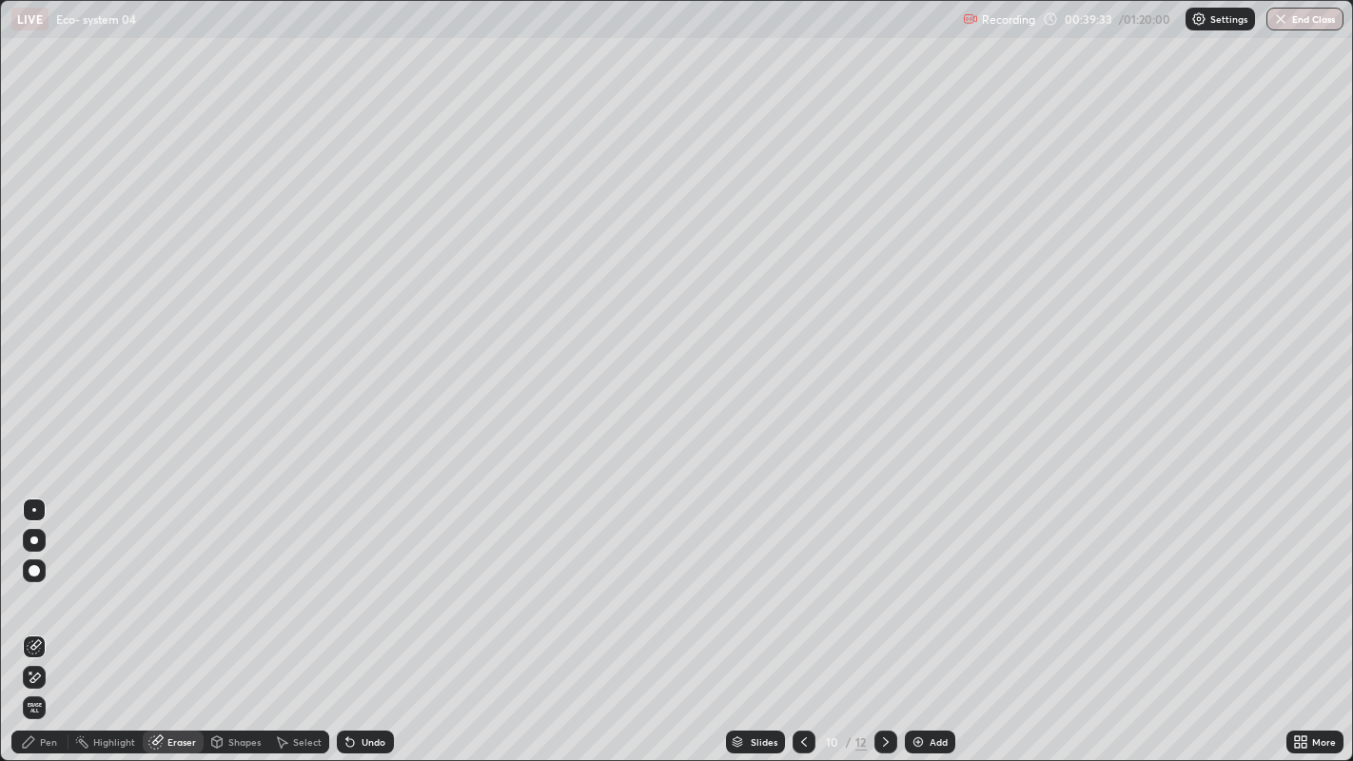
click at [295, 618] on div "Select" at bounding box center [298, 742] width 61 height 23
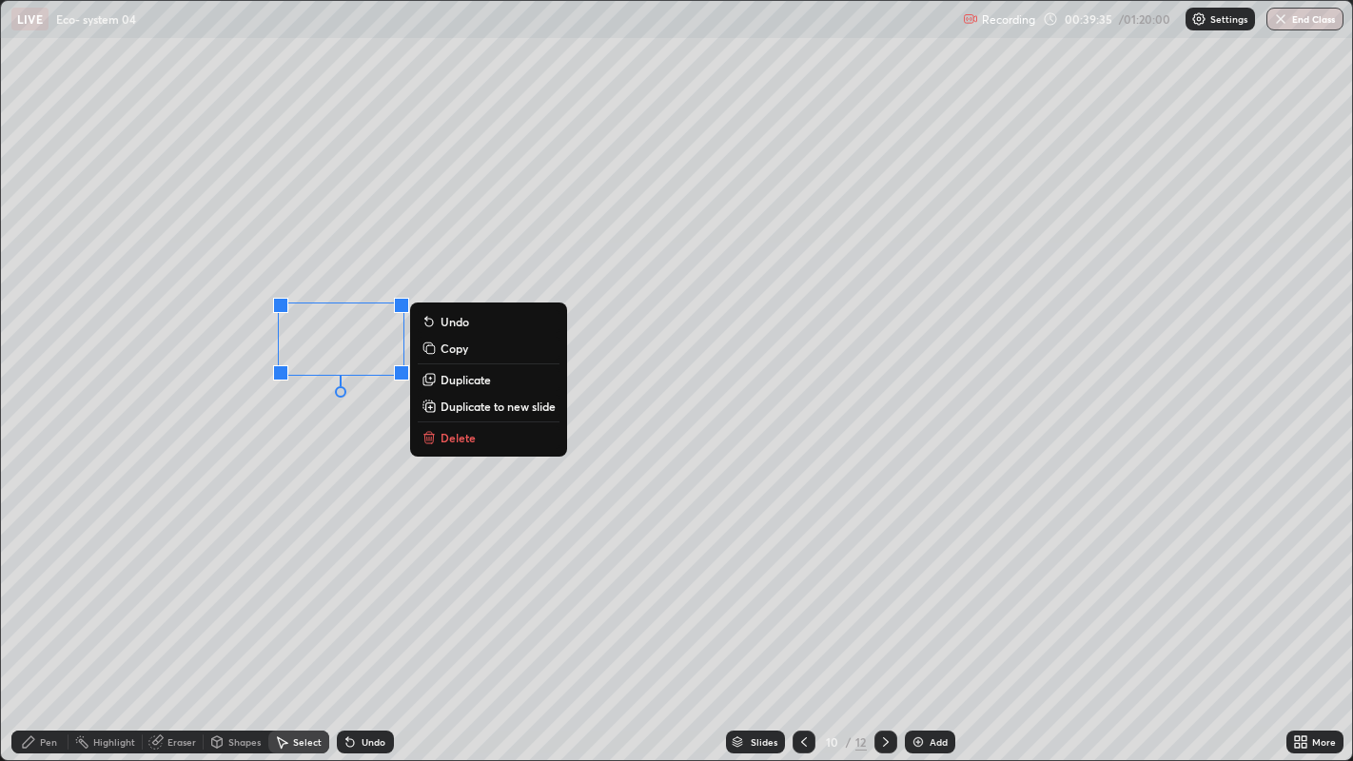
click at [456, 437] on p "Delete" at bounding box center [458, 437] width 35 height 15
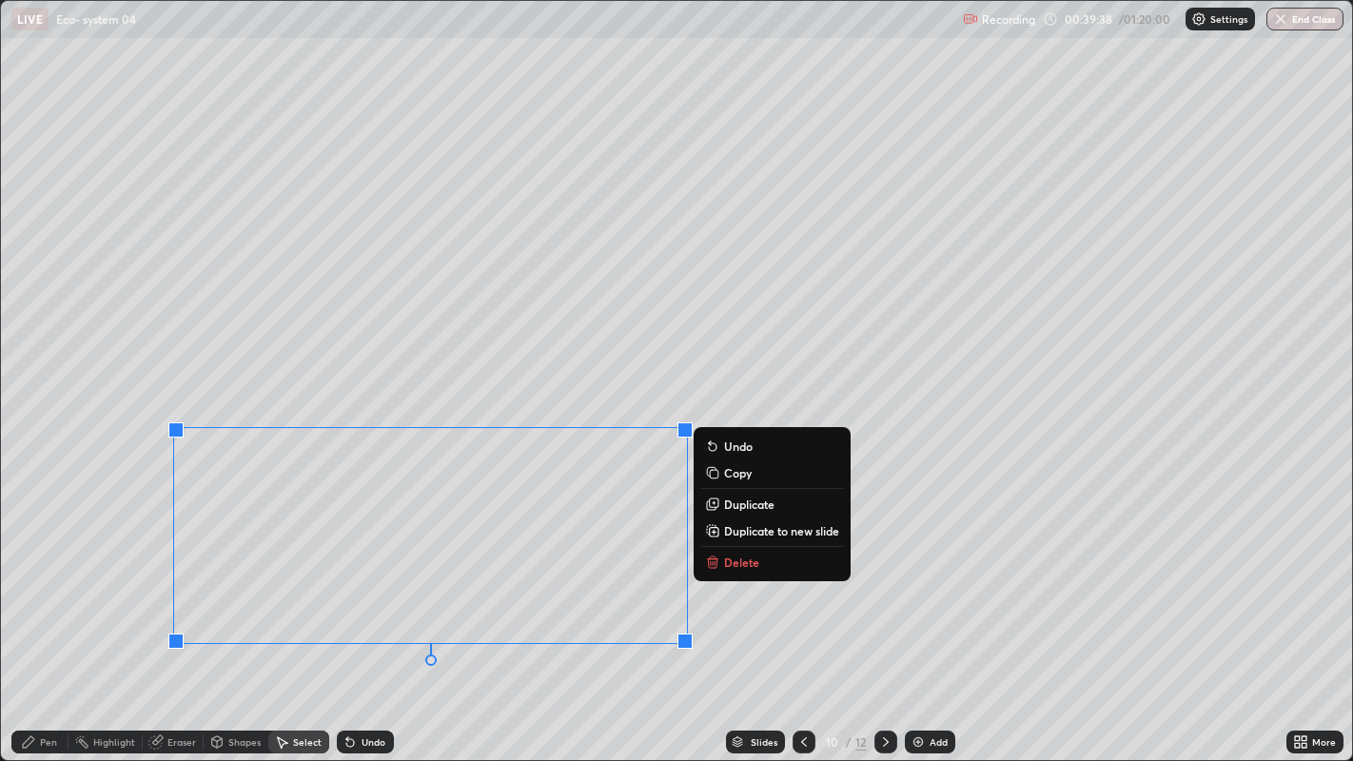
click at [724, 563] on p "Delete" at bounding box center [741, 562] width 35 height 15
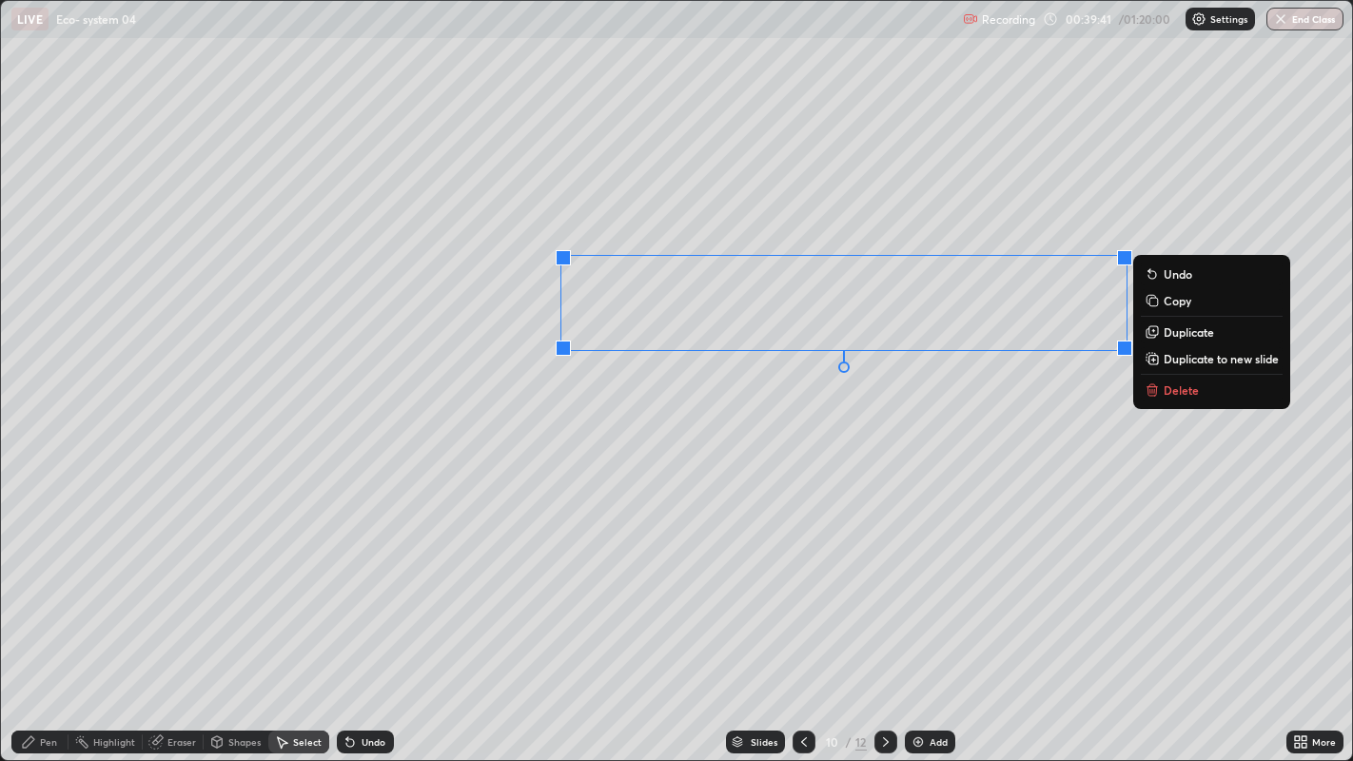
click at [1162, 381] on button "Delete" at bounding box center [1212, 390] width 142 height 23
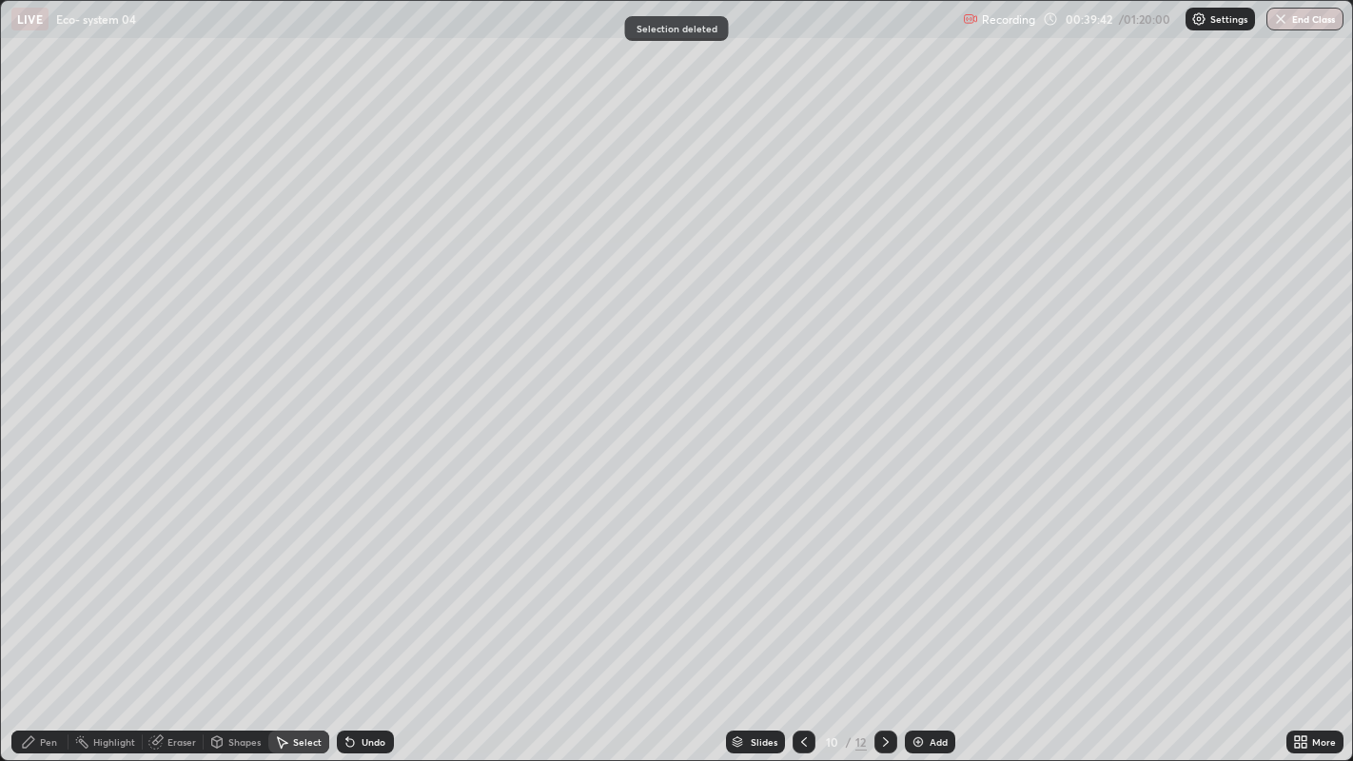
click at [51, 618] on div "Pen" at bounding box center [39, 742] width 57 height 23
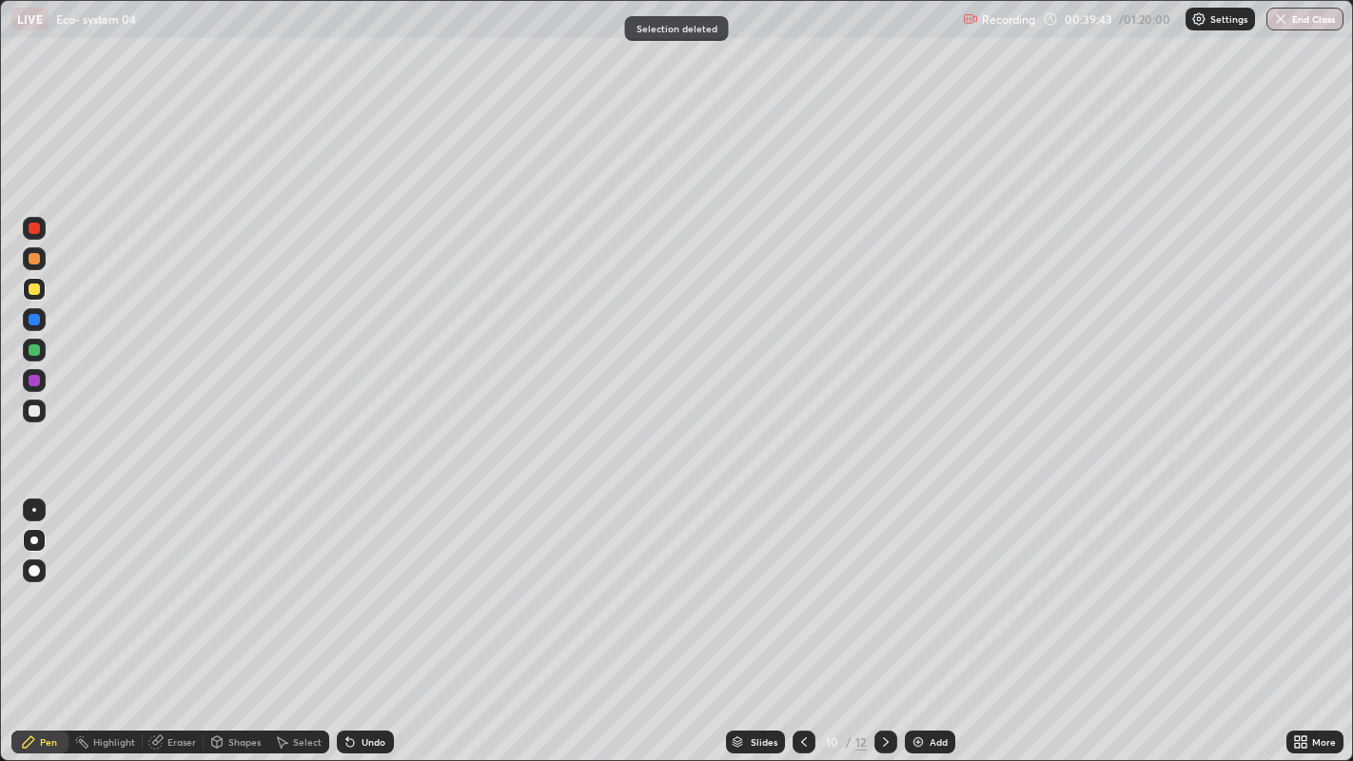
click at [34, 410] on div at bounding box center [34, 410] width 11 height 11
click at [38, 411] on div at bounding box center [34, 410] width 11 height 11
click at [894, 618] on div at bounding box center [885, 742] width 23 height 23
click at [801, 618] on icon at bounding box center [803, 742] width 15 height 15
click at [359, 618] on div "Undo" at bounding box center [365, 742] width 57 height 23
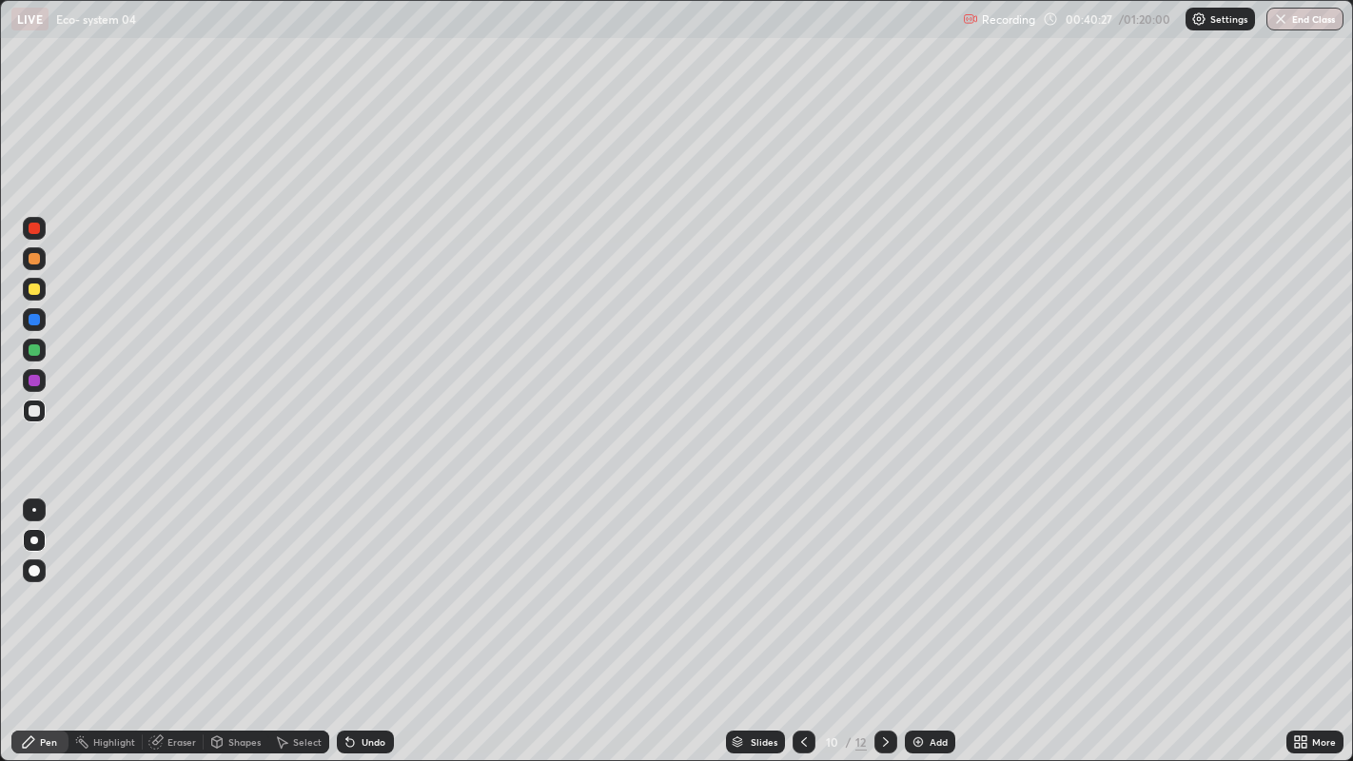
click at [293, 618] on div "Select" at bounding box center [307, 742] width 29 height 10
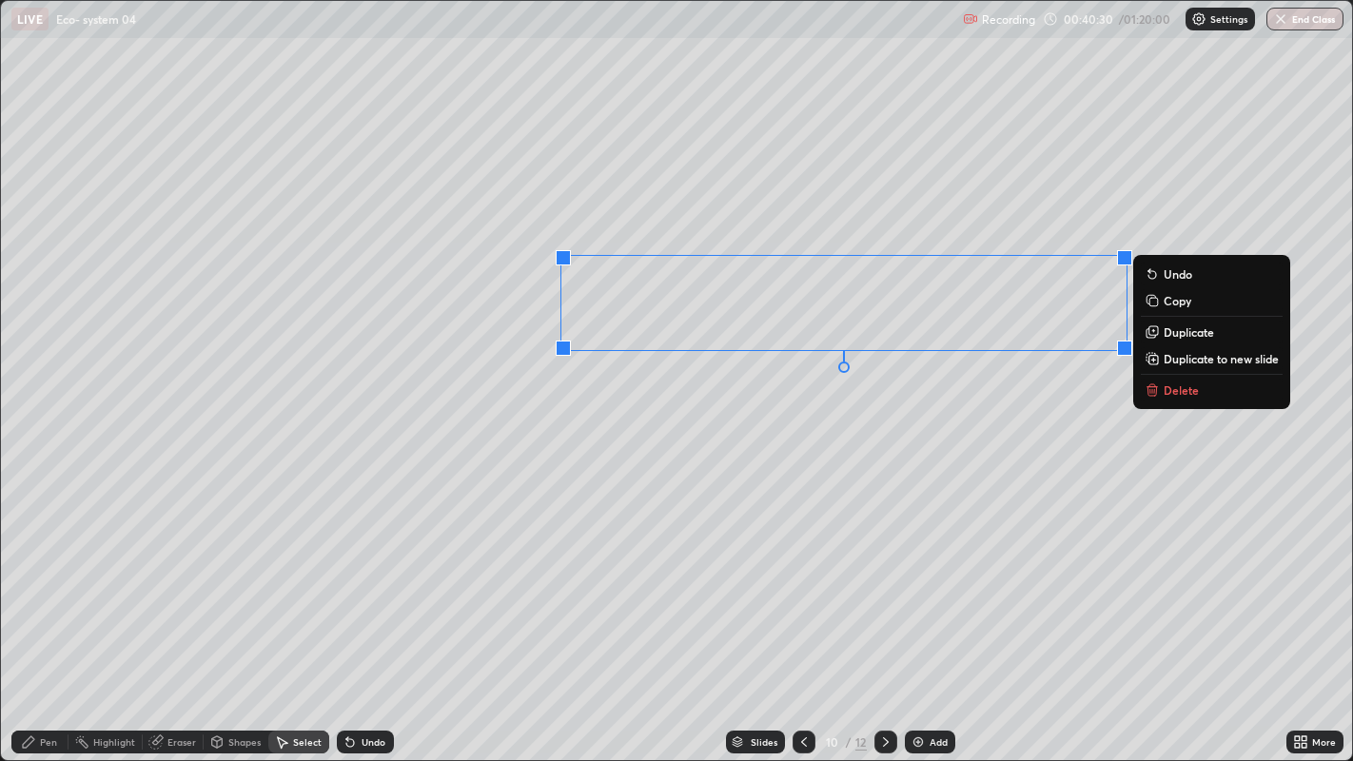
click at [909, 472] on div "0 ° Undo Copy Duplicate Duplicate to new slide Delete" at bounding box center [677, 381] width 1352 height 760
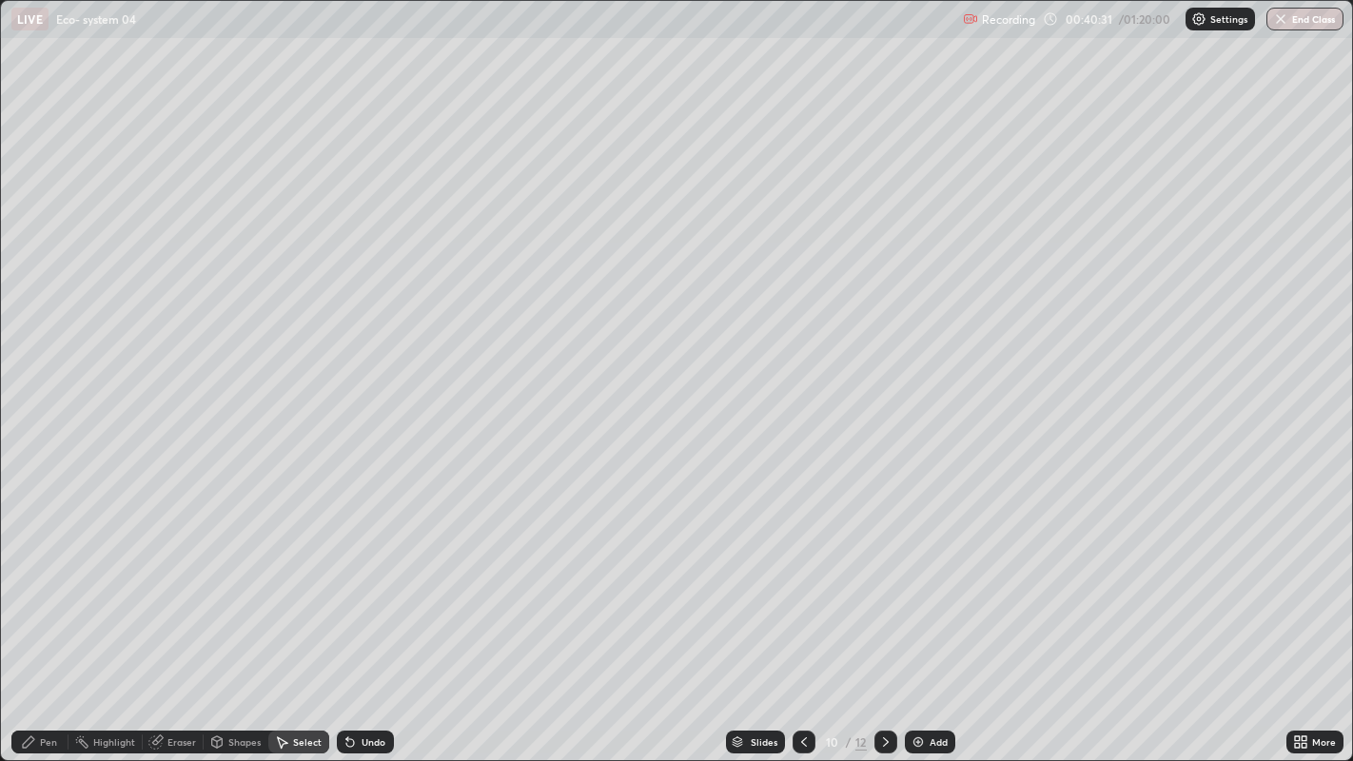
click at [44, 618] on div "Pen" at bounding box center [48, 742] width 17 height 10
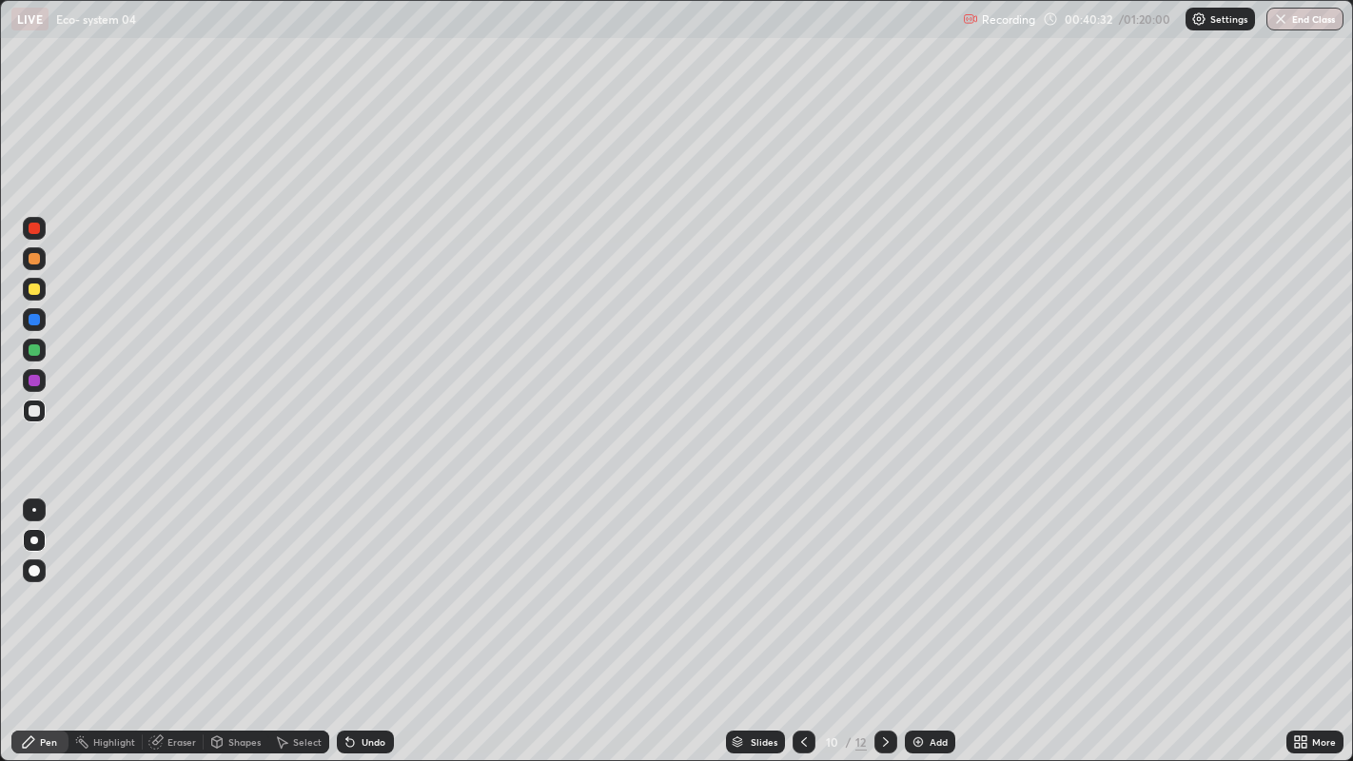
click at [39, 343] on div at bounding box center [34, 350] width 23 height 23
click at [33, 351] on div at bounding box center [34, 349] width 11 height 11
click at [33, 349] on div at bounding box center [34, 349] width 11 height 11
click at [177, 618] on div "Eraser" at bounding box center [181, 742] width 29 height 10
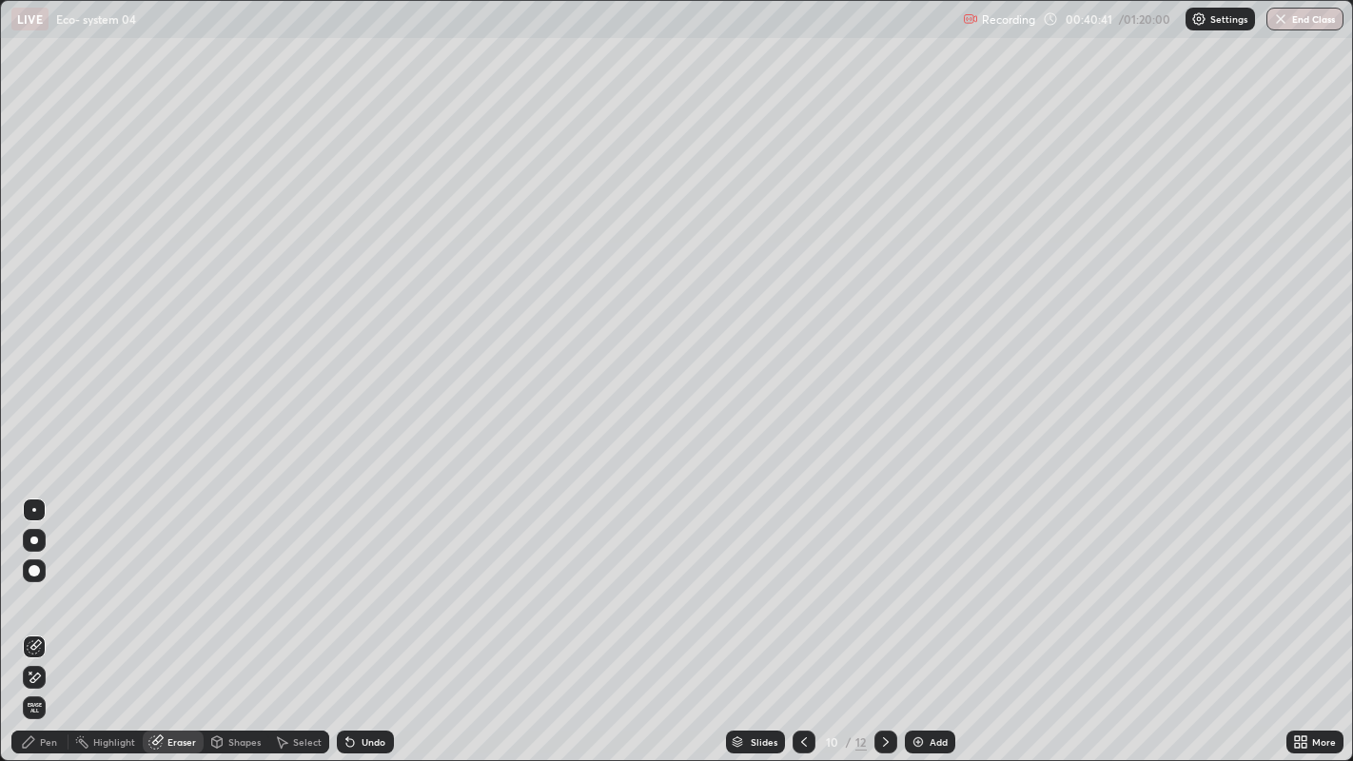
click at [48, 618] on div "Pen" at bounding box center [48, 742] width 17 height 10
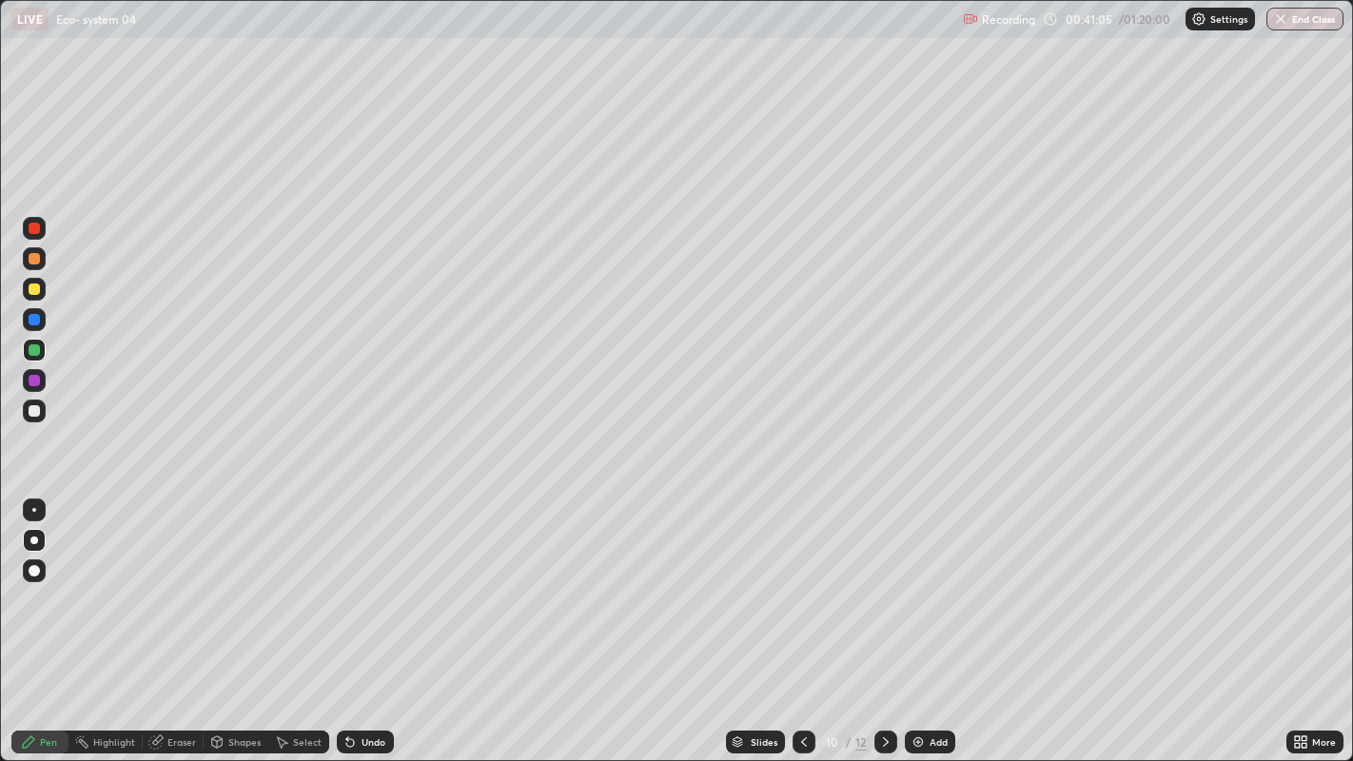
click at [29, 414] on div at bounding box center [34, 410] width 11 height 11
click at [32, 413] on div at bounding box center [34, 410] width 11 height 11
click at [29, 409] on div at bounding box center [34, 410] width 11 height 11
click at [1304, 618] on icon at bounding box center [1304, 738] width 5 height 5
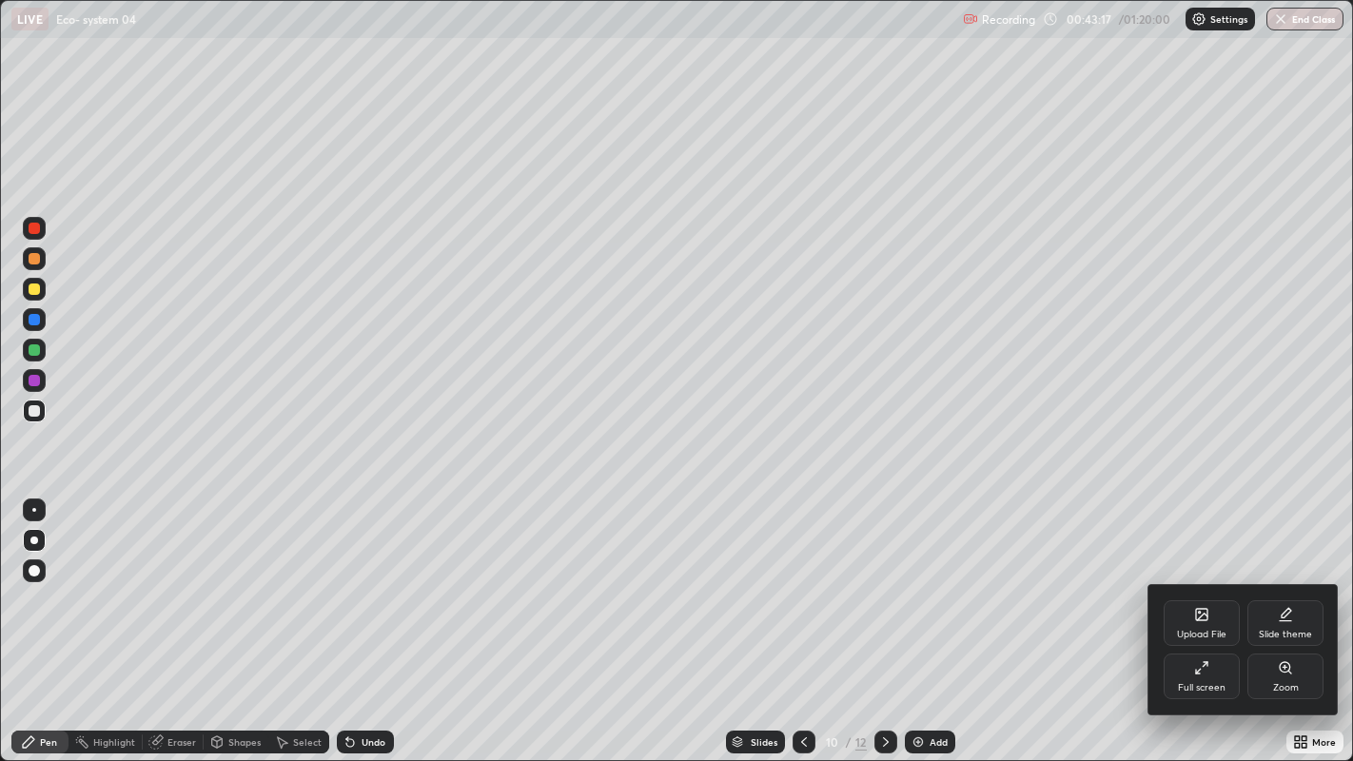
click at [1190, 618] on div "Full screen" at bounding box center [1202, 688] width 48 height 10
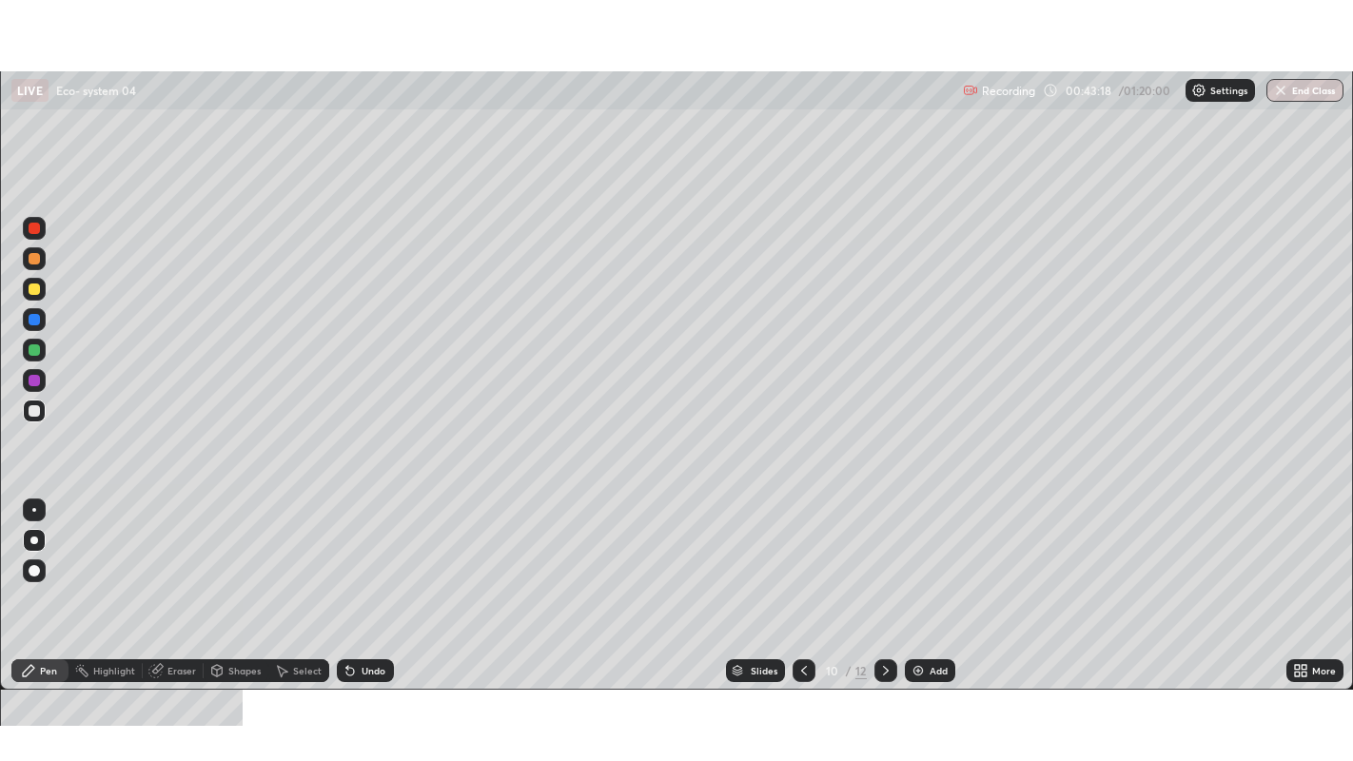
scroll to position [94533, 93798]
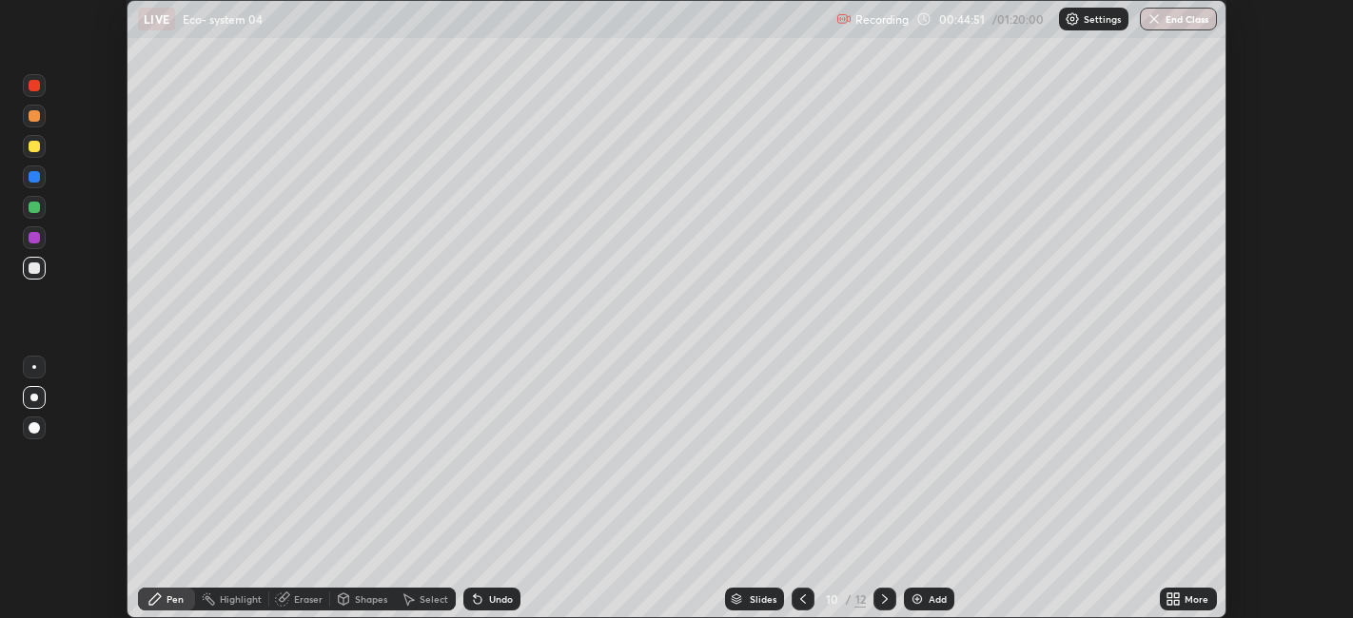
click at [1170, 595] on icon at bounding box center [1170, 596] width 5 height 5
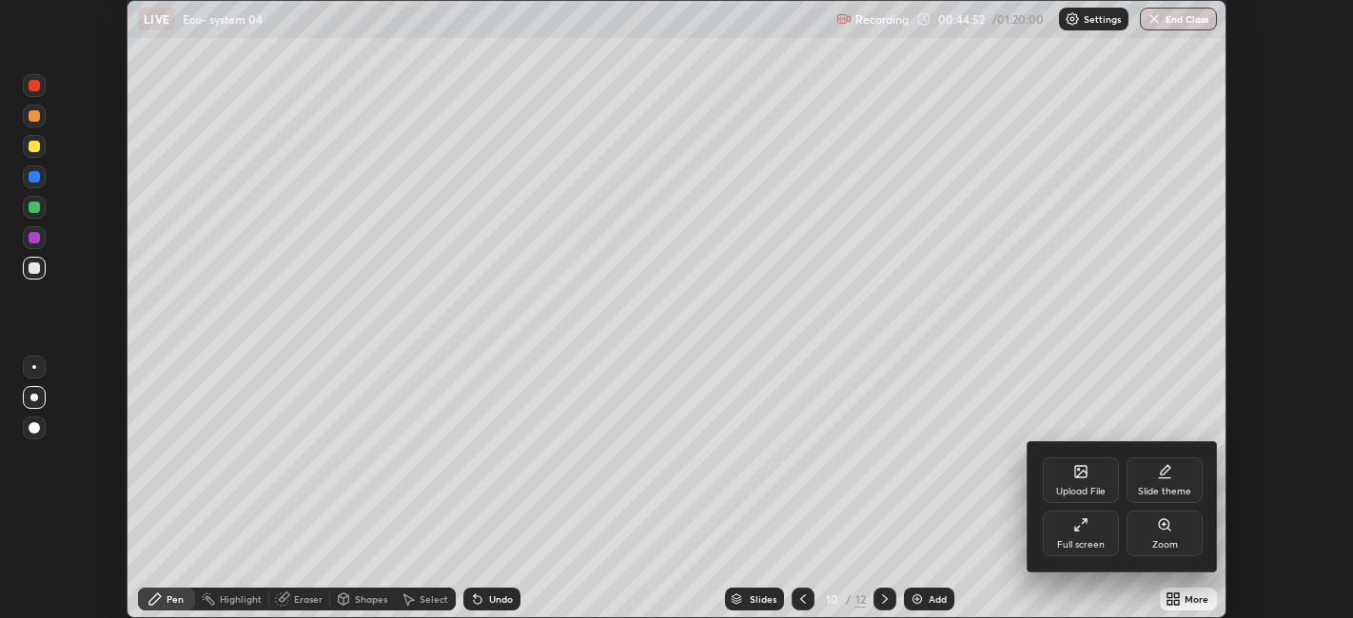
click at [1075, 535] on div "Full screen" at bounding box center [1081, 534] width 76 height 46
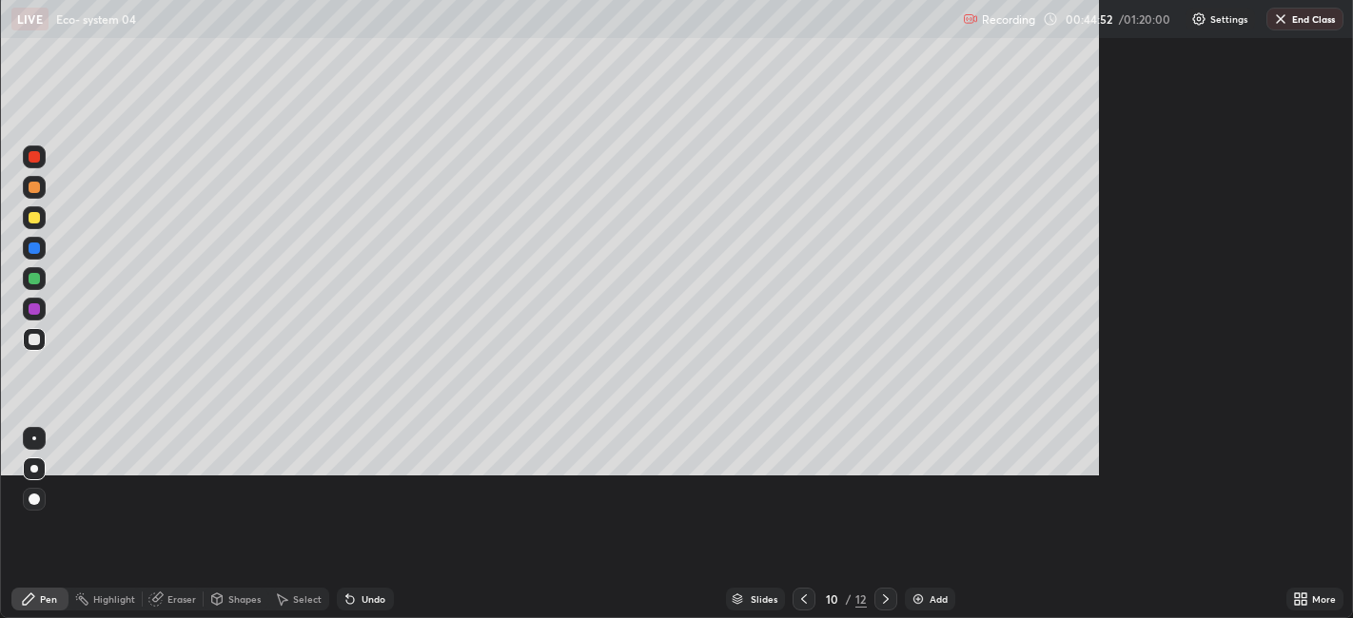
scroll to position [761, 1353]
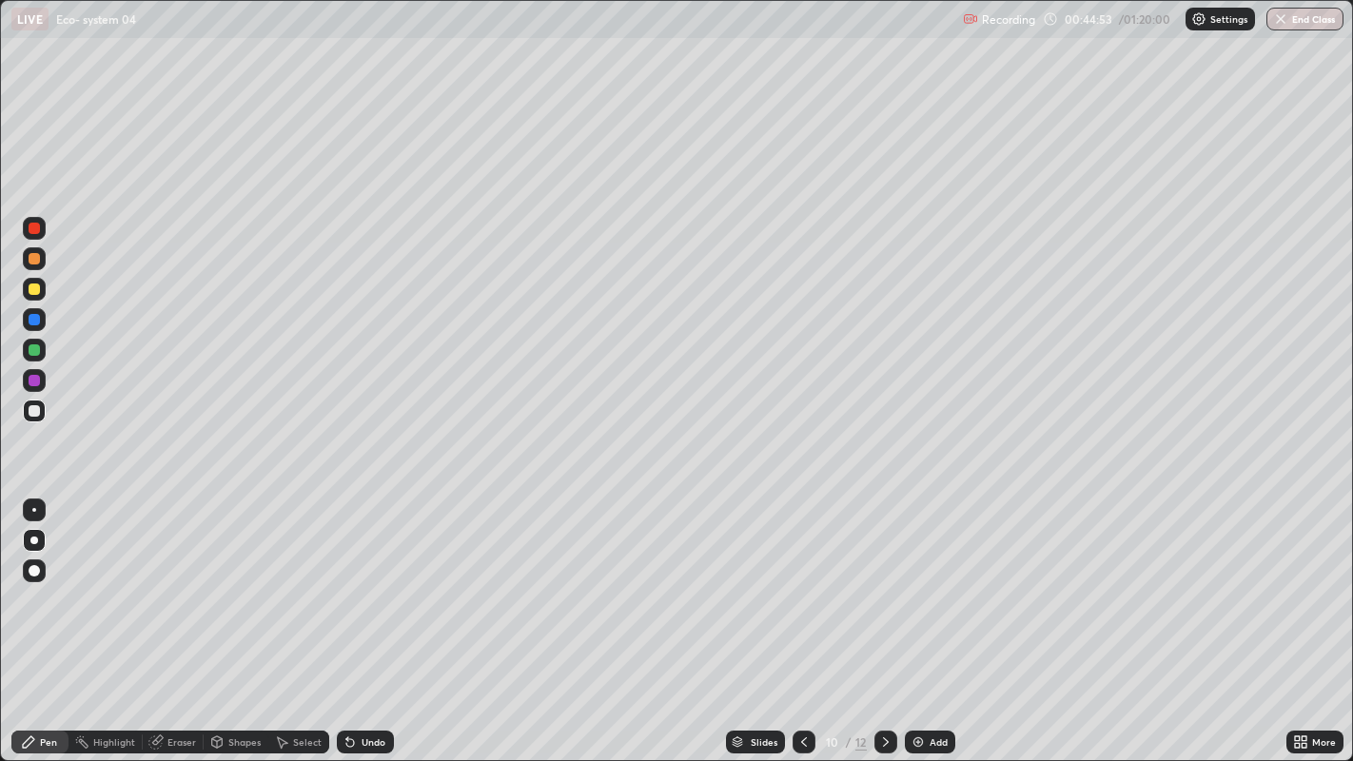
click at [883, 618] on icon at bounding box center [885, 742] width 15 height 15
click at [800, 618] on div at bounding box center [804, 742] width 23 height 23
click at [166, 618] on div "Eraser" at bounding box center [173, 742] width 61 height 23
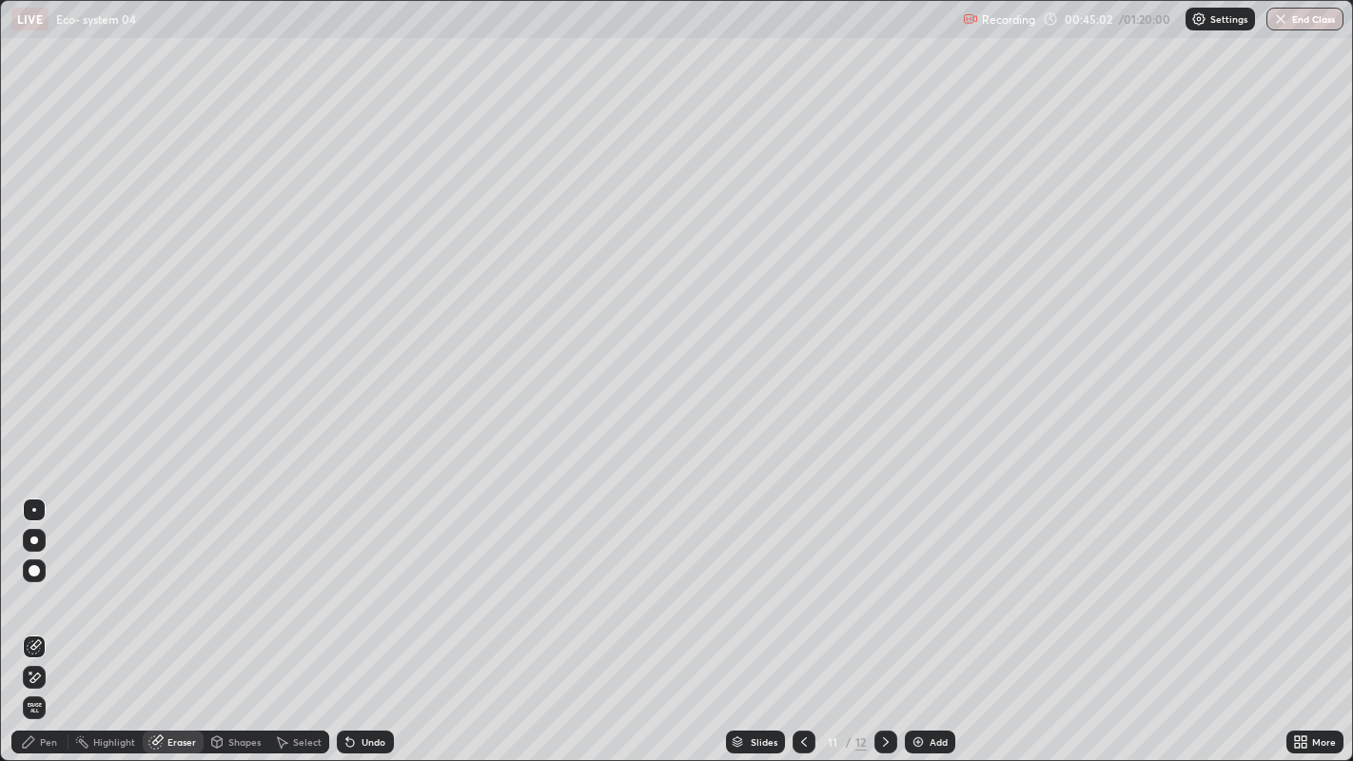
click at [55, 618] on div "Pen" at bounding box center [48, 742] width 17 height 10
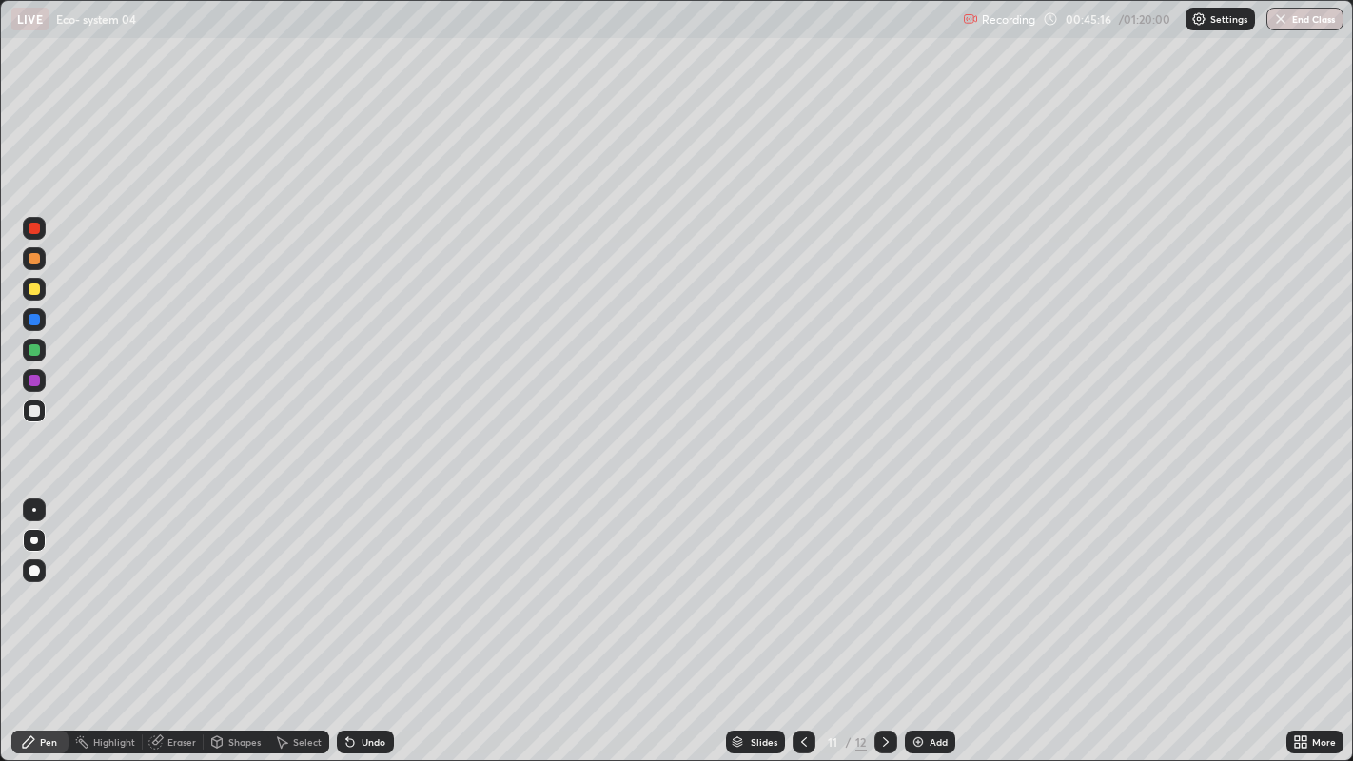
click at [883, 618] on icon at bounding box center [885, 742] width 15 height 15
click at [925, 618] on div "Add" at bounding box center [930, 742] width 50 height 23
click at [29, 618] on icon at bounding box center [28, 741] width 11 height 11
click at [45, 294] on div at bounding box center [34, 289] width 23 height 23
click at [39, 286] on div at bounding box center [34, 289] width 11 height 11
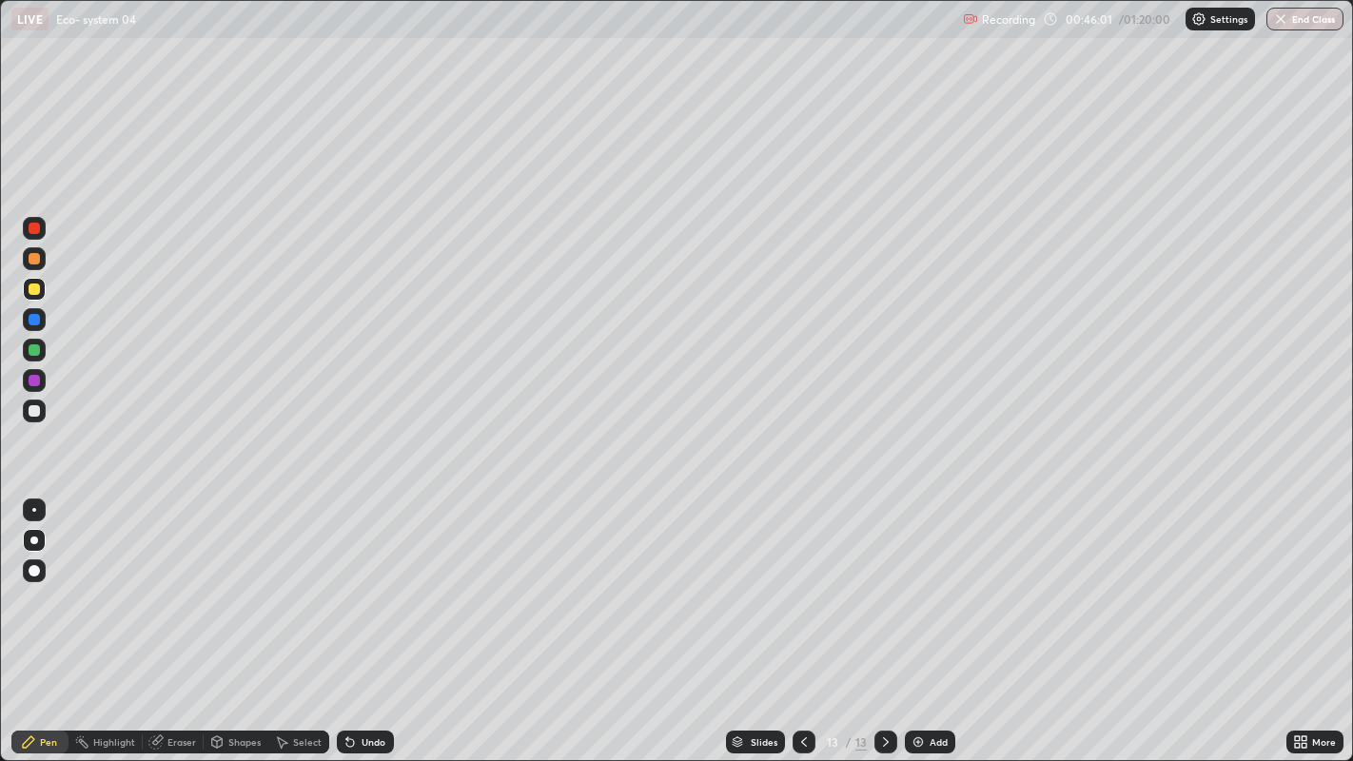
click at [33, 411] on div at bounding box center [34, 410] width 11 height 11
click at [35, 410] on div at bounding box center [34, 410] width 11 height 11
click at [356, 618] on div "Undo" at bounding box center [365, 742] width 57 height 23
click at [29, 409] on div at bounding box center [34, 410] width 11 height 11
click at [33, 410] on div at bounding box center [34, 410] width 11 height 11
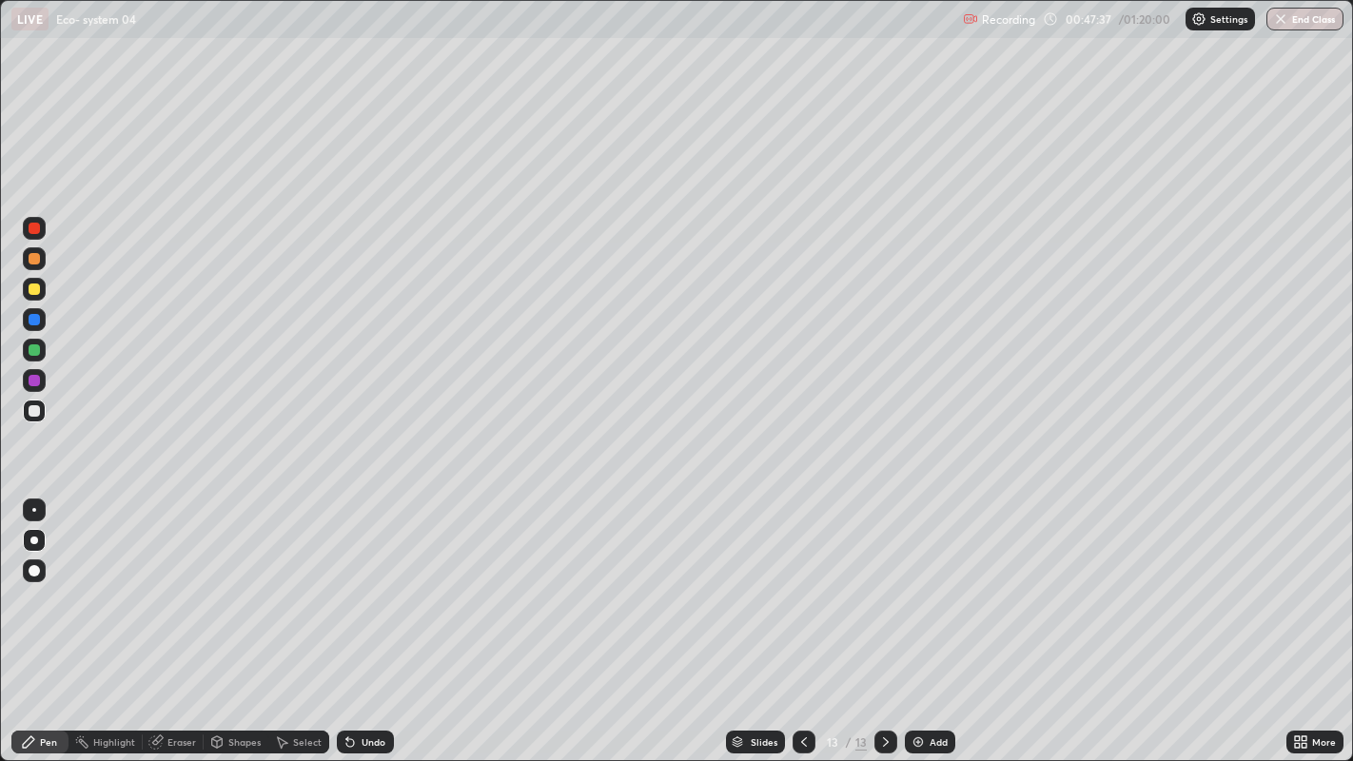
click at [29, 404] on div at bounding box center [34, 411] width 23 height 23
click at [34, 381] on div at bounding box center [34, 380] width 11 height 11
click at [39, 378] on div at bounding box center [34, 380] width 11 height 11
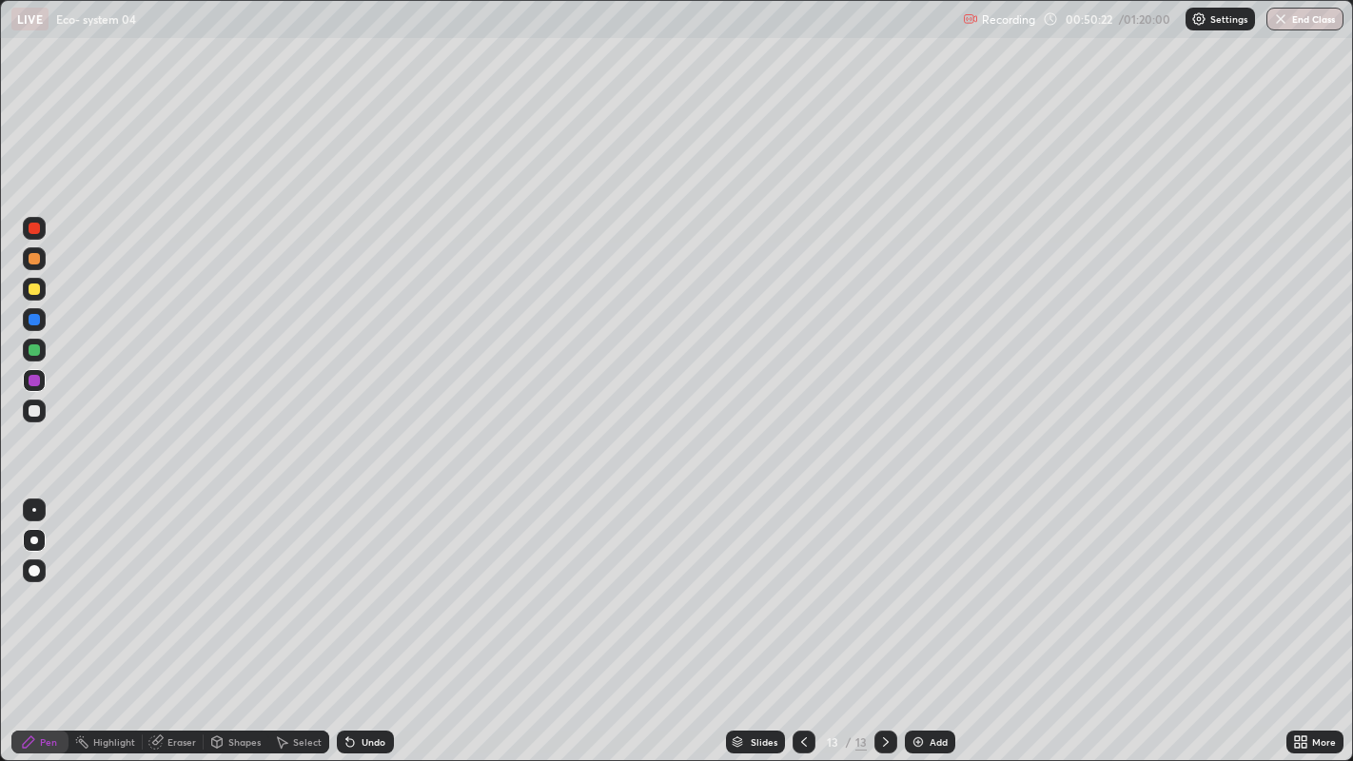
click at [925, 618] on div "Add" at bounding box center [930, 742] width 50 height 23
click at [39, 252] on div at bounding box center [34, 258] width 23 height 23
click at [34, 256] on div at bounding box center [34, 258] width 11 height 11
click at [36, 408] on div at bounding box center [34, 410] width 11 height 11
click at [39, 408] on div at bounding box center [34, 410] width 11 height 11
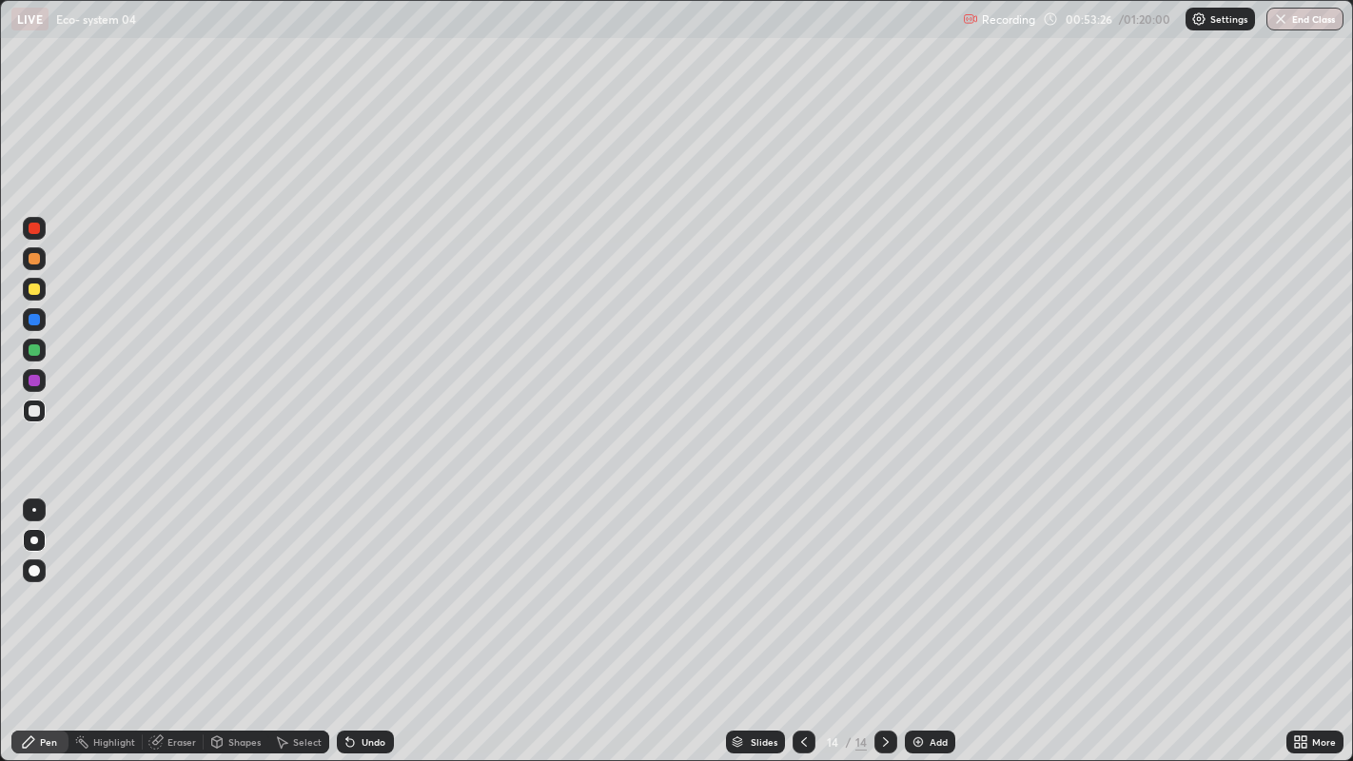
click at [916, 618] on img at bounding box center [918, 742] width 15 height 15
click at [34, 224] on div at bounding box center [34, 228] width 11 height 11
click at [35, 257] on div at bounding box center [34, 258] width 11 height 11
click at [39, 259] on div at bounding box center [34, 258] width 11 height 11
click at [32, 382] on div at bounding box center [34, 380] width 11 height 11
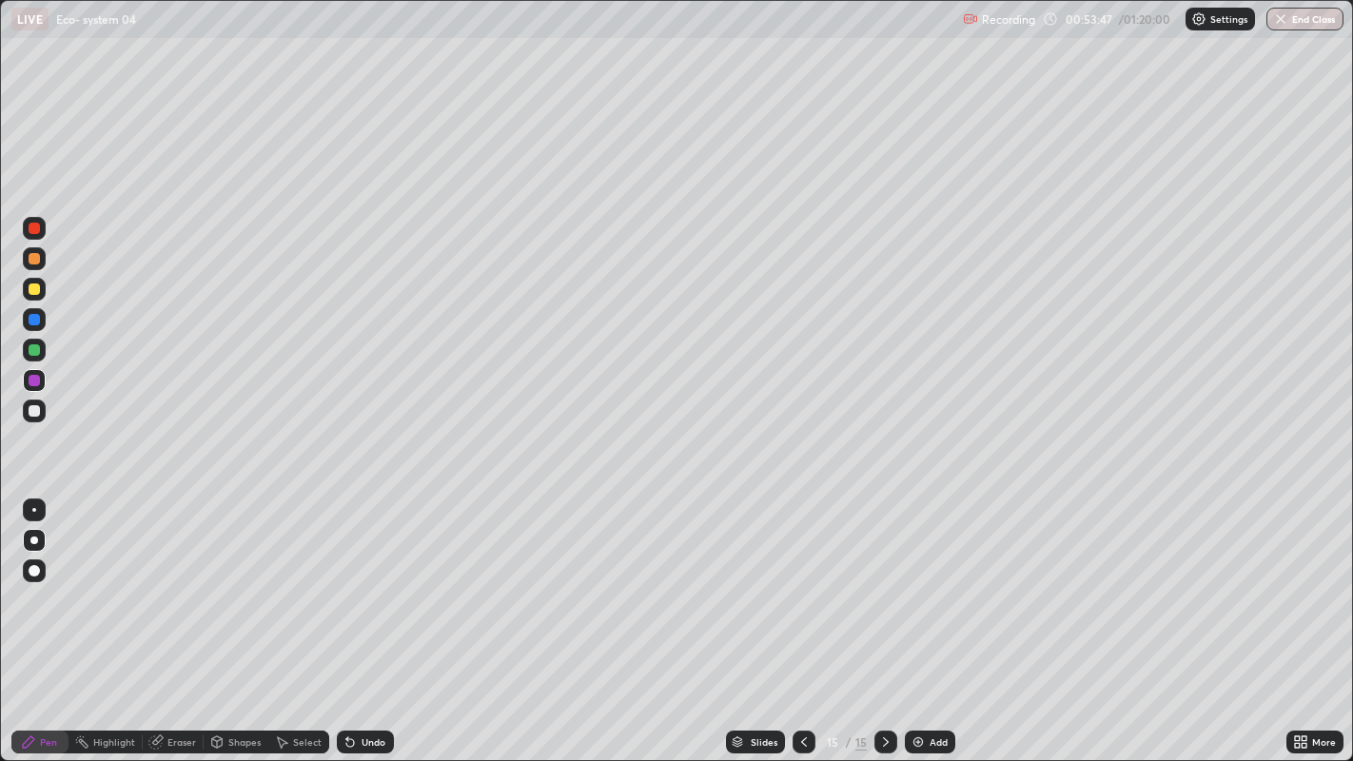
click at [36, 379] on div at bounding box center [34, 380] width 11 height 11
click at [35, 349] on div at bounding box center [34, 349] width 11 height 11
click at [33, 318] on div at bounding box center [34, 319] width 11 height 11
click at [36, 321] on div at bounding box center [34, 319] width 11 height 11
click at [36, 350] on div at bounding box center [34, 349] width 11 height 11
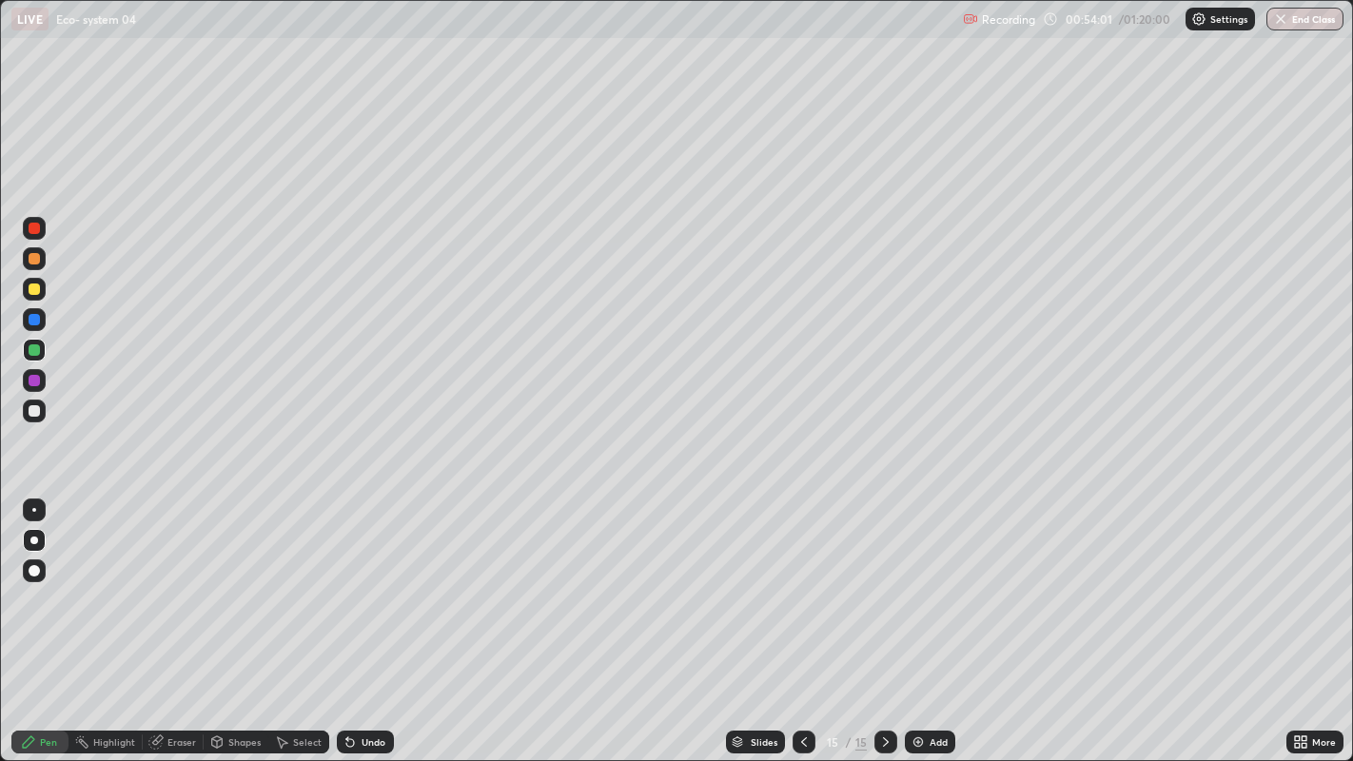
click at [36, 350] on div at bounding box center [34, 349] width 11 height 11
click at [36, 346] on div at bounding box center [34, 349] width 11 height 11
click at [39, 263] on div at bounding box center [34, 258] width 23 height 23
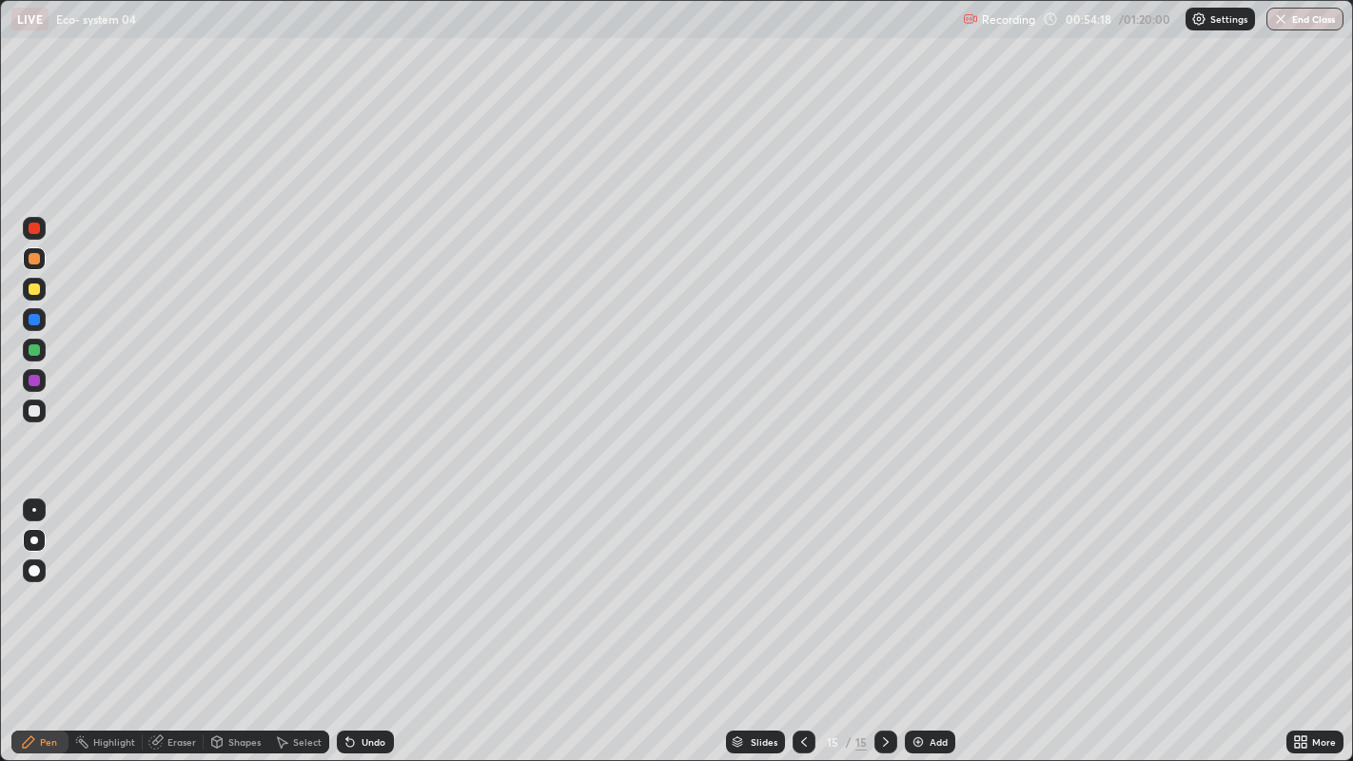
click at [35, 258] on div at bounding box center [34, 258] width 11 height 11
click at [34, 229] on div at bounding box center [34, 228] width 11 height 11
click at [35, 228] on div at bounding box center [34, 228] width 11 height 11
click at [39, 226] on div at bounding box center [34, 228] width 11 height 11
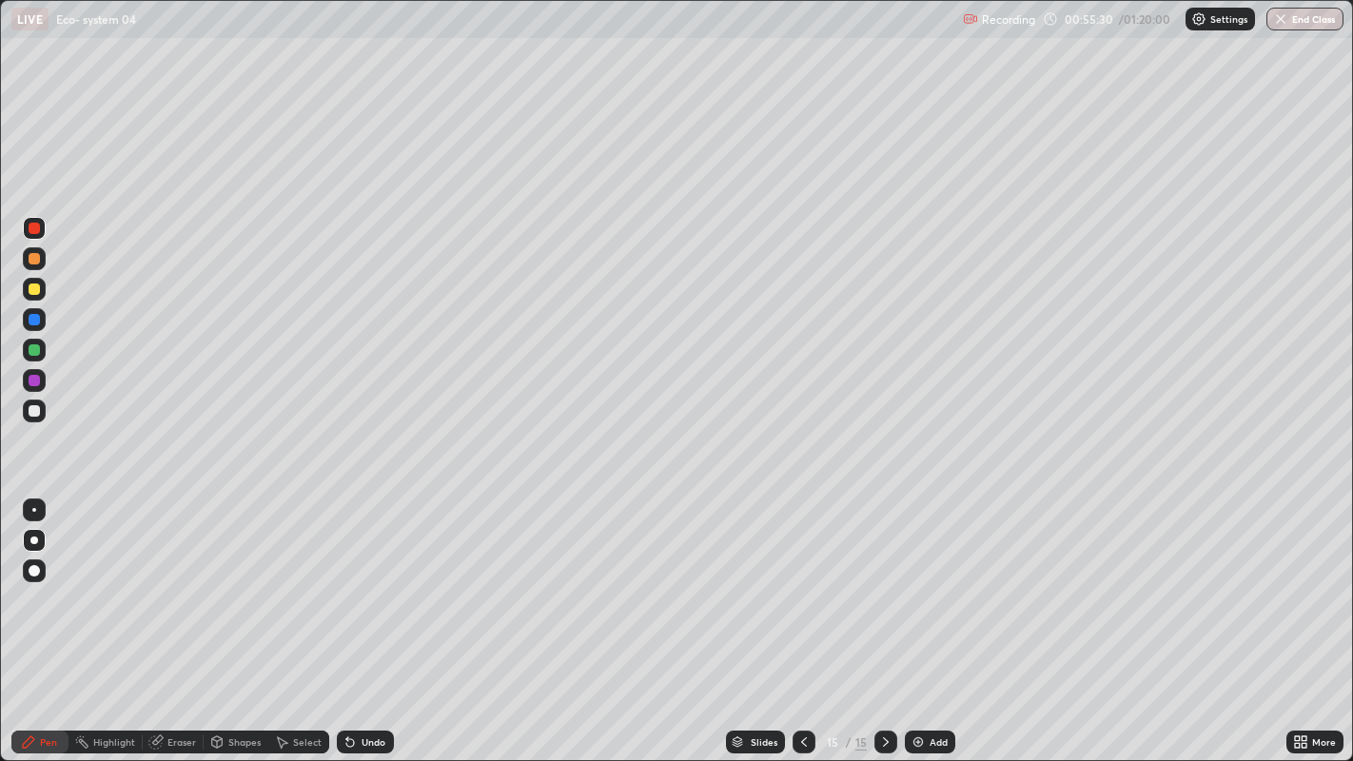
click at [38, 381] on div at bounding box center [34, 380] width 11 height 11
click at [37, 380] on div at bounding box center [34, 380] width 11 height 11
click at [33, 408] on div at bounding box center [34, 410] width 11 height 11
click at [916, 618] on img at bounding box center [918, 742] width 15 height 15
click at [34, 257] on div at bounding box center [34, 258] width 11 height 11
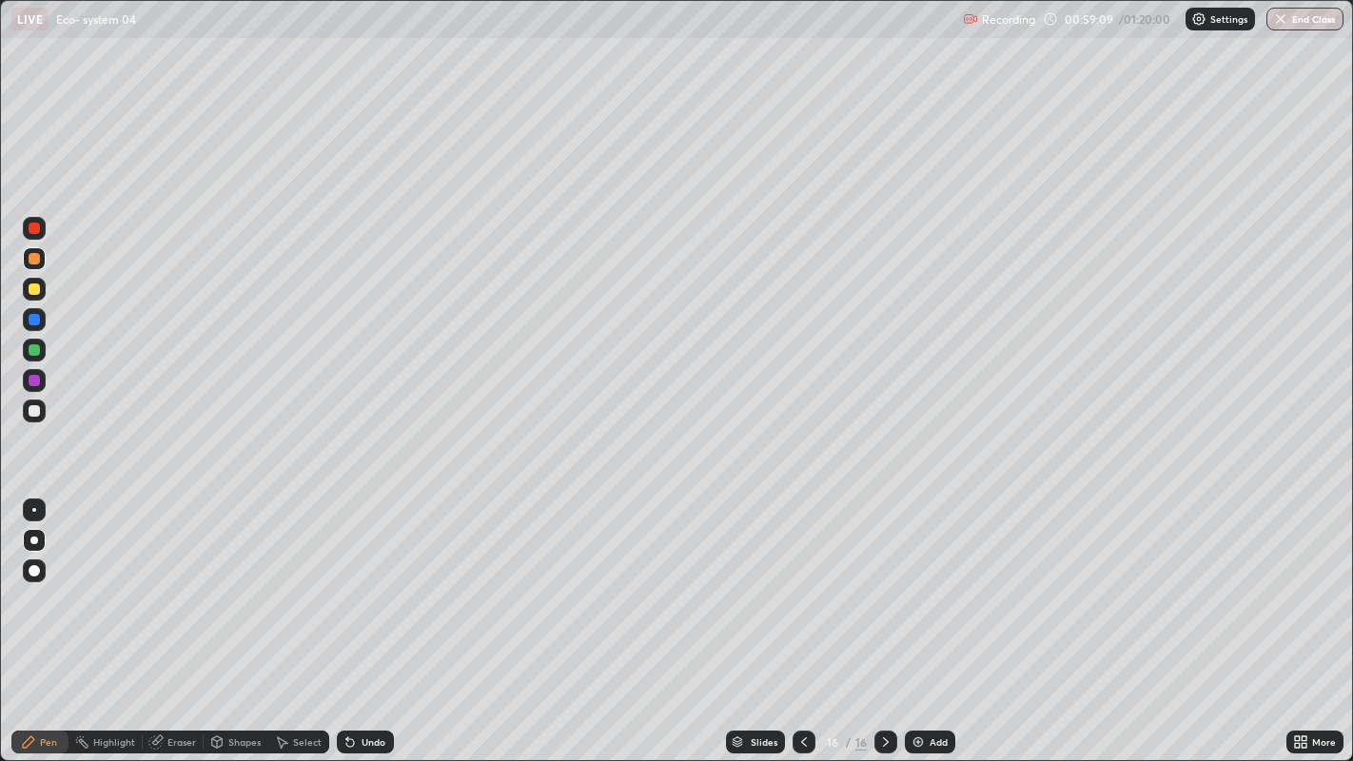
click at [39, 256] on div at bounding box center [34, 258] width 11 height 11
click at [35, 340] on div at bounding box center [34, 350] width 23 height 23
click at [34, 347] on div at bounding box center [34, 349] width 11 height 11
click at [39, 343] on div at bounding box center [34, 350] width 23 height 23
click at [34, 410] on div at bounding box center [34, 410] width 11 height 11
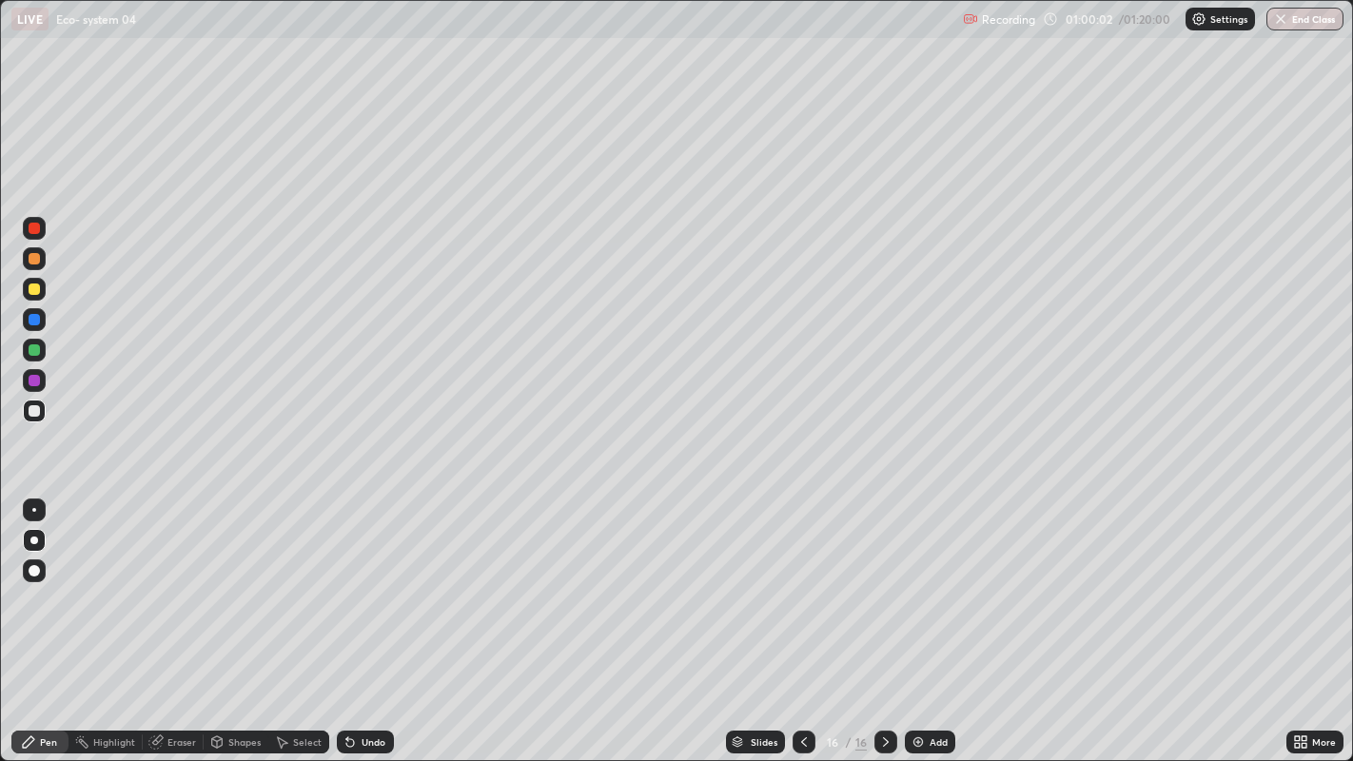
click at [34, 410] on div at bounding box center [34, 410] width 11 height 11
click at [36, 409] on div at bounding box center [34, 410] width 11 height 11
click at [32, 347] on div at bounding box center [34, 349] width 11 height 11
click at [32, 341] on div at bounding box center [34, 350] width 23 height 23
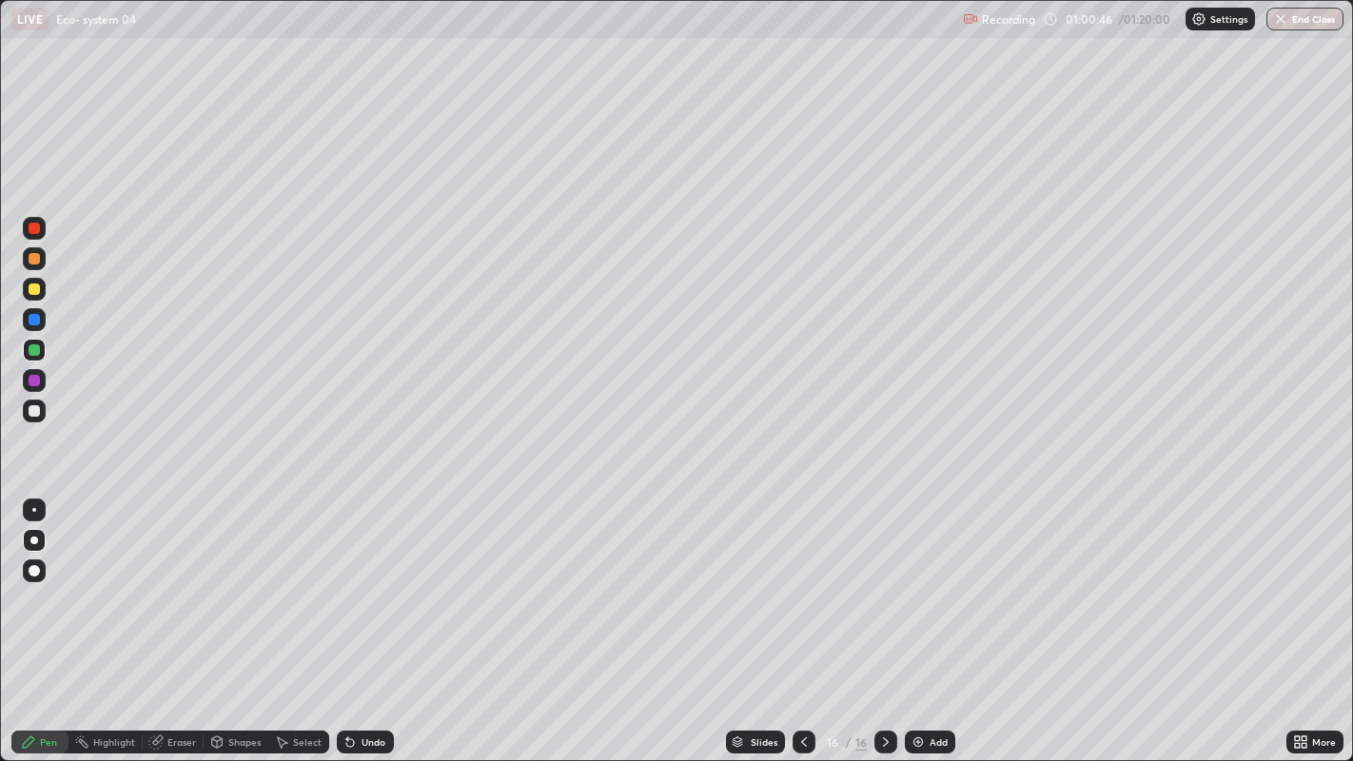
click at [363, 618] on div "Undo" at bounding box center [374, 742] width 24 height 10
click at [362, 618] on div "Undo" at bounding box center [374, 742] width 24 height 10
click at [363, 618] on div "Undo" at bounding box center [365, 742] width 57 height 23
click at [36, 420] on div at bounding box center [34, 411] width 23 height 23
click at [33, 412] on div at bounding box center [34, 410] width 11 height 11
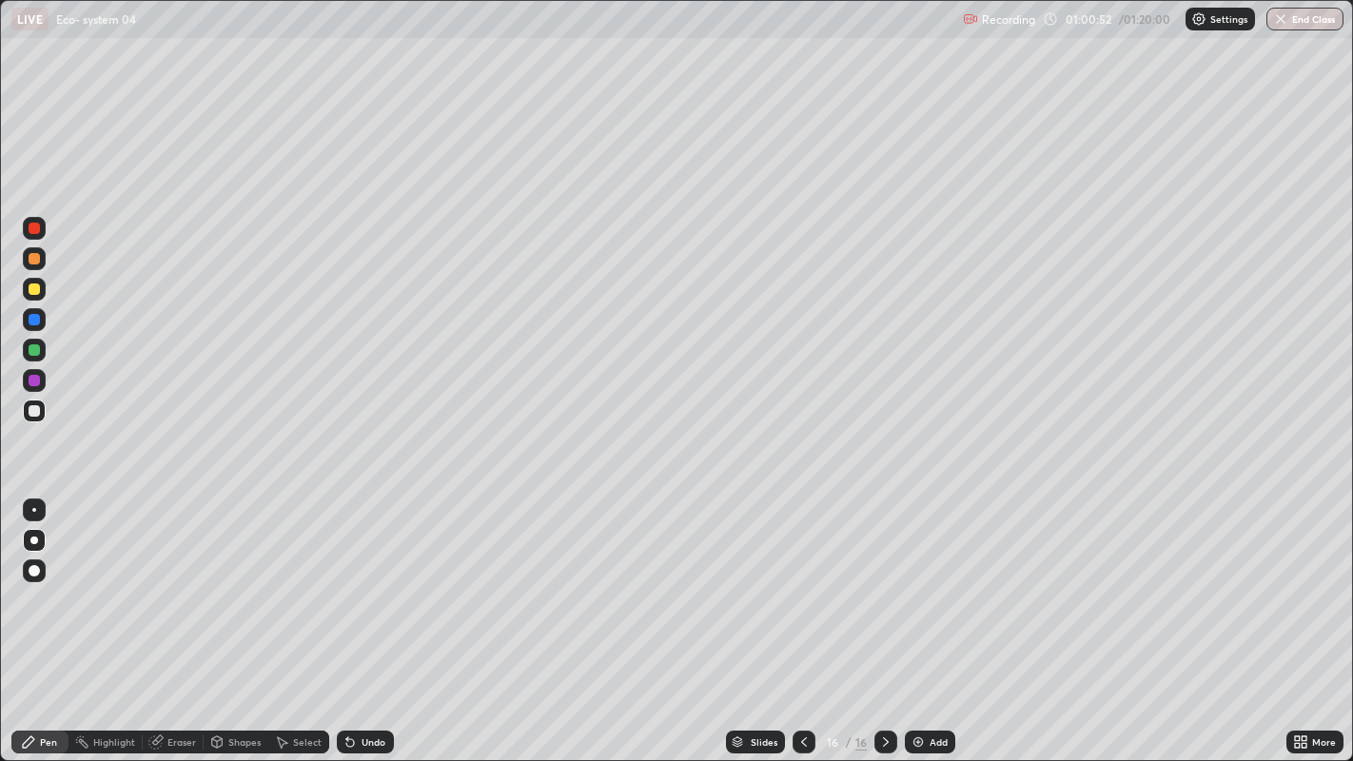
click at [33, 412] on div at bounding box center [34, 410] width 11 height 11
click at [35, 412] on div at bounding box center [34, 410] width 11 height 11
click at [922, 618] on div "Add" at bounding box center [930, 742] width 50 height 23
click at [38, 228] on div at bounding box center [34, 228] width 11 height 11
click at [32, 410] on div at bounding box center [34, 410] width 11 height 11
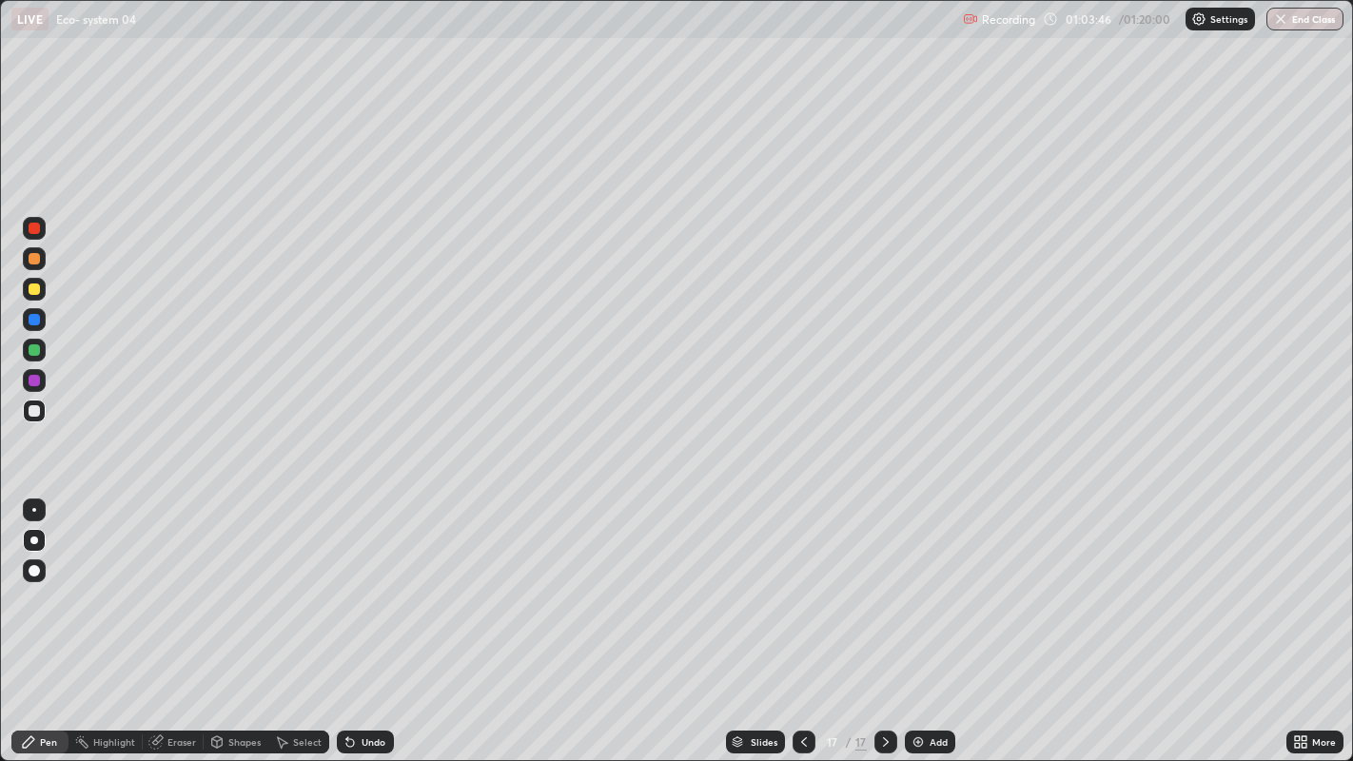
click at [34, 410] on div at bounding box center [34, 410] width 11 height 11
click at [36, 405] on div at bounding box center [34, 410] width 11 height 11
click at [39, 412] on div at bounding box center [34, 410] width 11 height 11
click at [369, 618] on div "Undo" at bounding box center [374, 742] width 24 height 10
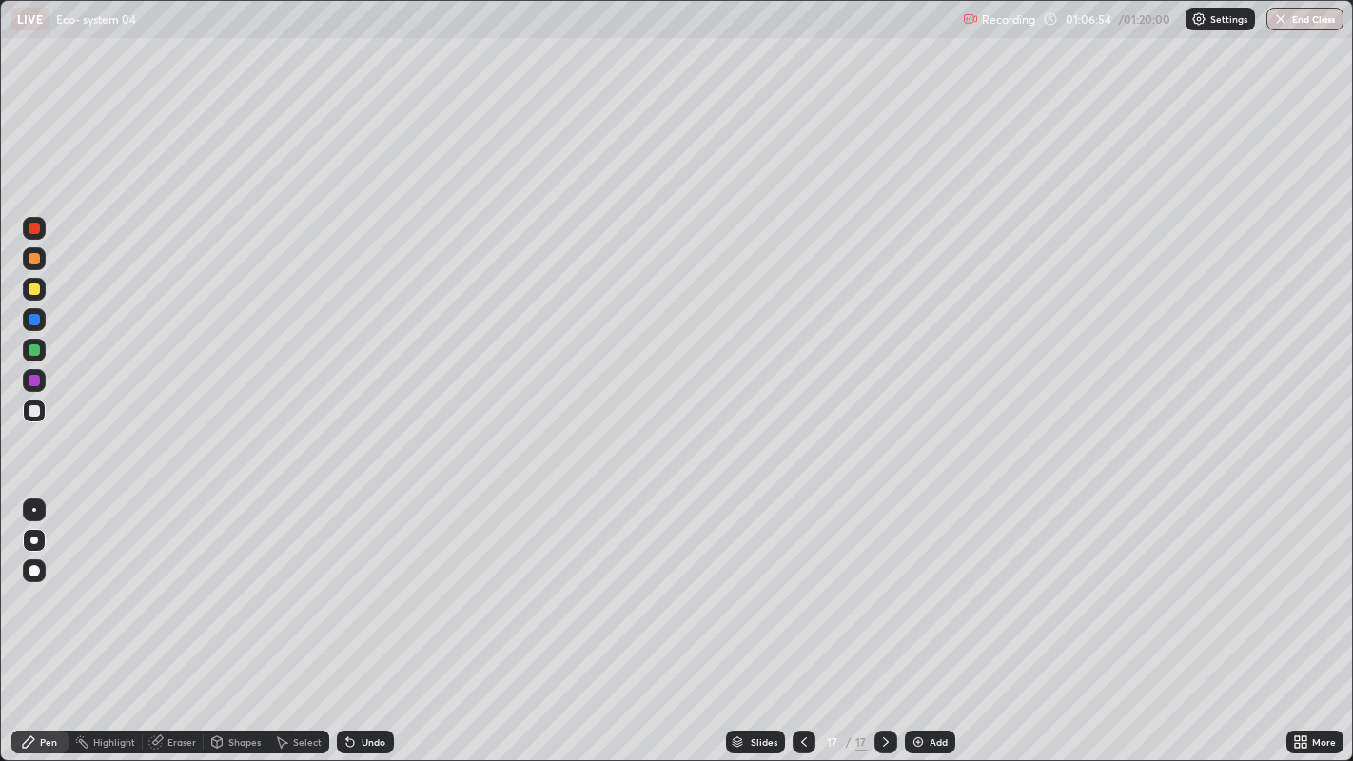
click at [916, 618] on img at bounding box center [918, 742] width 15 height 15
click at [359, 618] on div "Undo" at bounding box center [365, 742] width 57 height 23
click at [1312, 618] on div "More" at bounding box center [1324, 742] width 24 height 10
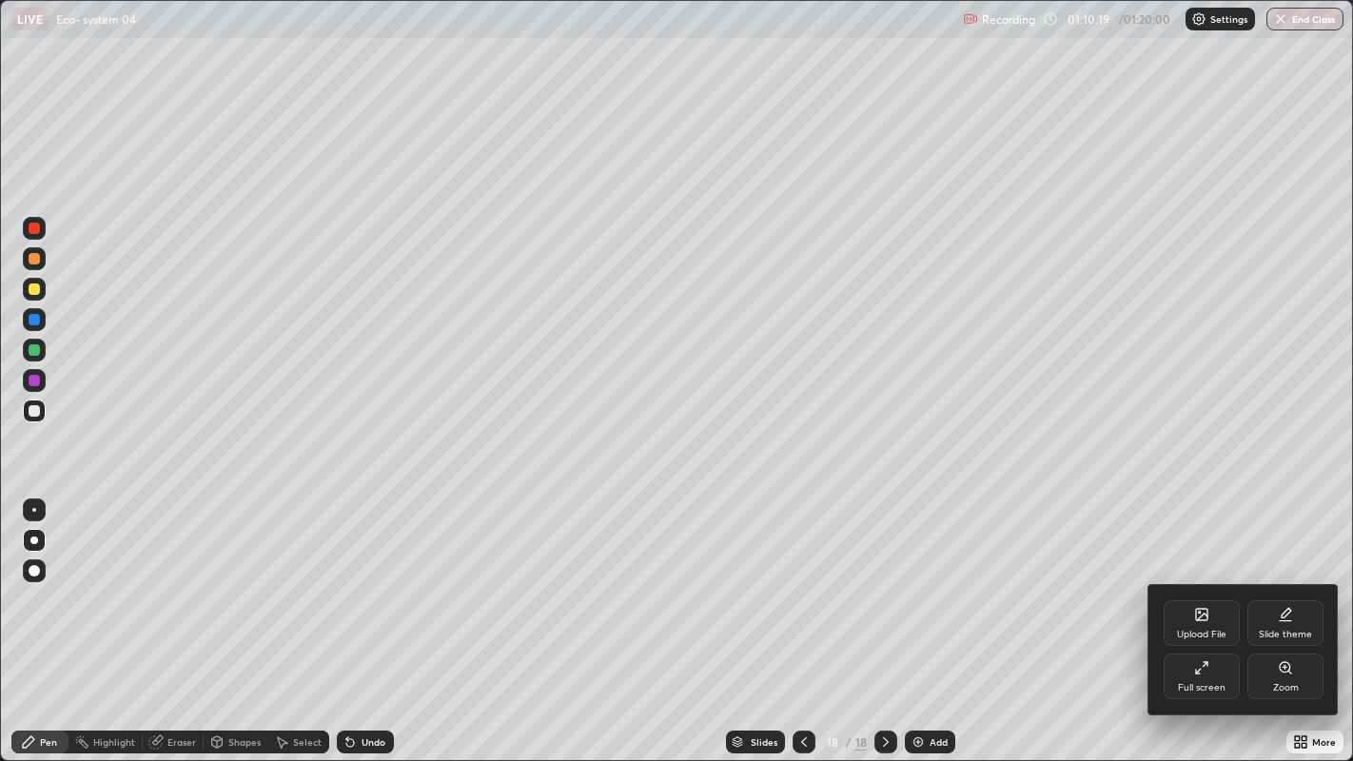
click at [1213, 618] on div "Full screen" at bounding box center [1202, 677] width 76 height 46
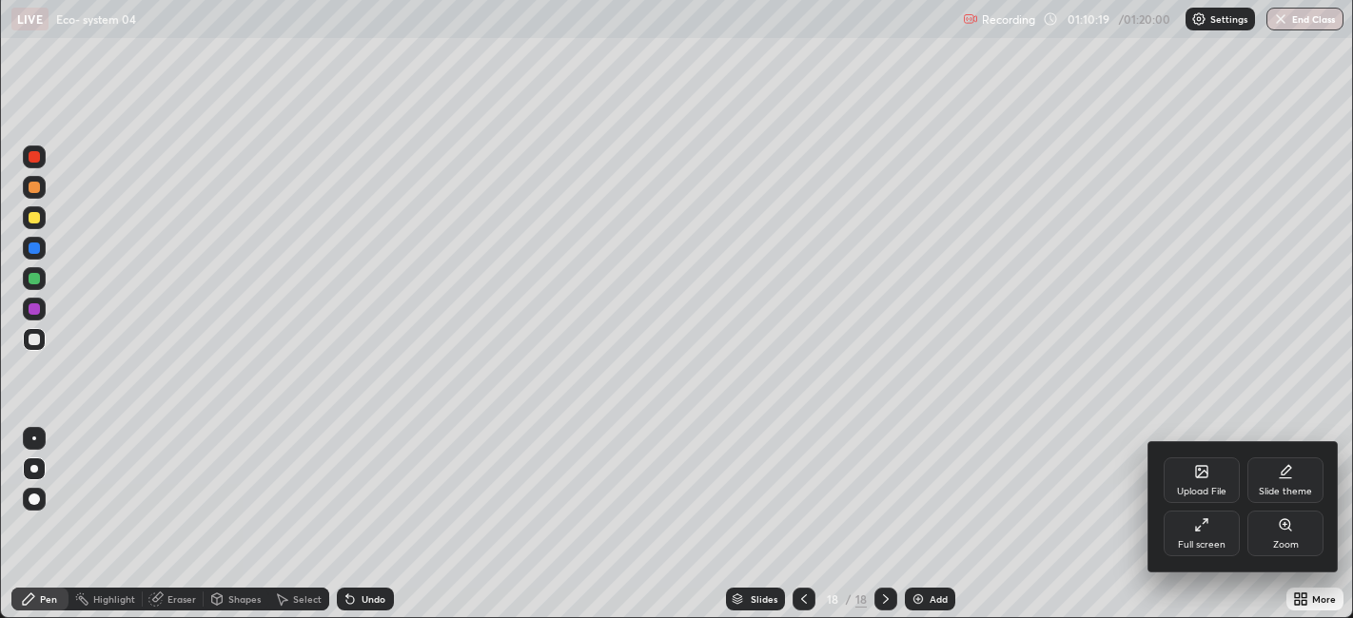
scroll to position [94533, 93798]
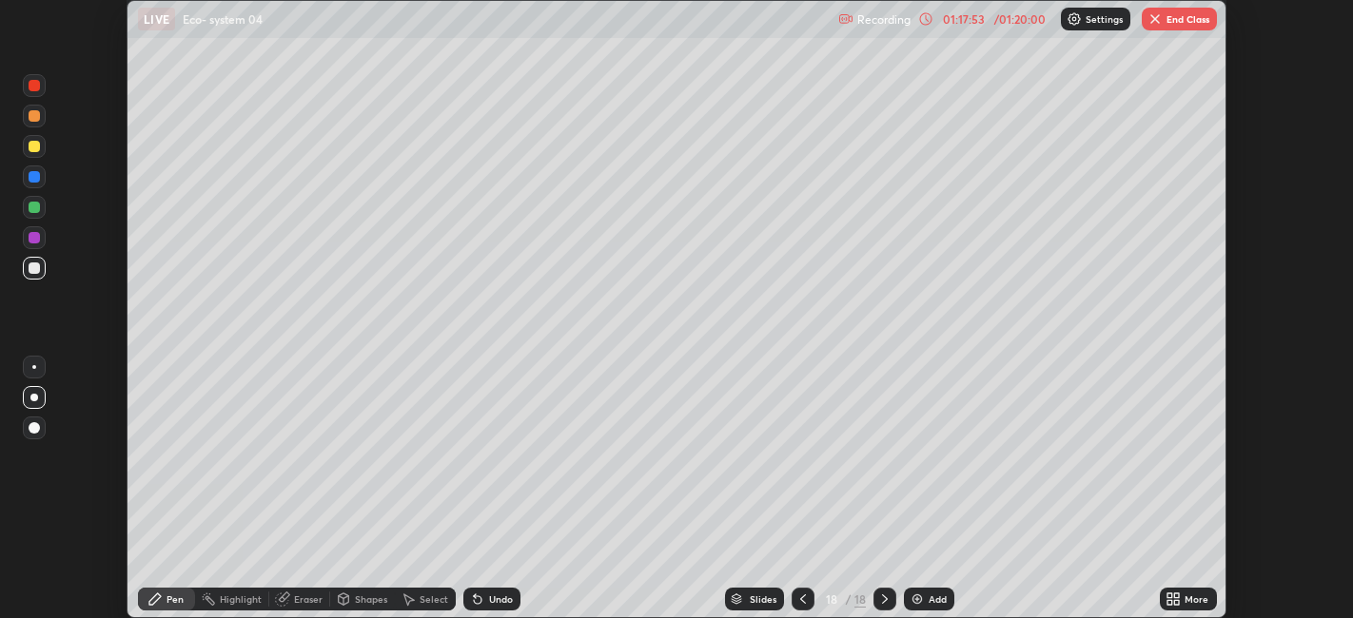
click at [1166, 27] on button "End Class" at bounding box center [1179, 19] width 75 height 23
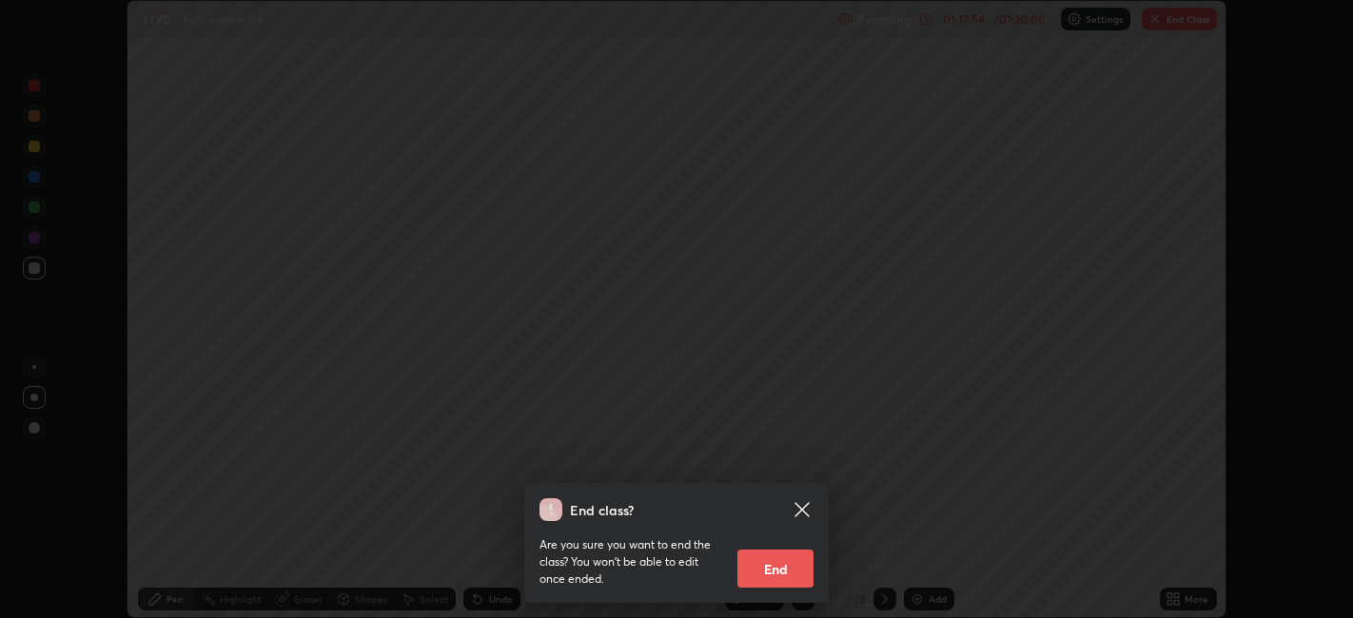
click at [753, 569] on button "End" at bounding box center [775, 569] width 76 height 38
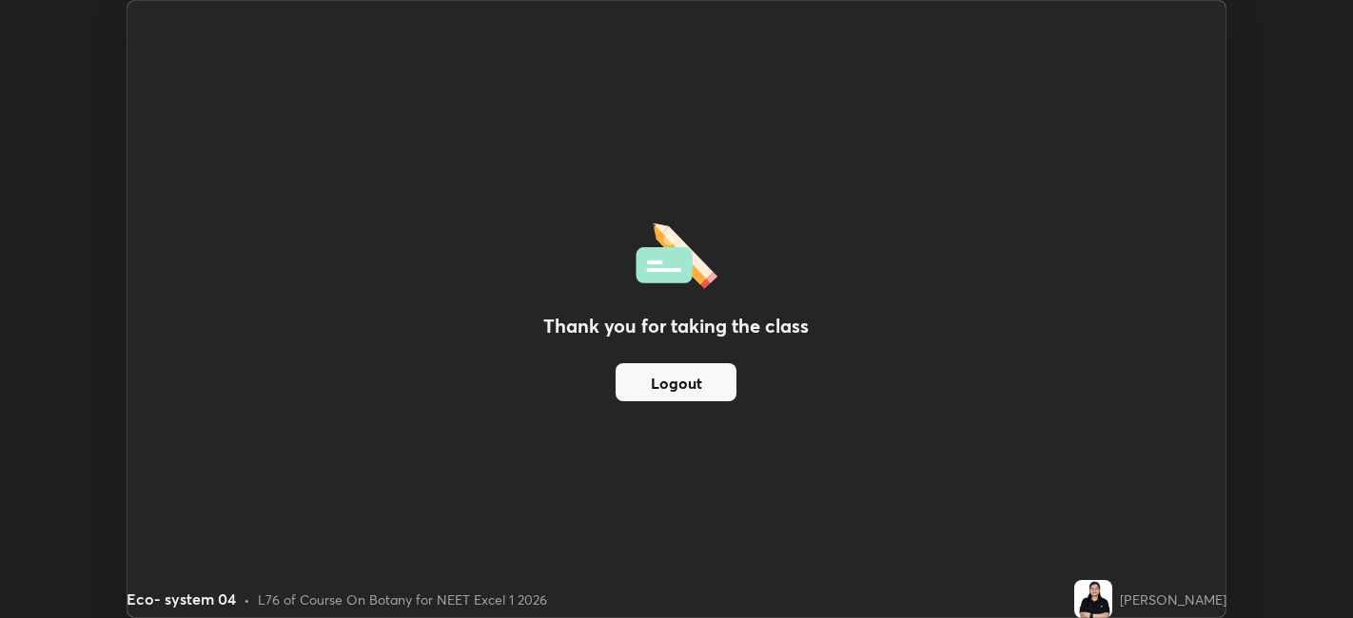
click at [646, 378] on button "Logout" at bounding box center [676, 382] width 121 height 38
